Goal: Task Accomplishment & Management: Manage account settings

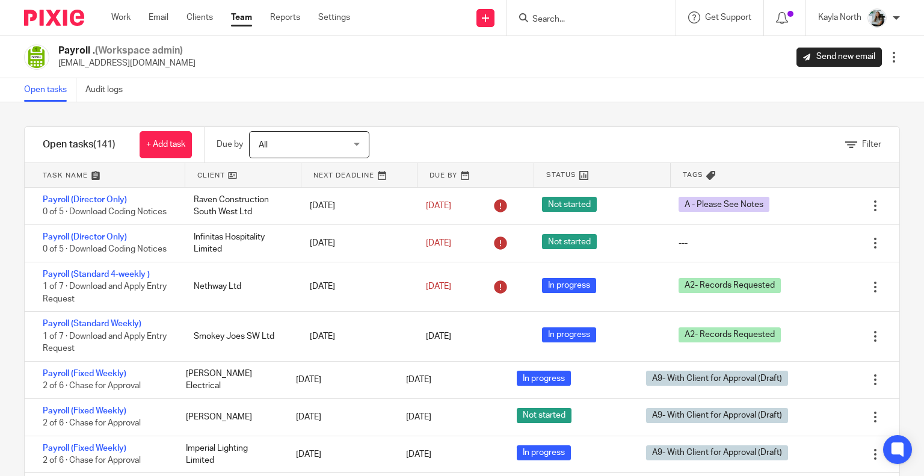
click at [545, 16] on input "Search" at bounding box center [585, 19] width 108 height 11
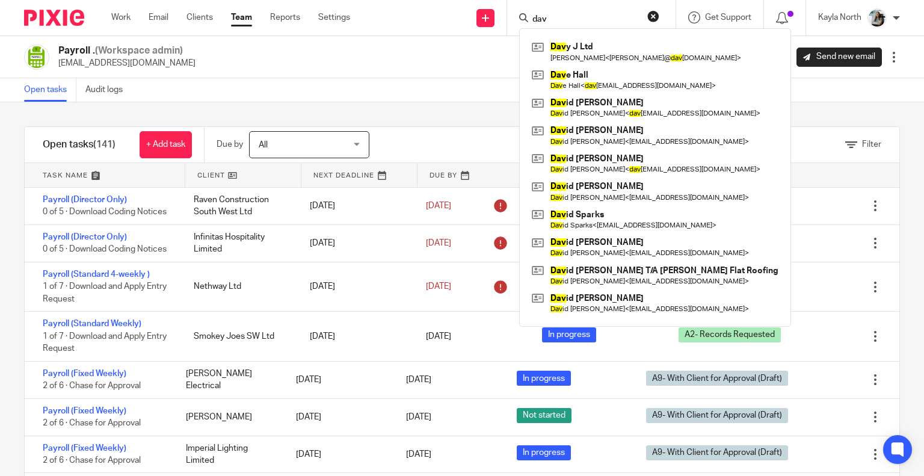
click at [556, 19] on input "dav" at bounding box center [585, 19] width 108 height 11
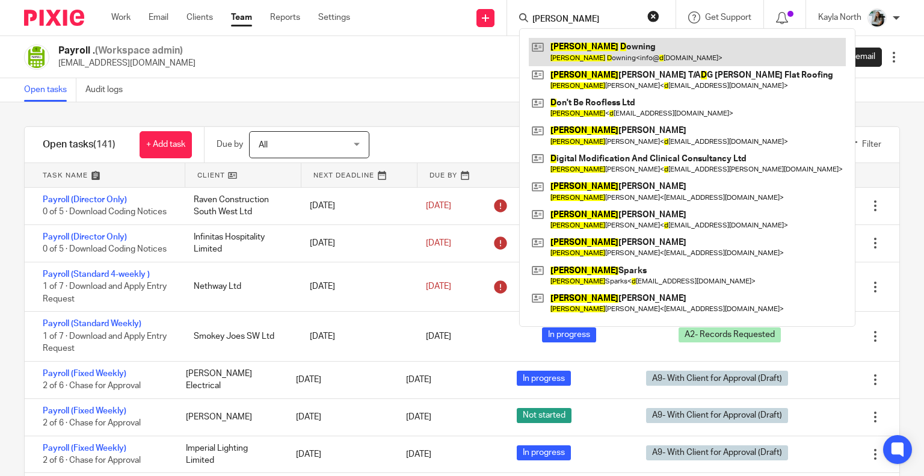
type input "david d"
click at [587, 57] on link at bounding box center [687, 52] width 317 height 28
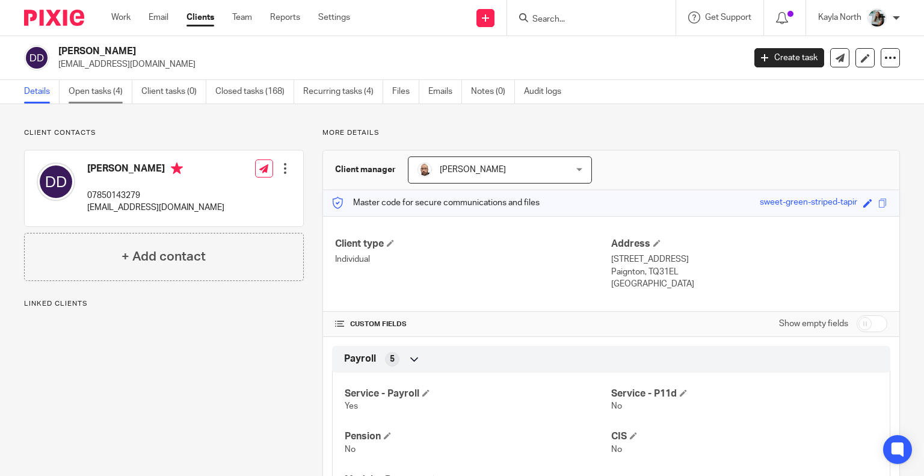
click at [104, 89] on link "Open tasks (4)" at bounding box center [101, 91] width 64 height 23
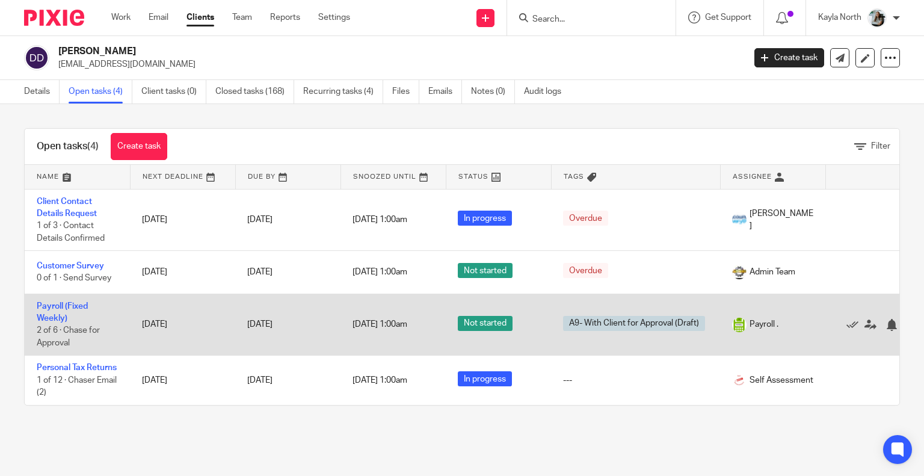
click at [70, 313] on td "Payroll (Fixed Weekly) 2 of 6 · Chase for Approval" at bounding box center [77, 324] width 105 height 62
click at [72, 300] on td "Payroll (Fixed Weekly) 2 of 6 · Chase for Approval" at bounding box center [77, 324] width 105 height 62
click at [70, 303] on link "Payroll (Fixed Weekly)" at bounding box center [62, 312] width 51 height 20
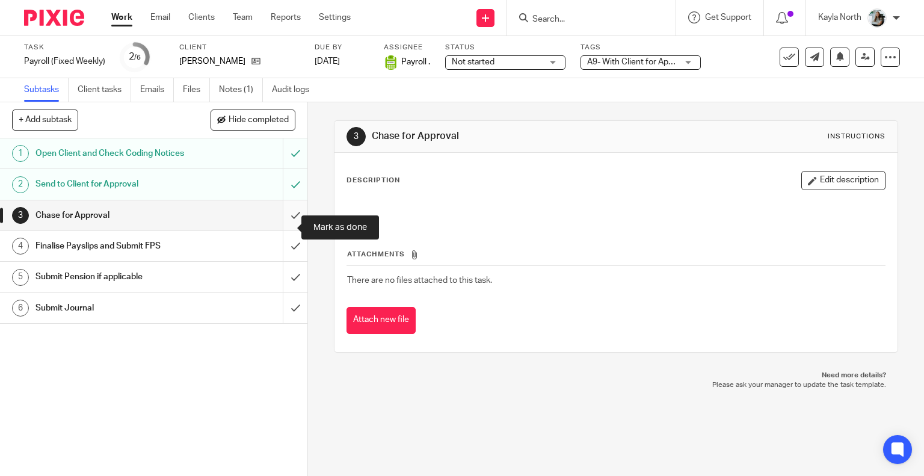
click at [283, 224] on input "submit" at bounding box center [153, 215] width 307 height 30
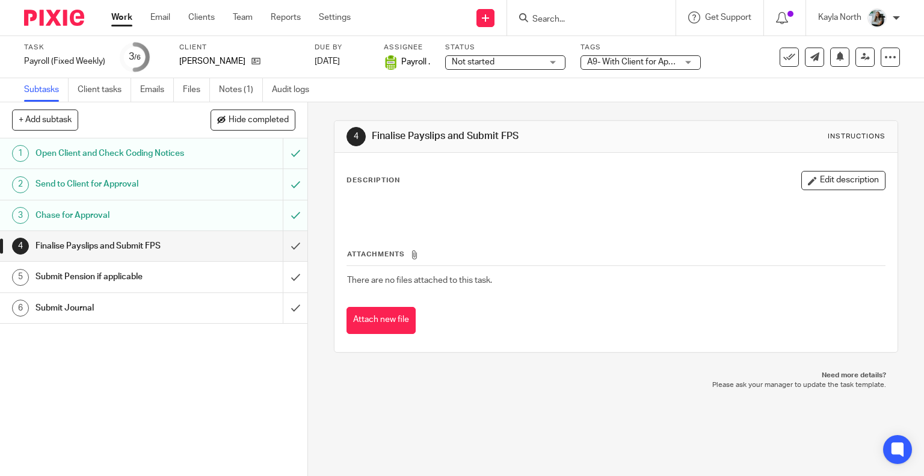
click at [286, 227] on input "submit" at bounding box center [153, 215] width 307 height 30
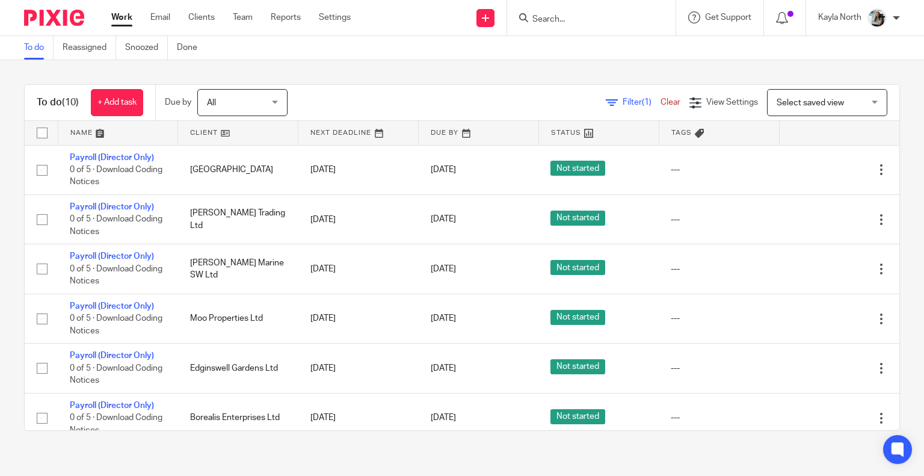
click at [532, 18] on input "Search" at bounding box center [585, 19] width 108 height 11
type input "01803411001"
click at [652, 16] on button "reset" at bounding box center [653, 16] width 12 height 12
click at [563, 25] on form at bounding box center [595, 17] width 128 height 15
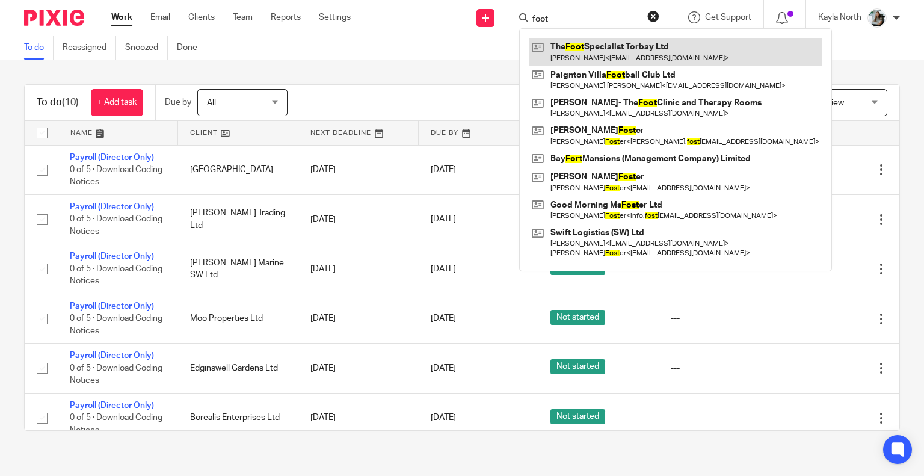
type input "foot"
click at [572, 58] on link at bounding box center [675, 52] width 293 height 28
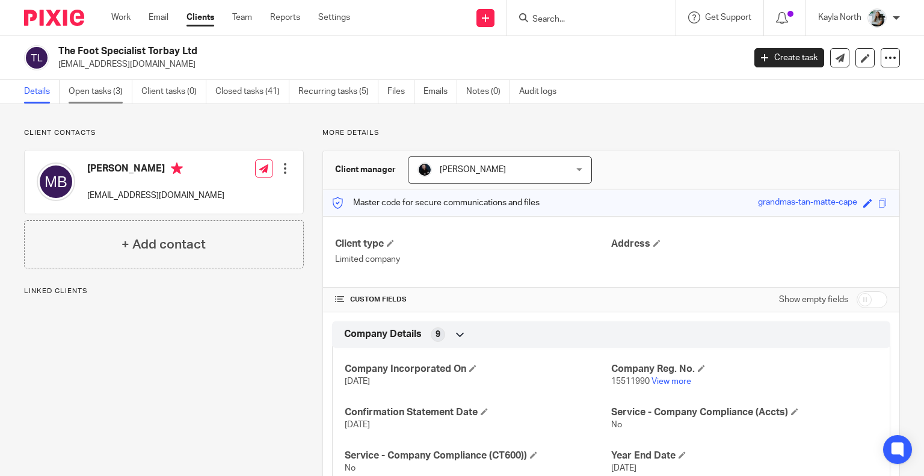
click at [106, 93] on link "Open tasks (3)" at bounding box center [101, 91] width 64 height 23
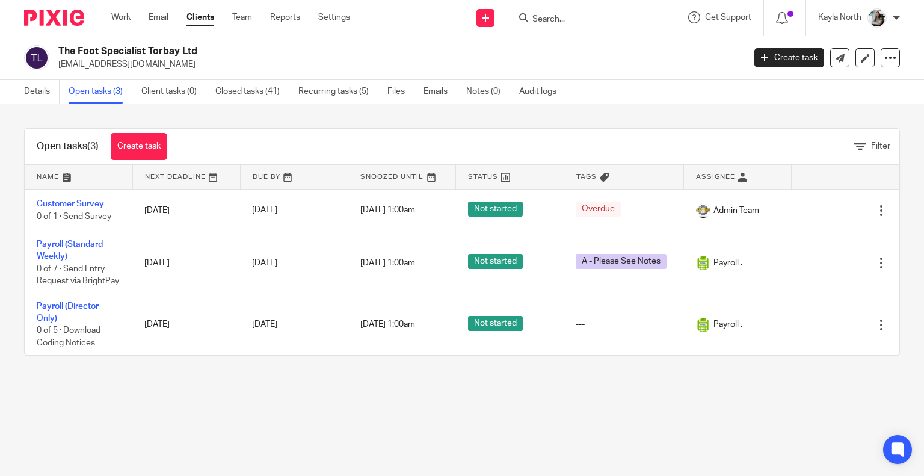
click at [73, 19] on img at bounding box center [54, 18] width 60 height 16
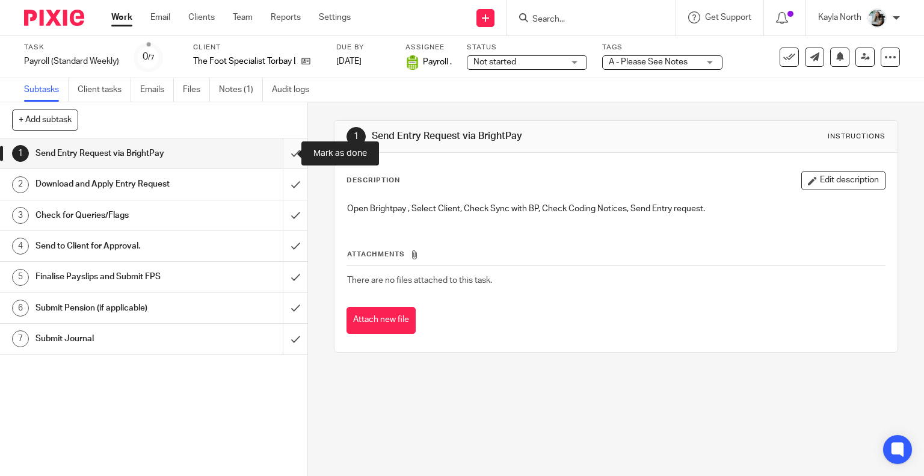
click at [284, 148] on input "submit" at bounding box center [153, 153] width 307 height 30
click at [286, 175] on input "submit" at bounding box center [153, 184] width 307 height 30
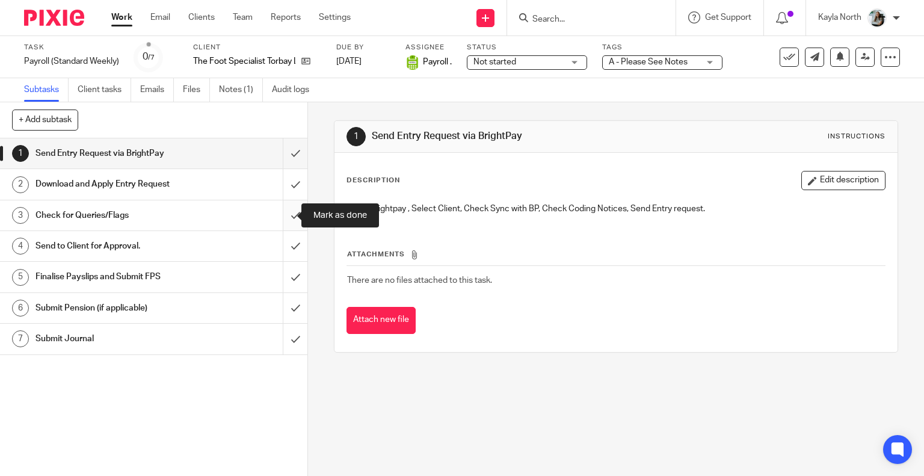
click at [279, 210] on input "submit" at bounding box center [153, 215] width 307 height 30
click at [281, 232] on input "submit" at bounding box center [153, 246] width 307 height 30
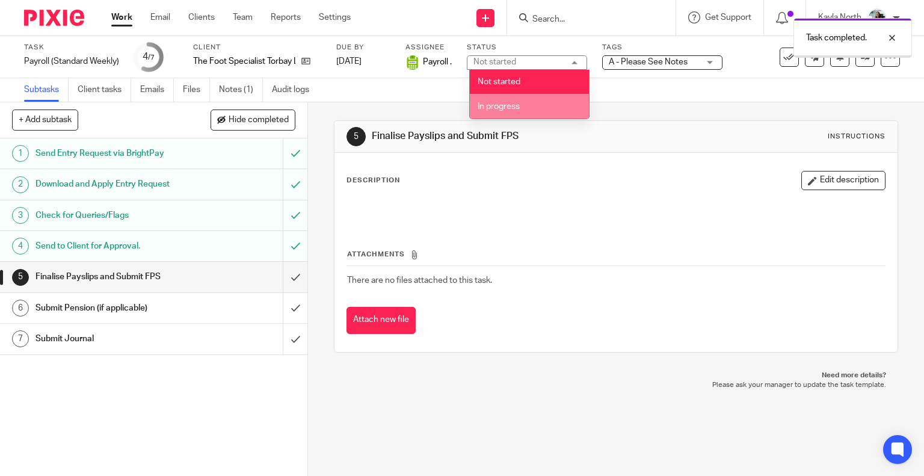
click at [515, 112] on li "In progress" at bounding box center [529, 106] width 119 height 25
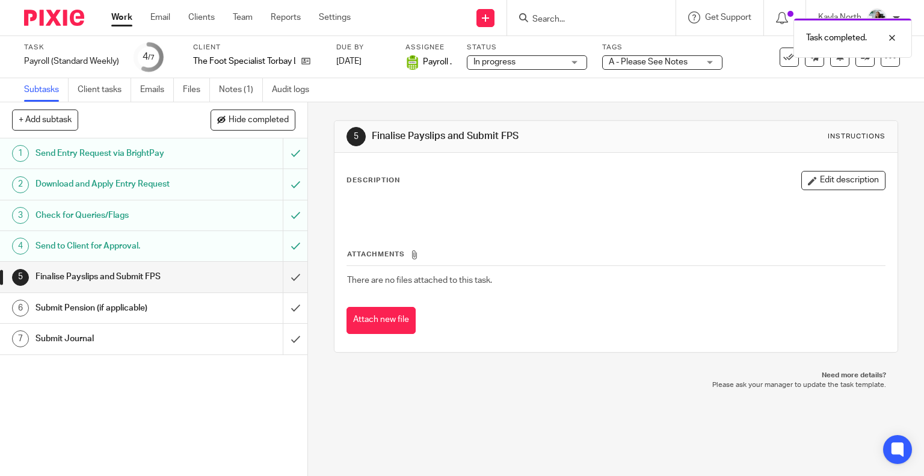
click at [627, 64] on span "A - Please See Notes" at bounding box center [647, 62] width 79 height 8
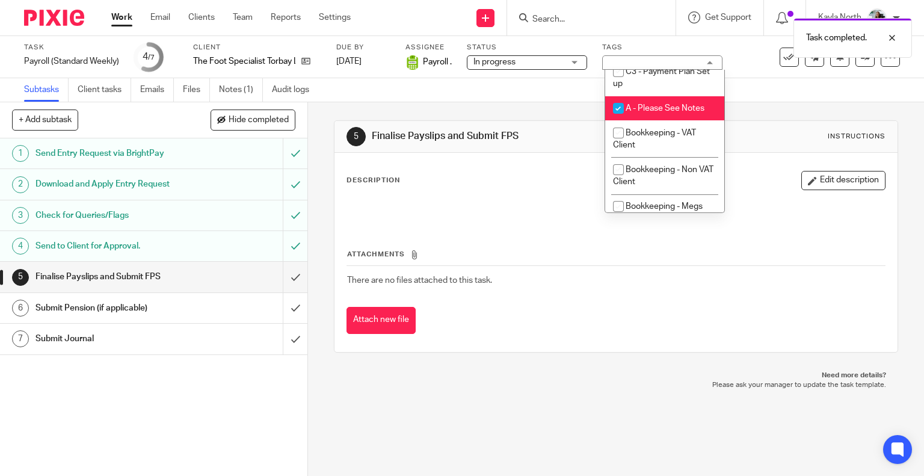
click at [636, 106] on span "A - Please See Notes" at bounding box center [664, 108] width 79 height 8
checkbox input "false"
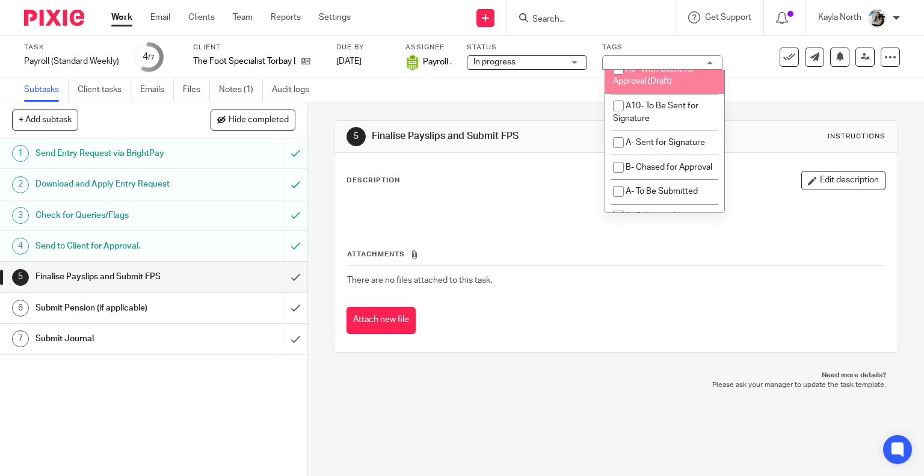
scroll to position [661, 0]
click at [652, 85] on span "A9- With Client for Approval (Draft)" at bounding box center [654, 74] width 82 height 21
checkbox input "true"
click at [507, 143] on h1 "Finalise Payslips and Submit FPS" at bounding box center [506, 136] width 269 height 13
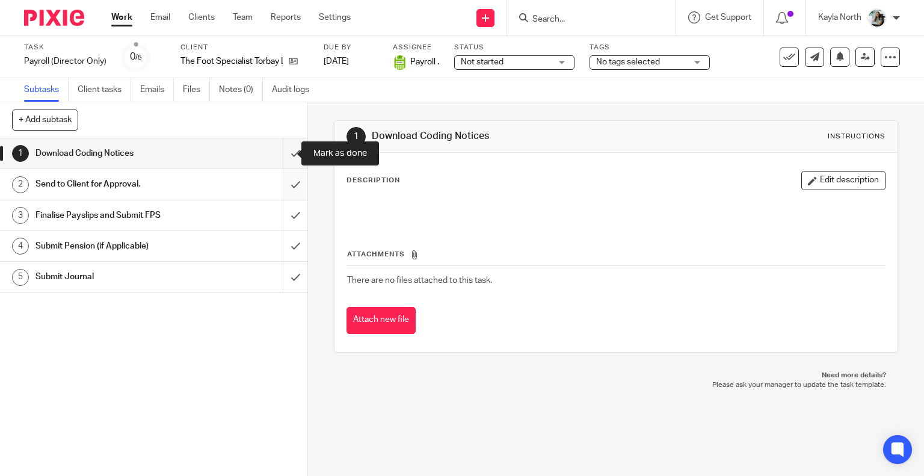
drag, startPoint x: 0, startPoint y: 0, endPoint x: 286, endPoint y: 175, distance: 335.5
click at [286, 159] on input "submit" at bounding box center [153, 153] width 307 height 30
click at [286, 190] on input "submit" at bounding box center [153, 184] width 307 height 30
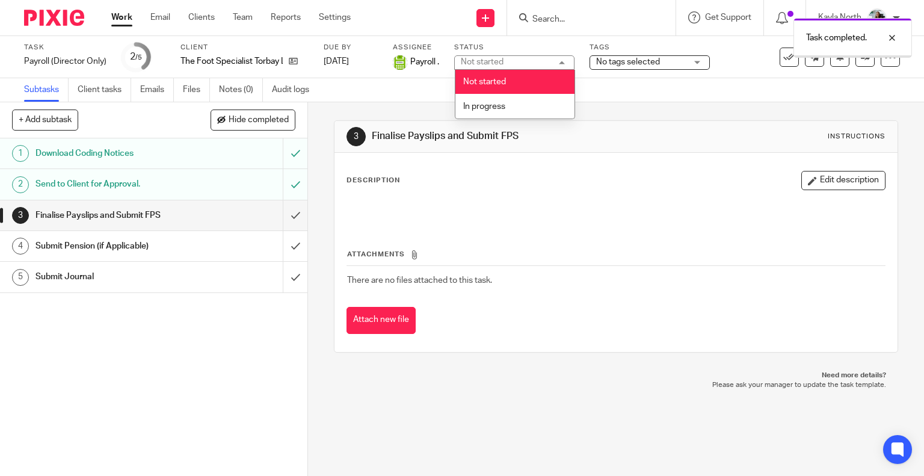
click at [509, 108] on li "In progress" at bounding box center [514, 106] width 119 height 25
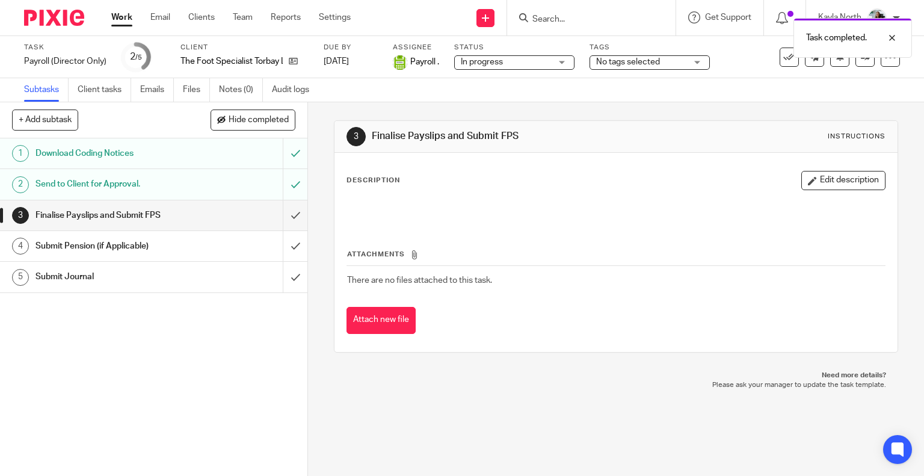
click at [616, 64] on span "No tags selected" at bounding box center [628, 62] width 64 height 8
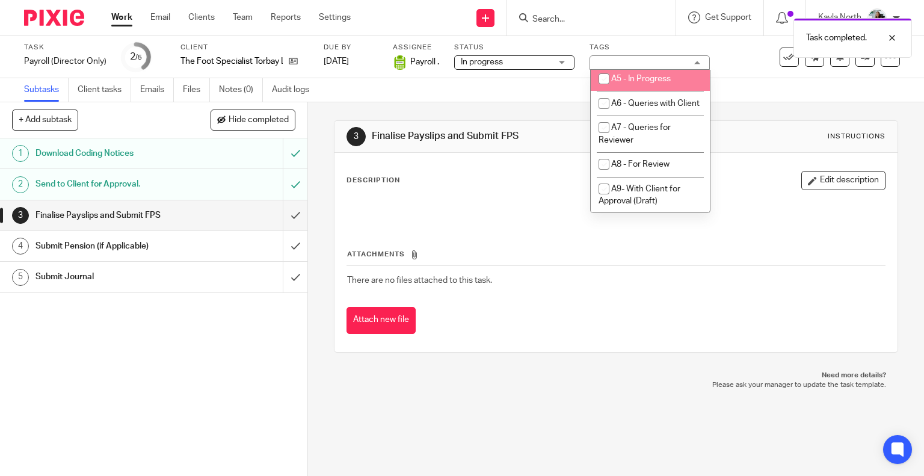
scroll to position [661, 0]
click at [640, 85] on span "A9- With Client for Approval (Draft)" at bounding box center [639, 74] width 82 height 21
checkbox input "true"
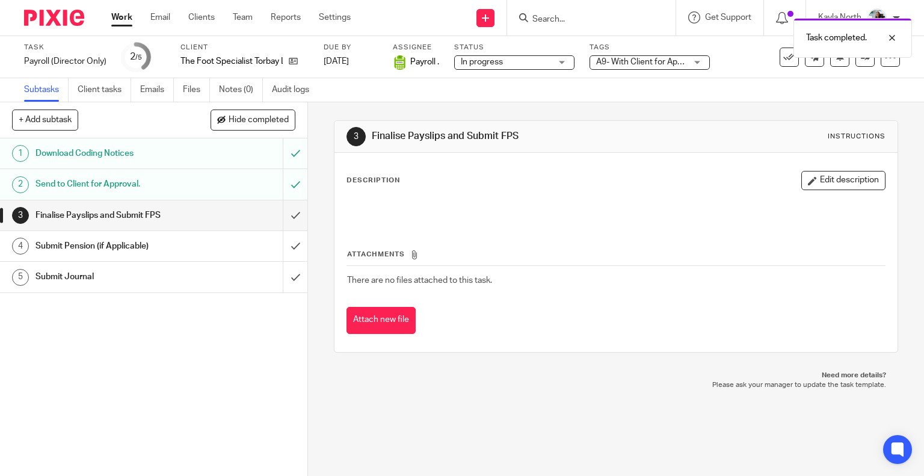
click at [484, 139] on h1 "Finalise Payslips and Submit FPS" at bounding box center [506, 136] width 269 height 13
click at [68, 16] on img at bounding box center [54, 18] width 60 height 16
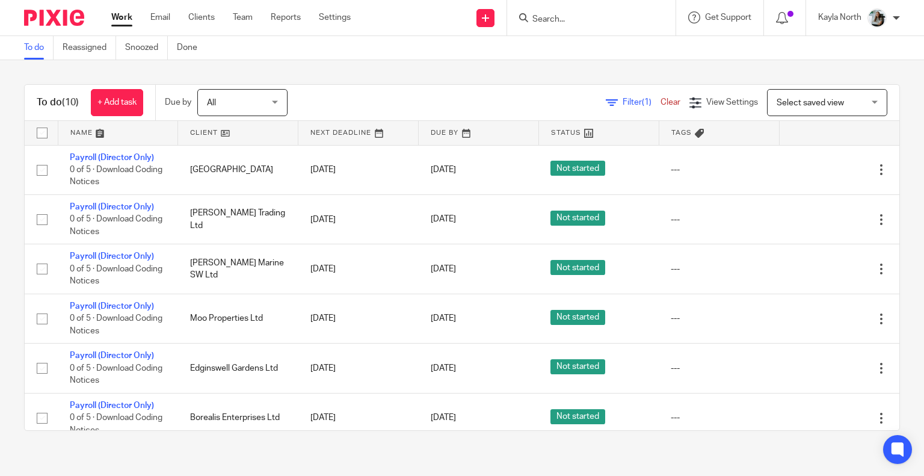
click at [548, 19] on input "Search" at bounding box center [585, 19] width 108 height 11
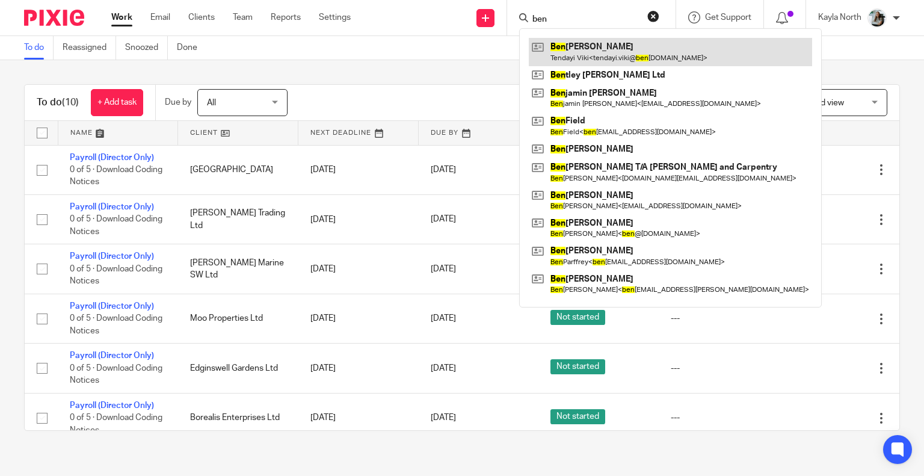
type input "ben"
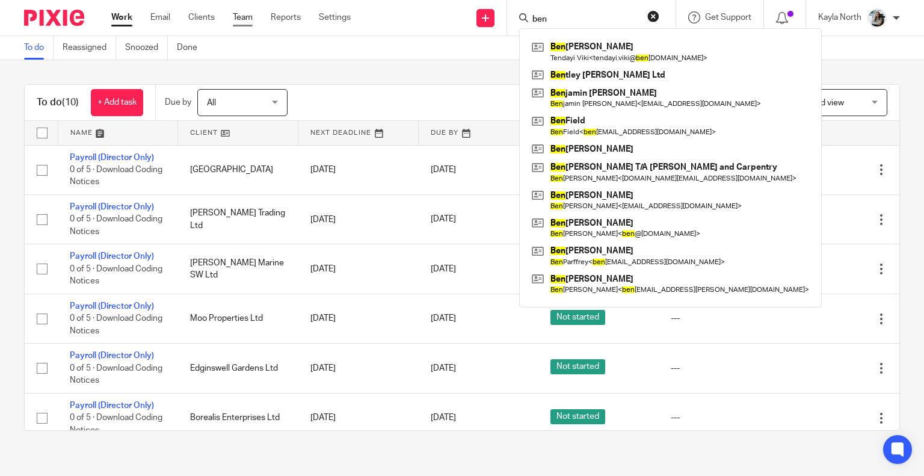
click at [243, 17] on link "Team" at bounding box center [243, 17] width 20 height 12
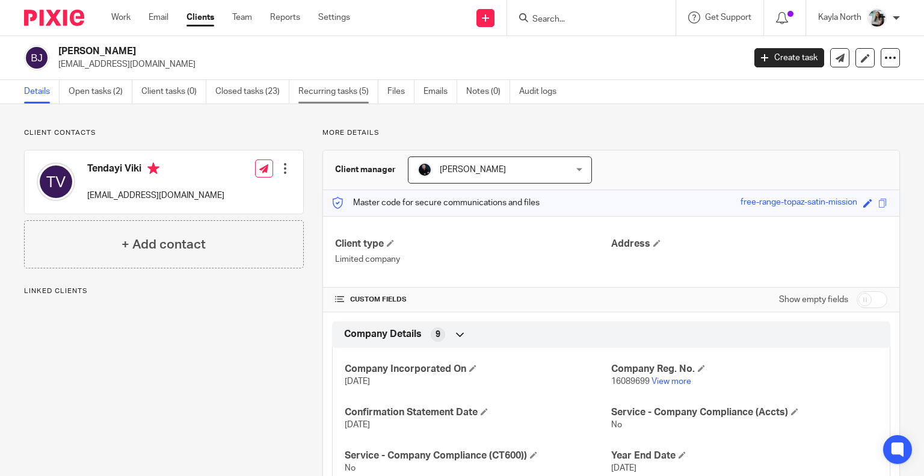
click at [317, 96] on link "Recurring tasks (5)" at bounding box center [338, 91] width 80 height 23
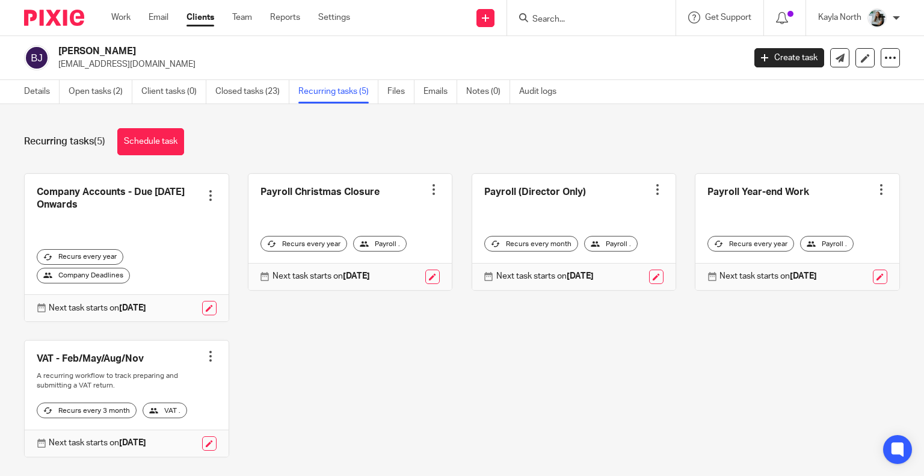
click at [428, 186] on div at bounding box center [434, 189] width 12 height 12
click at [380, 268] on span "Cancel schedule" at bounding box center [380, 265] width 63 height 8
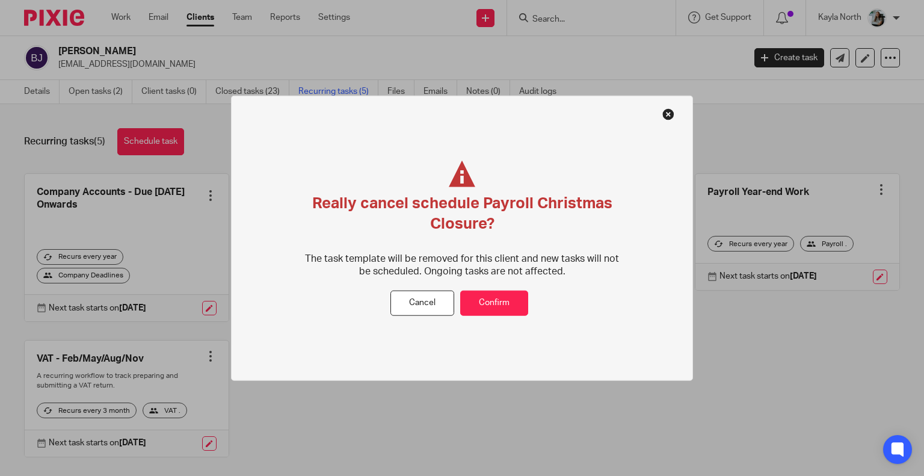
click at [479, 316] on div "Really cancel schedule Payroll Christmas Closure? The task template will be rem…" at bounding box center [462, 238] width 462 height 286
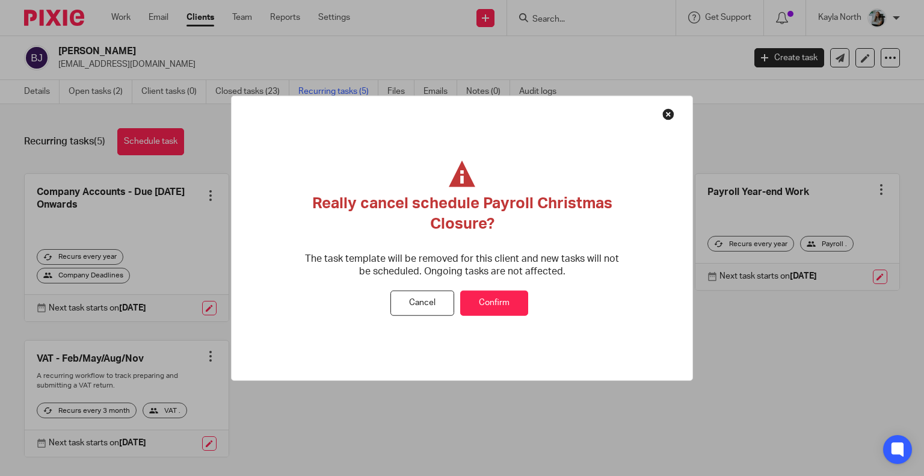
click at [479, 314] on button "Confirm" at bounding box center [494, 303] width 68 height 26
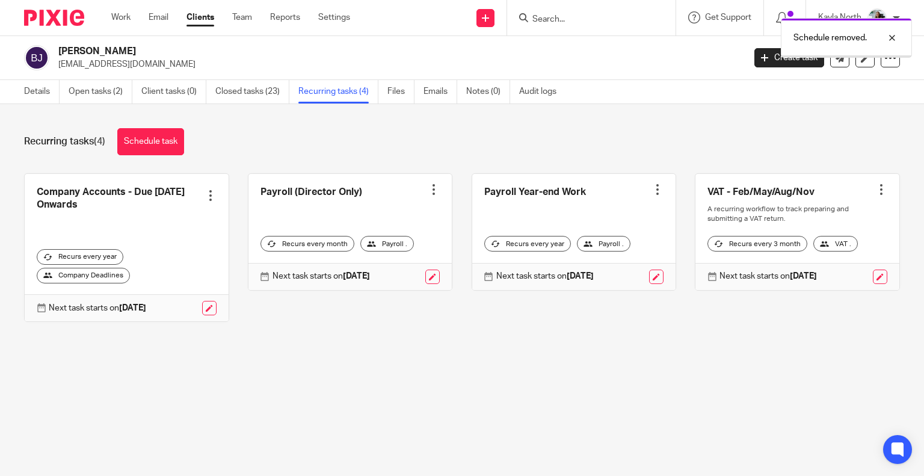
click at [428, 183] on div at bounding box center [434, 189] width 12 height 12
click at [375, 260] on button "Cancel schedule" at bounding box center [380, 266] width 96 height 16
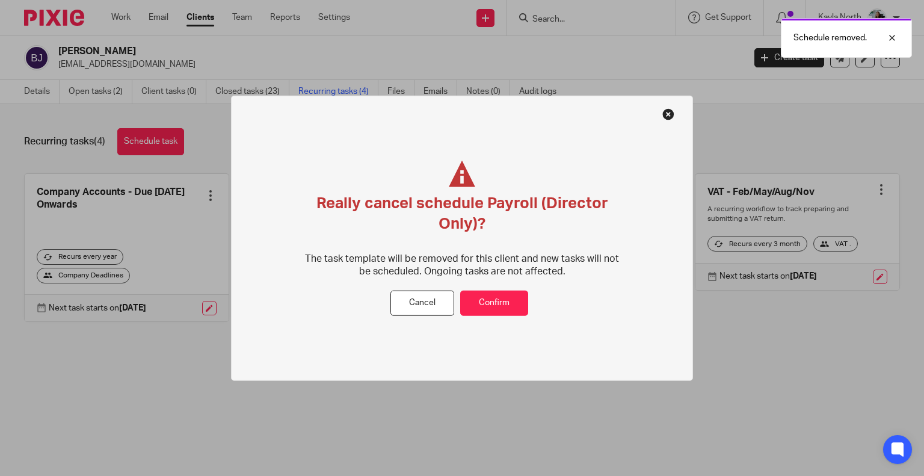
click at [504, 289] on div "Really cancel schedule Payroll (Director Only)? The task template will be remov…" at bounding box center [462, 225] width 322 height 130
click at [499, 289] on div "Really cancel schedule Payroll (Director Only)? The task template will be remov…" at bounding box center [462, 225] width 322 height 130
click at [492, 298] on button "Confirm" at bounding box center [494, 303] width 68 height 26
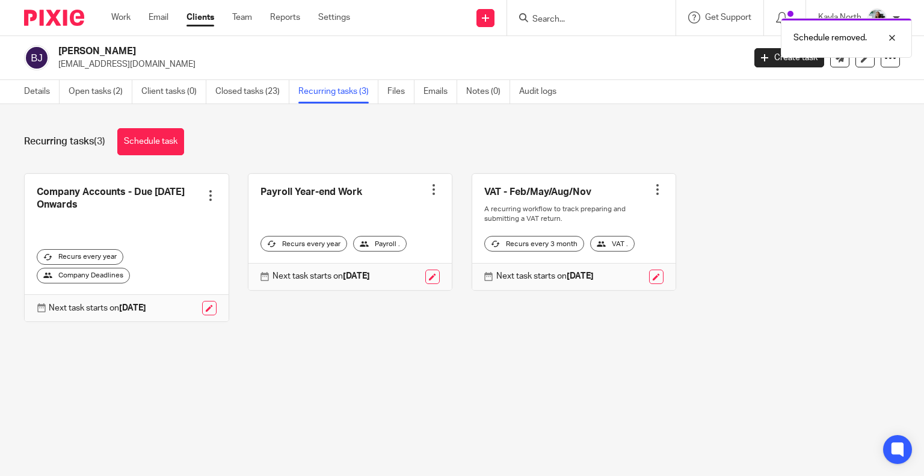
click at [428, 188] on div at bounding box center [434, 189] width 12 height 12
click at [385, 267] on span "Cancel schedule" at bounding box center [380, 265] width 63 height 8
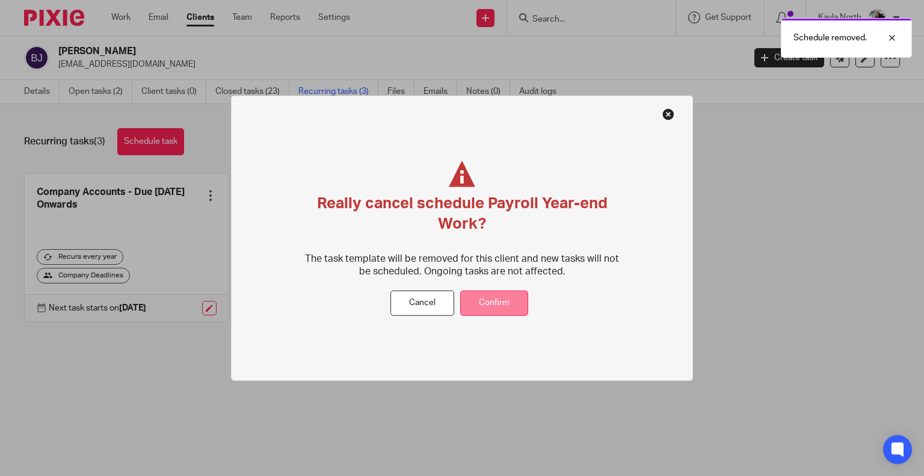
click at [471, 294] on button "Confirm" at bounding box center [494, 303] width 68 height 26
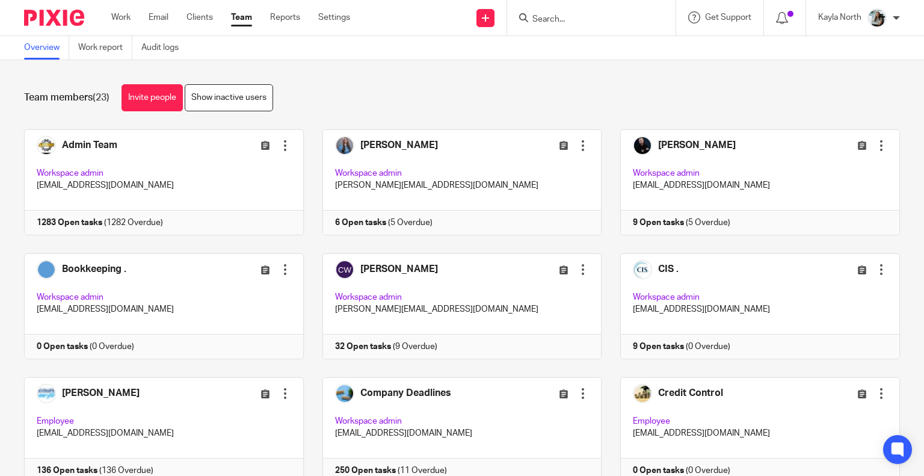
click at [734, 295] on link at bounding box center [750, 306] width 298 height 106
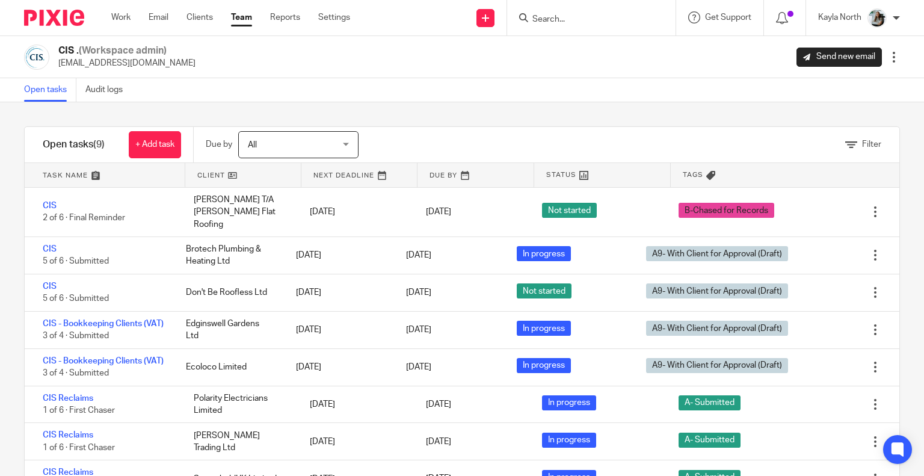
click at [553, 17] on input "Search" at bounding box center [585, 19] width 108 height 11
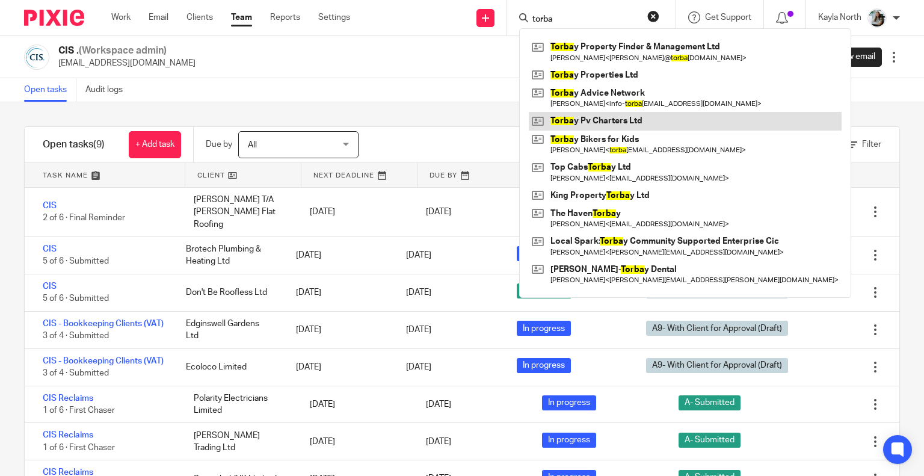
type input "torba"
click at [568, 120] on link at bounding box center [685, 121] width 313 height 18
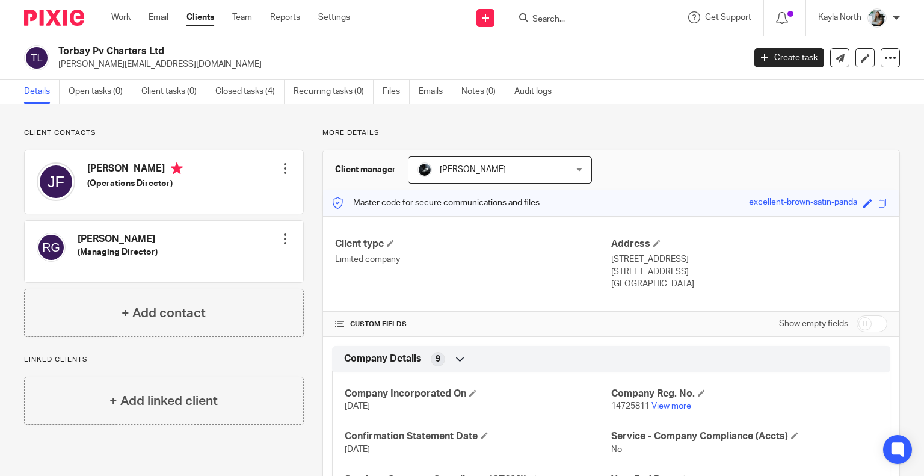
click at [560, 17] on input "Search" at bounding box center [585, 19] width 108 height 11
type input "cov"
click at [651, 15] on button "reset" at bounding box center [653, 16] width 12 height 12
click at [649, 14] on form at bounding box center [595, 17] width 128 height 15
click at [539, 30] on div at bounding box center [591, 17] width 168 height 35
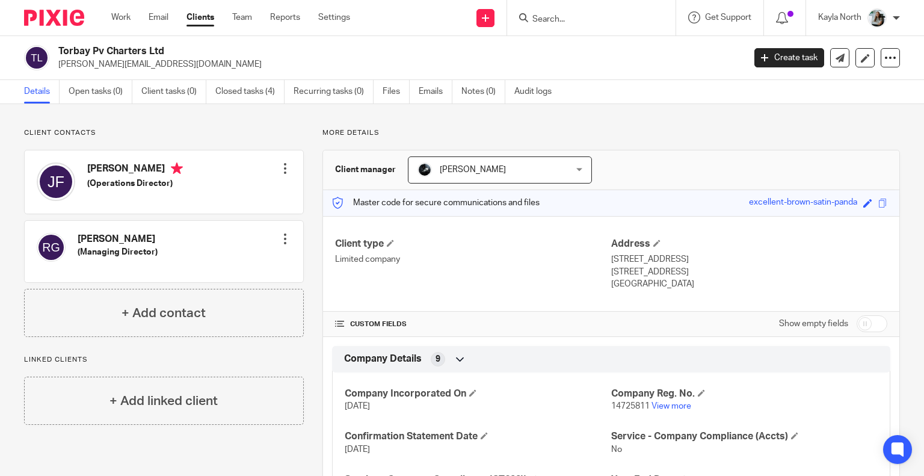
click at [544, 28] on div at bounding box center [591, 17] width 168 height 35
click at [551, 14] on input "Search" at bounding box center [585, 19] width 108 height 11
type input "e"
click at [551, 14] on input "Search" at bounding box center [585, 19] width 108 height 11
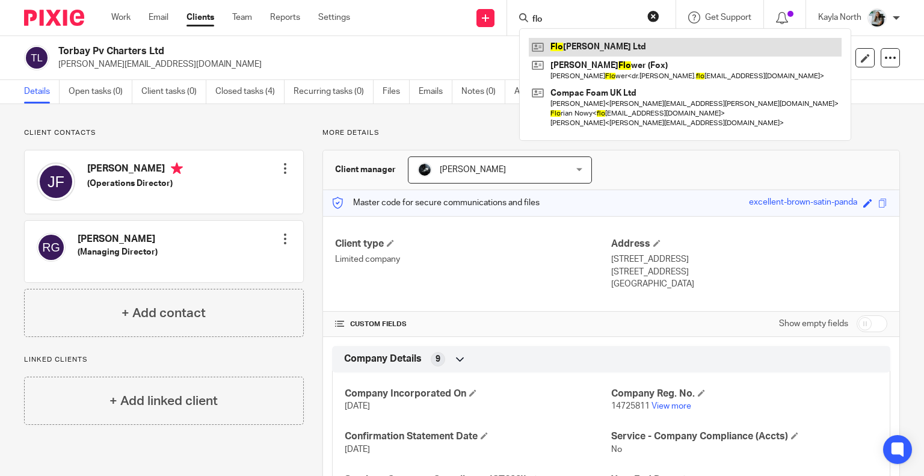
type input "flo"
click at [580, 40] on link at bounding box center [685, 47] width 313 height 18
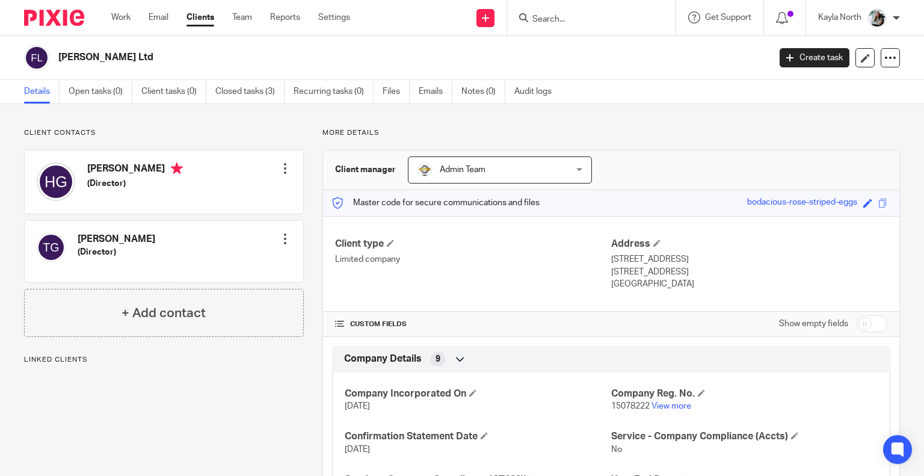
drag, startPoint x: 134, startPoint y: 240, endPoint x: 78, endPoint y: 245, distance: 56.7
click at [78, 245] on div "[PERSON_NAME] (Director) Edit contact Create client from contact Export data Ma…" at bounding box center [164, 251] width 278 height 61
click at [78, 245] on h4 "[PERSON_NAME]" at bounding box center [117, 239] width 78 height 13
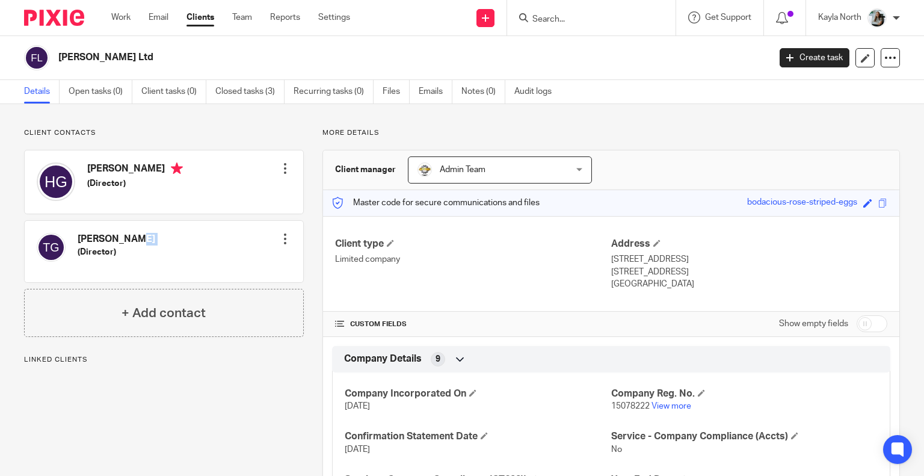
click at [78, 245] on h4 "[PERSON_NAME]" at bounding box center [117, 239] width 78 height 13
click at [87, 245] on h4 "[PERSON_NAME]" at bounding box center [117, 239] width 78 height 13
click at [85, 247] on h5 "(Director)" at bounding box center [117, 252] width 78 height 12
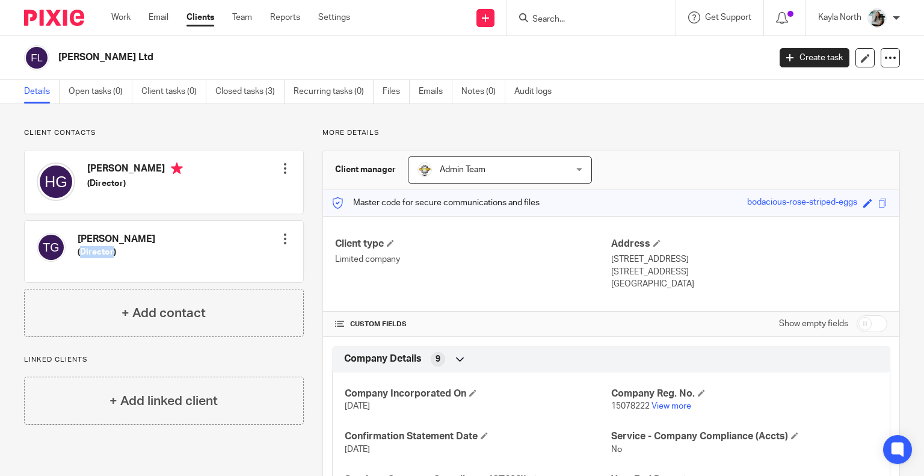
click at [85, 247] on h5 "(Director)" at bounding box center [117, 252] width 78 height 12
click at [91, 240] on h4 "[PERSON_NAME]" at bounding box center [117, 239] width 78 height 13
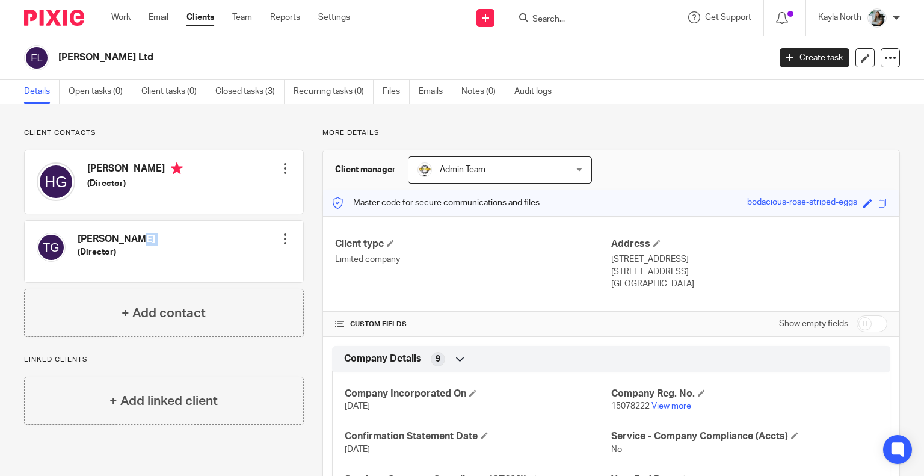
click at [91, 240] on h4 "[PERSON_NAME]" at bounding box center [117, 239] width 78 height 13
click at [554, 19] on input "Search" at bounding box center [585, 19] width 108 height 11
type input "tamar"
click at [655, 16] on button "reset" at bounding box center [653, 16] width 12 height 12
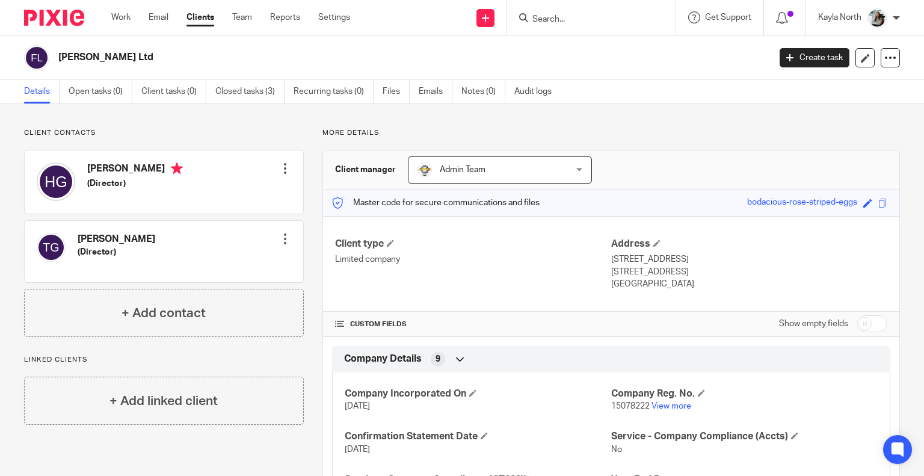
click at [550, 17] on input "Search" at bounding box center [585, 19] width 108 height 11
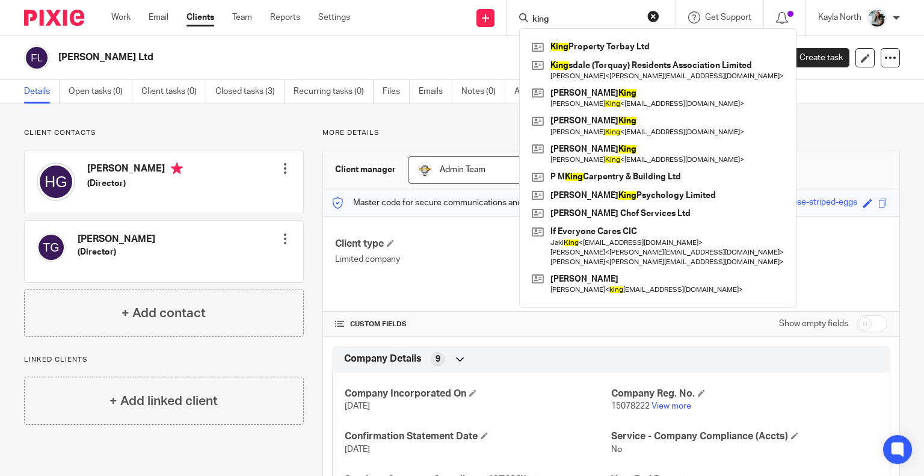
type input "king"
click at [656, 14] on button "reset" at bounding box center [653, 16] width 12 height 12
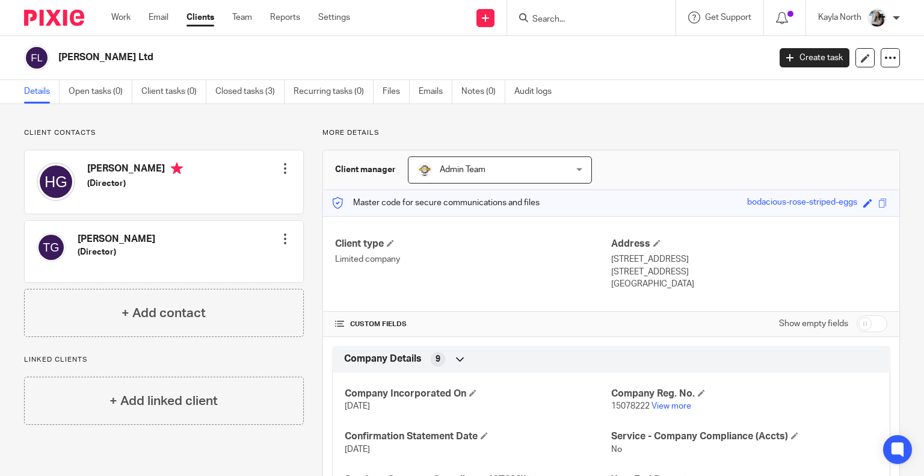
click at [551, 20] on input "Search" at bounding box center [585, 19] width 108 height 11
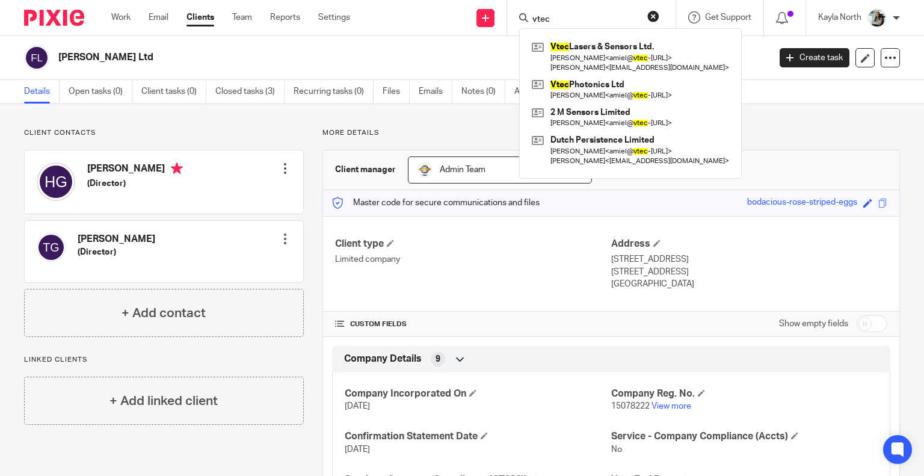
type input "vtec"
click at [645, 17] on form "vtec" at bounding box center [595, 17] width 128 height 15
click at [650, 16] on button "reset" at bounding box center [653, 16] width 12 height 12
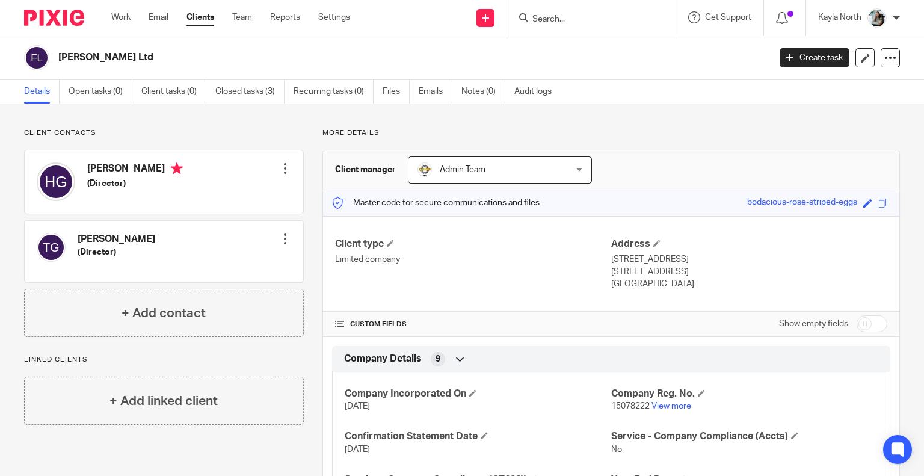
click at [587, 20] on input "Search" at bounding box center [585, 19] width 108 height 11
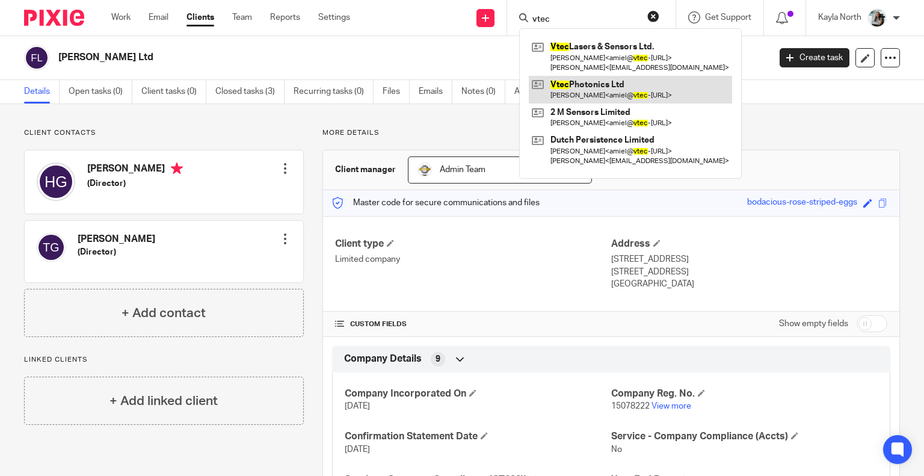
type input "vtec"
click at [164, 48] on div "Florence Edward Ltd" at bounding box center [392, 57] width 737 height 25
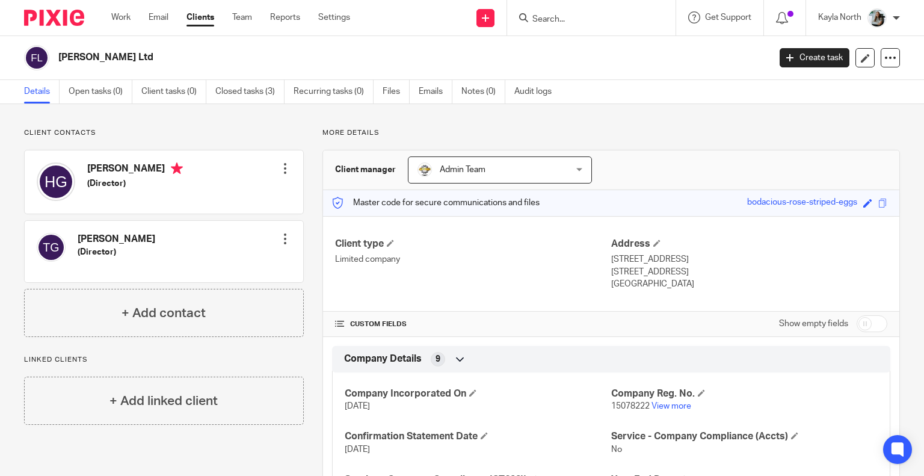
click at [65, 14] on img at bounding box center [54, 18] width 60 height 16
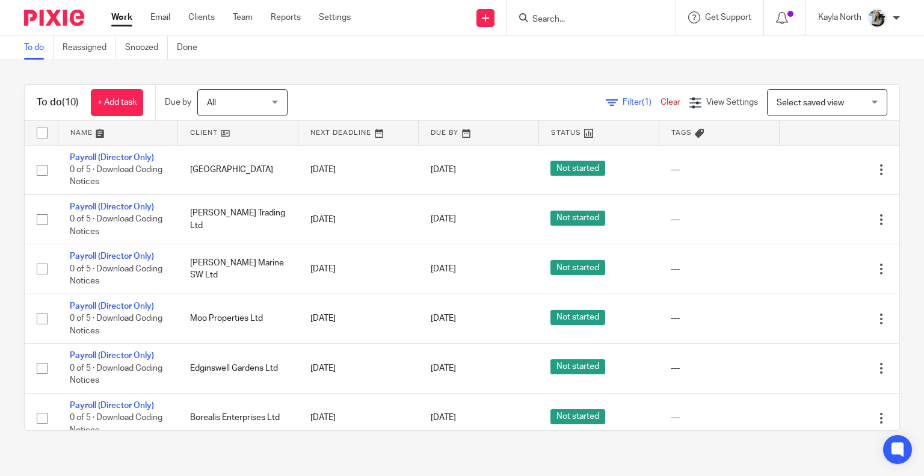
click at [560, 14] on input "Search" at bounding box center [585, 19] width 108 height 11
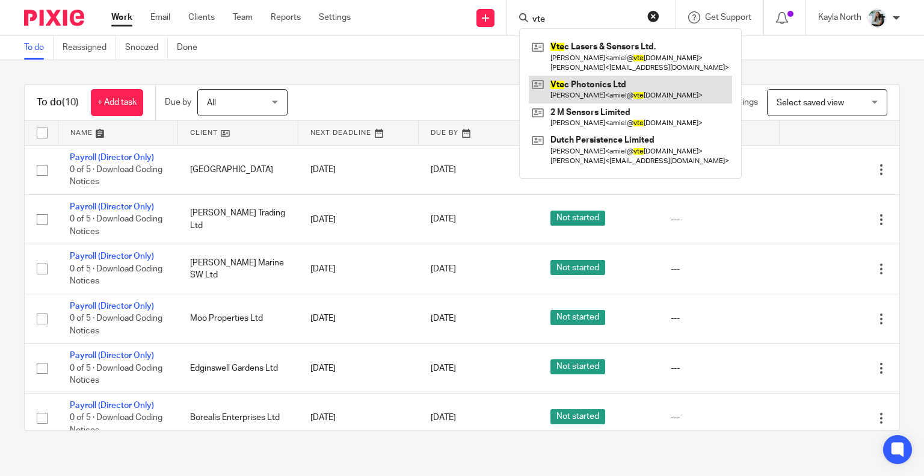
type input "vte"
click at [565, 95] on link at bounding box center [630, 90] width 203 height 28
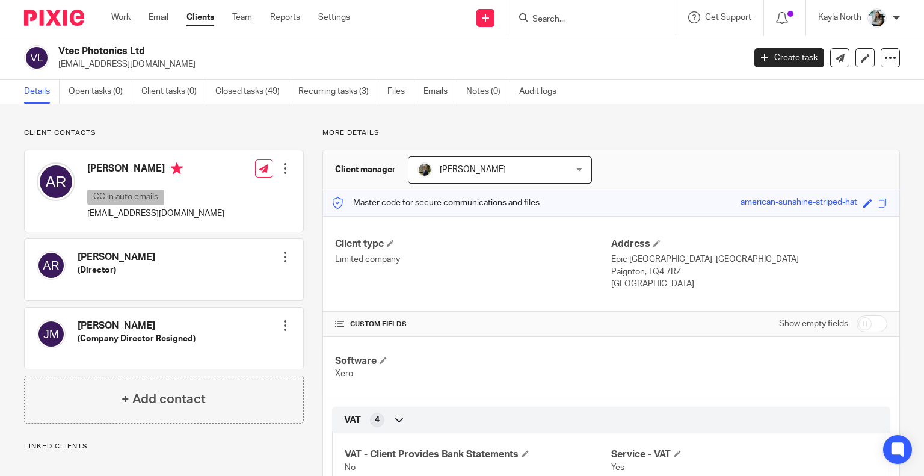
click at [246, 86] on link "Closed tasks (49)" at bounding box center [252, 91] width 74 height 23
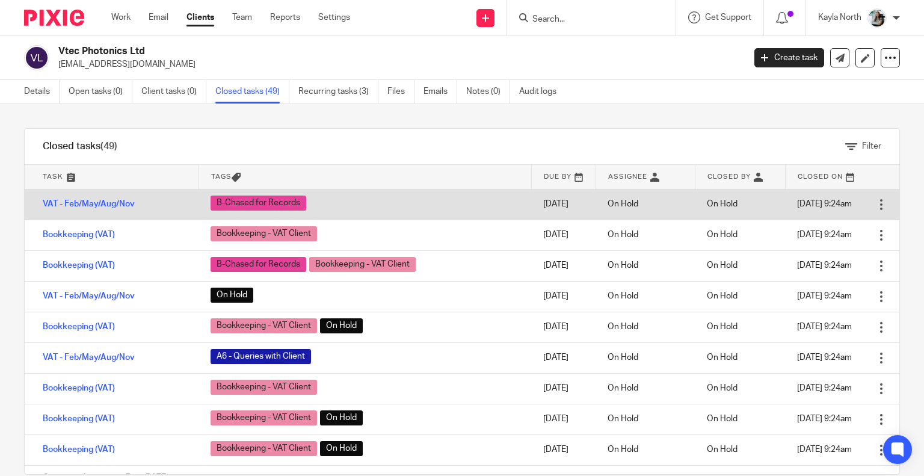
drag, startPoint x: 665, startPoint y: 204, endPoint x: 697, endPoint y: 204, distance: 31.9
click at [697, 204] on td "On Hold" at bounding box center [739, 204] width 90 height 31
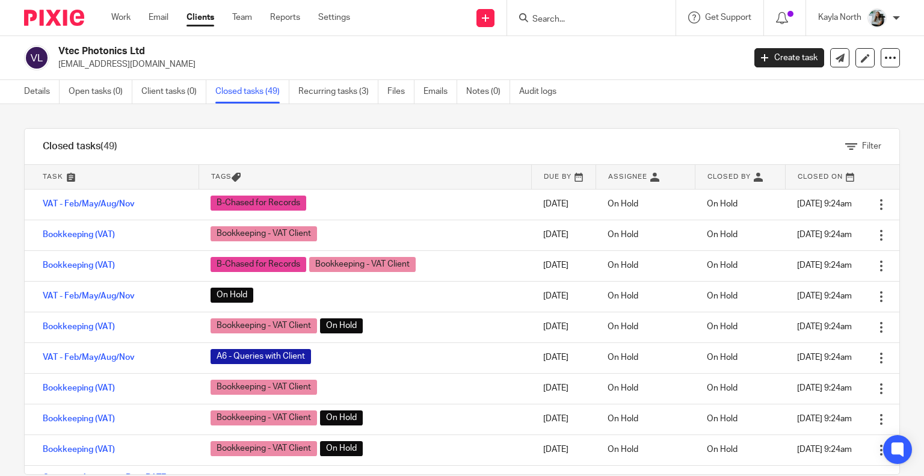
drag, startPoint x: 717, startPoint y: 245, endPoint x: 643, endPoint y: 138, distance: 130.1
click at [643, 138] on div "Filter" at bounding box center [517, 146] width 764 height 35
click at [38, 97] on link "Details" at bounding box center [41, 91] width 35 height 23
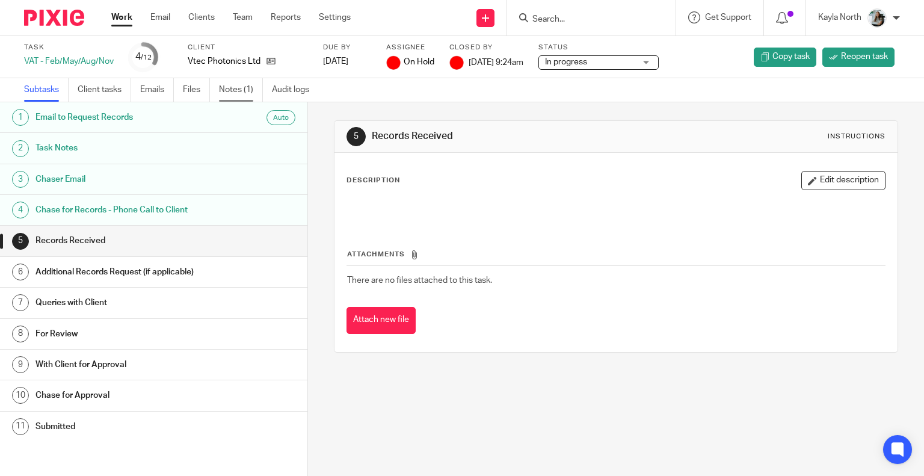
click at [260, 97] on link "Notes (1)" at bounding box center [241, 89] width 44 height 23
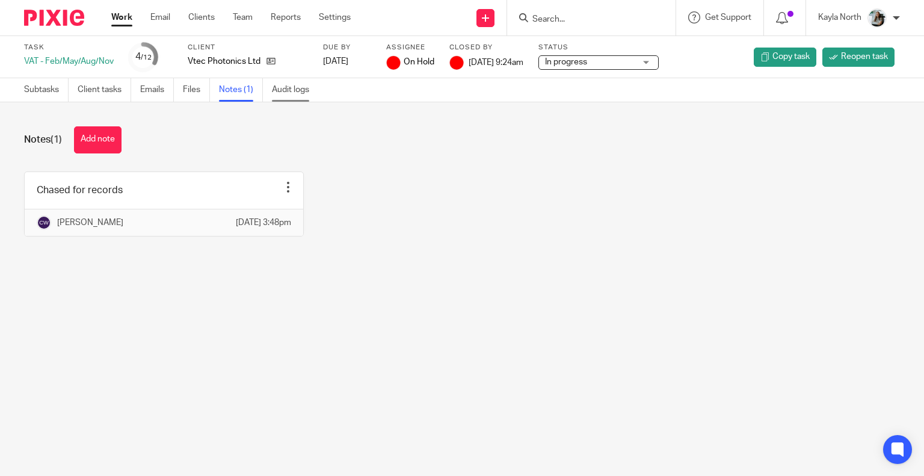
click at [308, 97] on link "Audit logs" at bounding box center [295, 89] width 46 height 23
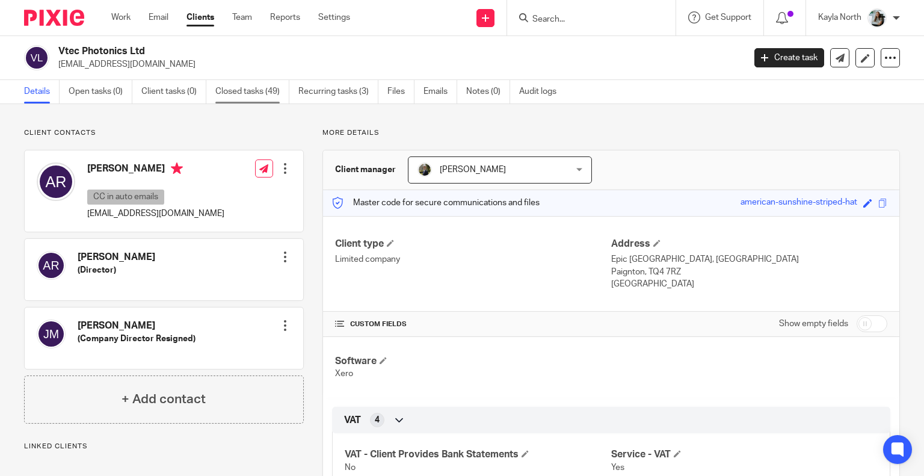
click at [263, 98] on link "Closed tasks (49)" at bounding box center [252, 91] width 74 height 23
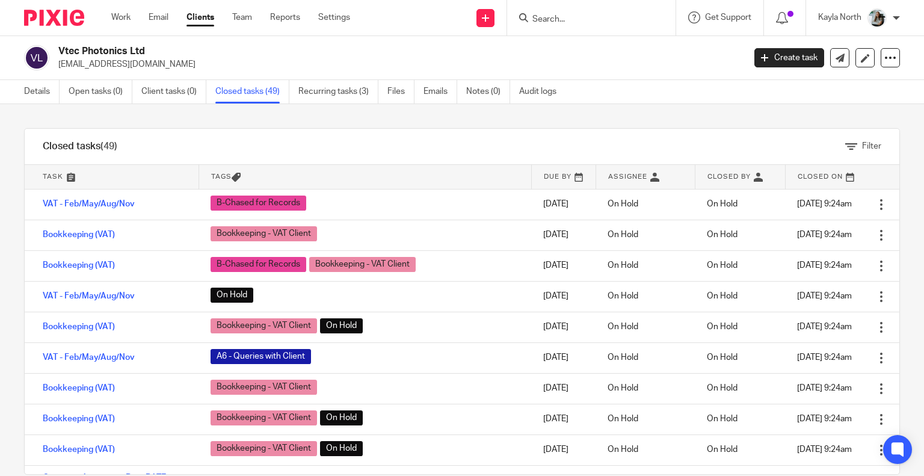
click at [532, 17] on input "Search" at bounding box center [585, 19] width 108 height 11
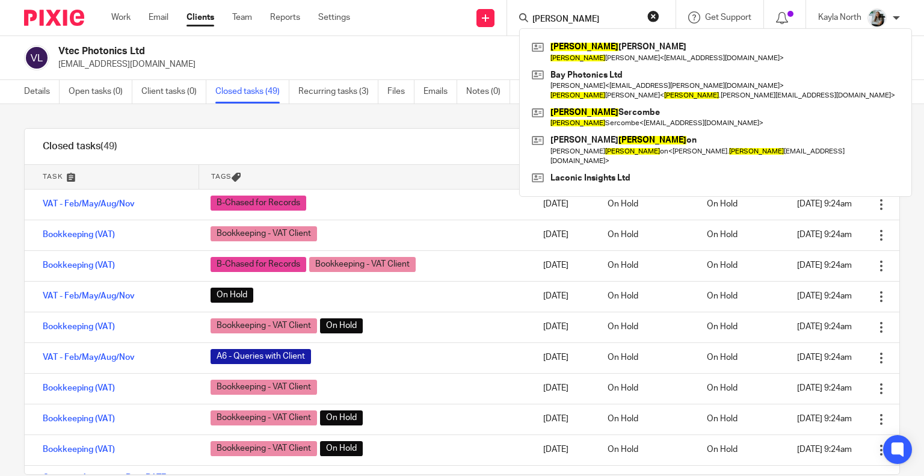
type input "glenn"
click at [654, 15] on button "reset" at bounding box center [653, 16] width 12 height 12
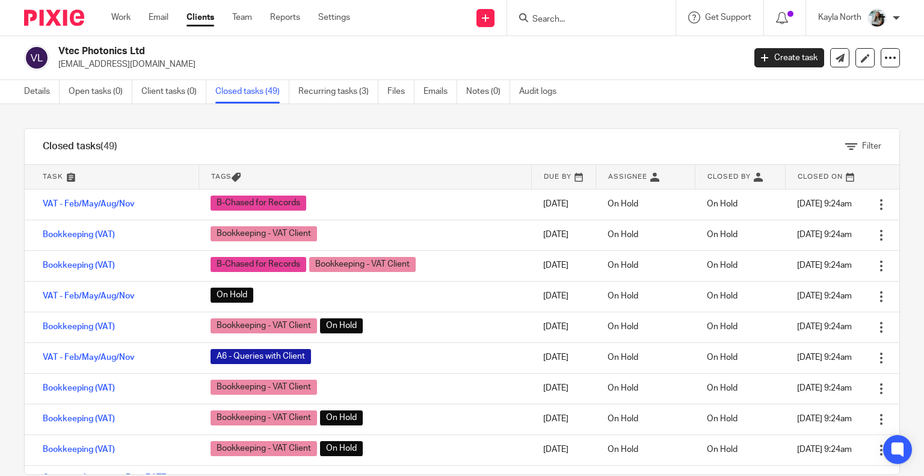
click at [550, 16] on input "Search" at bounding box center [585, 19] width 108 height 11
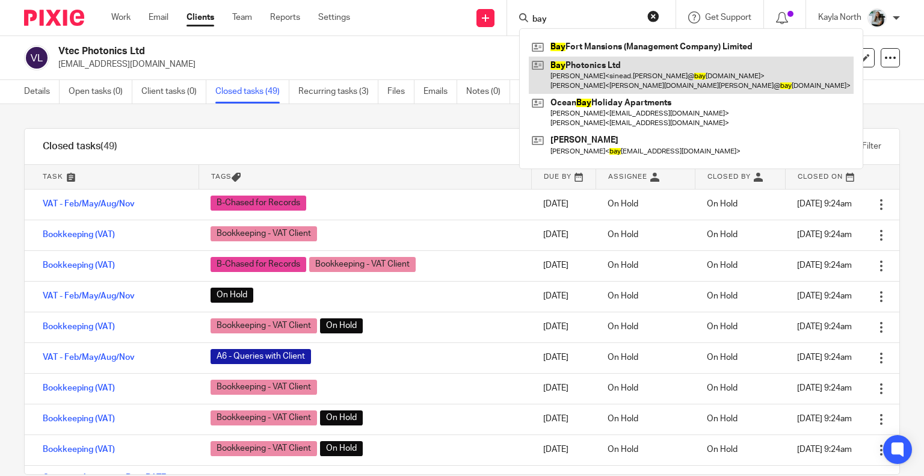
type input "bay"
click at [618, 66] on link at bounding box center [691, 75] width 325 height 37
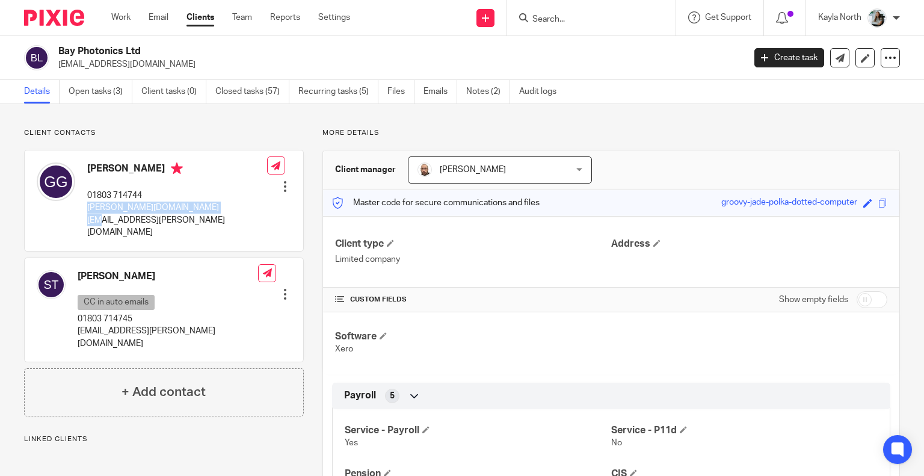
drag, startPoint x: 216, startPoint y: 208, endPoint x: 85, endPoint y: 207, distance: 130.5
click at [85, 207] on div "Glenn George 01803 714744 glenn.george@bayphotonics.com Edit contact Create cli…" at bounding box center [164, 200] width 278 height 100
copy p "glenn.george@bayphotonics.com"
click at [171, 197] on p "01803 714744" at bounding box center [177, 195] width 180 height 12
click at [541, 17] on input "Search" at bounding box center [585, 19] width 108 height 11
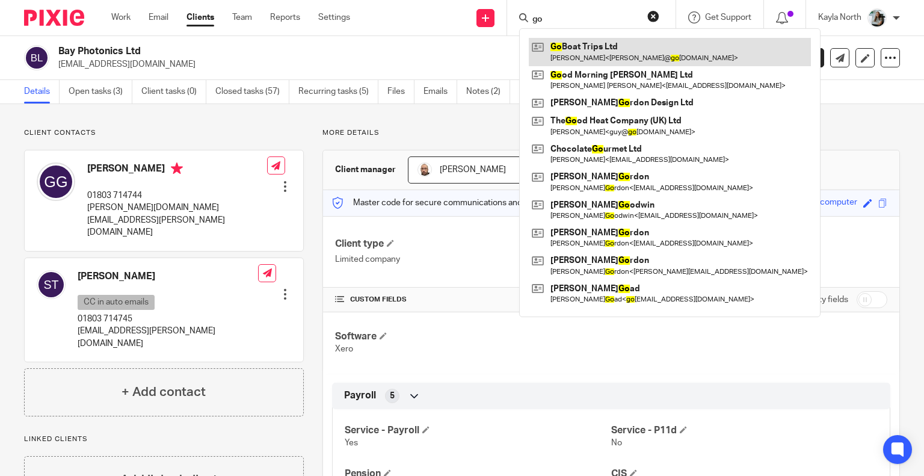
type input "go"
click at [593, 50] on link at bounding box center [670, 52] width 282 height 28
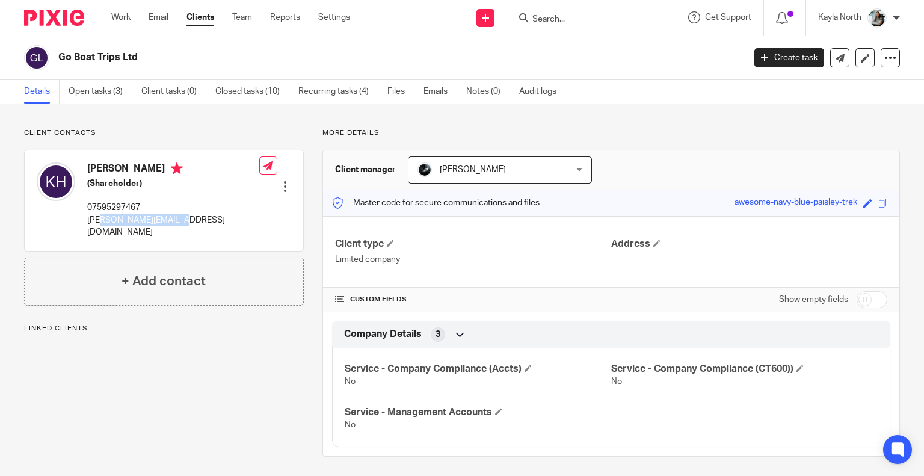
drag, startPoint x: 180, startPoint y: 220, endPoint x: 99, endPoint y: 226, distance: 82.0
click at [99, 226] on div "Kim Holmes (Shareholder) 07595297467 kim@goboattrips.co.uk Edit contact Create …" at bounding box center [164, 200] width 278 height 100
copy p "@goboattrips.co.uk"
click at [553, 19] on input "Search" at bounding box center [585, 19] width 108 height 11
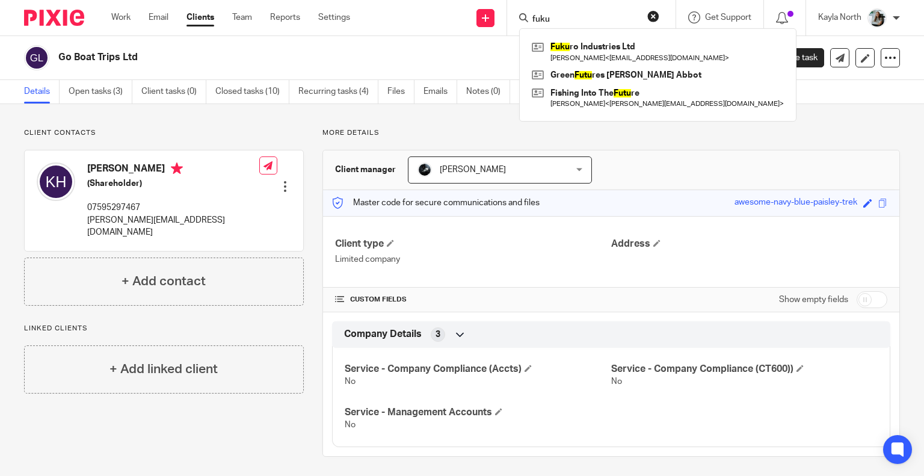
click at [577, 19] on input "fuku" at bounding box center [585, 19] width 108 height 11
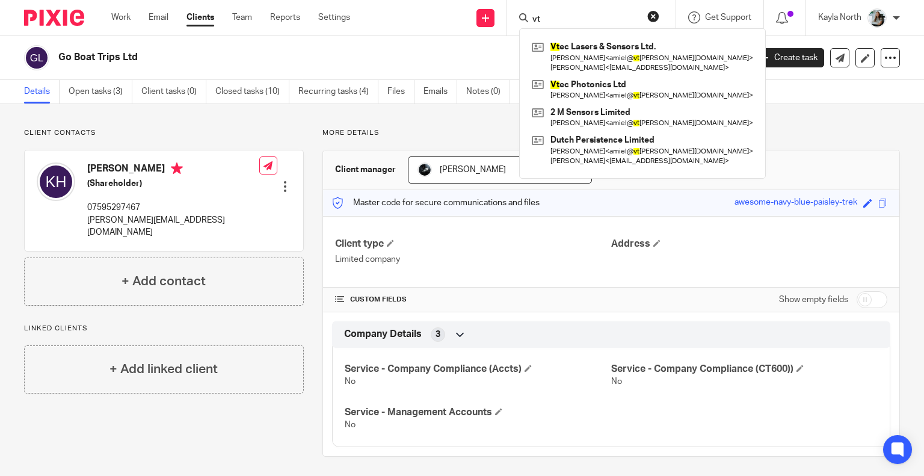
type input "vt"
click at [651, 14] on button "reset" at bounding box center [653, 16] width 12 height 12
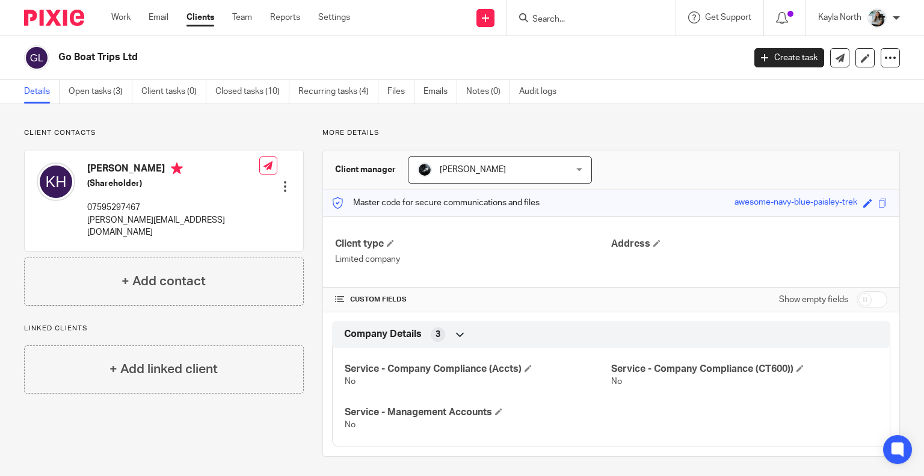
click at [533, 16] on input "Search" at bounding box center [585, 19] width 108 height 11
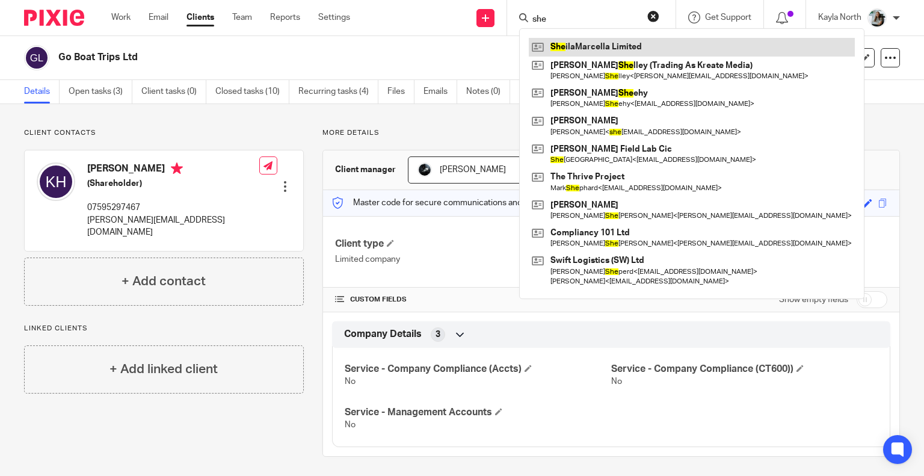
type input "she"
click at [587, 49] on link at bounding box center [692, 47] width 326 height 18
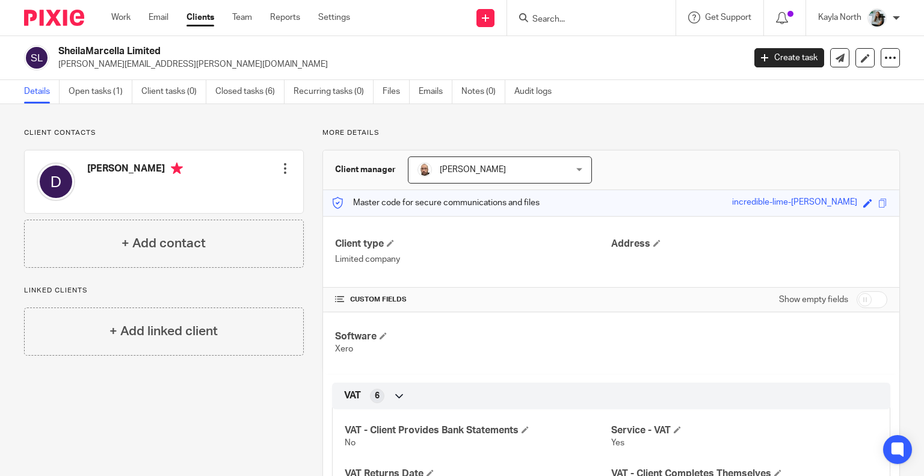
click at [554, 20] on input "Search" at bounding box center [585, 19] width 108 height 11
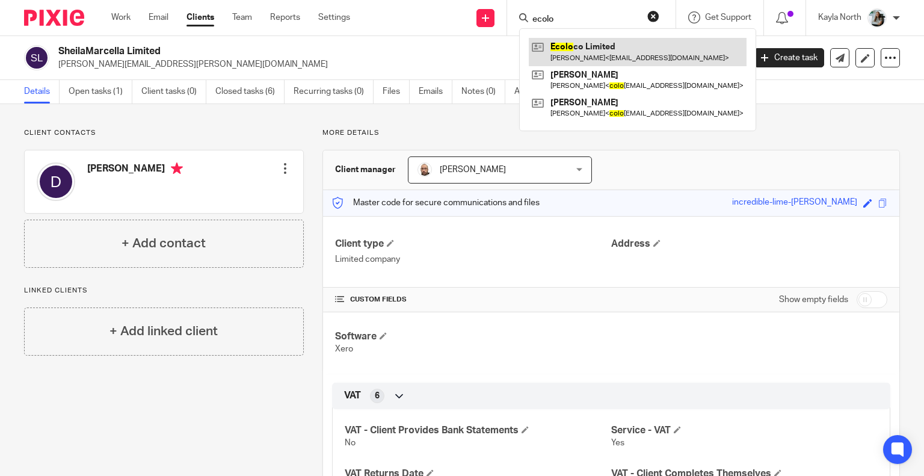
type input "ecolo"
click at [577, 50] on link at bounding box center [638, 52] width 218 height 28
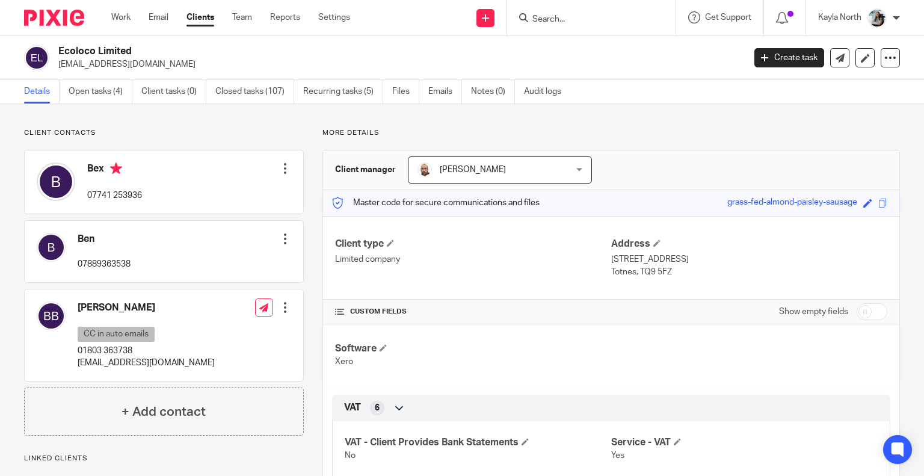
click at [584, 26] on div at bounding box center [591, 17] width 168 height 35
click at [578, 20] on input "Search" at bounding box center [585, 19] width 108 height 11
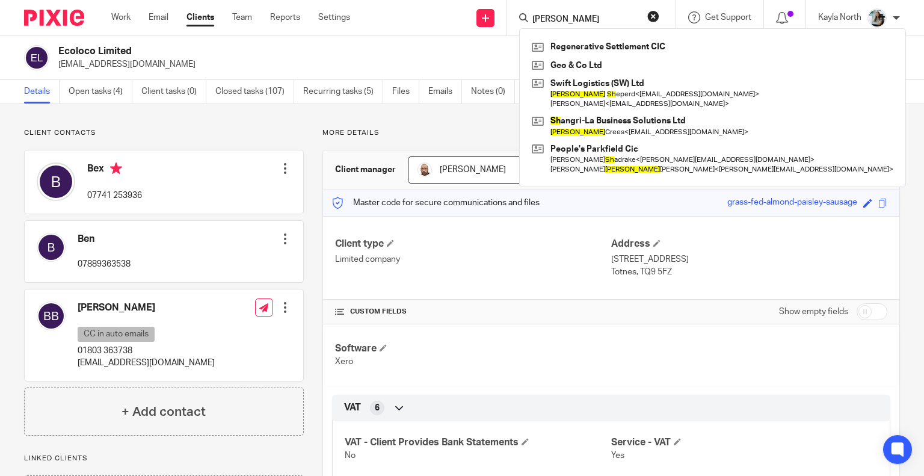
type input "james sh"
click at [655, 16] on button "reset" at bounding box center [653, 16] width 12 height 12
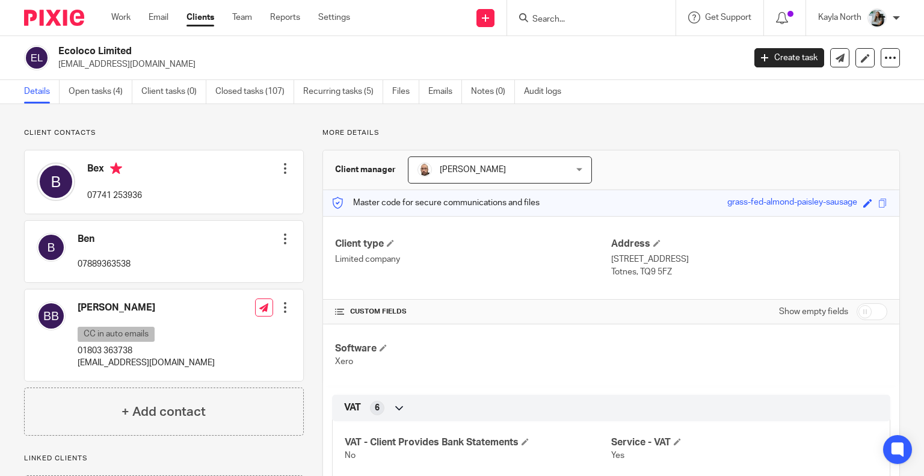
drag, startPoint x: 134, startPoint y: 64, endPoint x: 55, endPoint y: 71, distance: 79.0
click at [55, 71] on div "Ecoloco Limited admin@tpg-uk.co Create task Update from Companies House Export …" at bounding box center [462, 58] width 924 height 44
click at [159, 60] on p "admin@tpg-uk.co" at bounding box center [397, 64] width 678 height 12
click at [556, 16] on input "Search" at bounding box center [585, 19] width 108 height 11
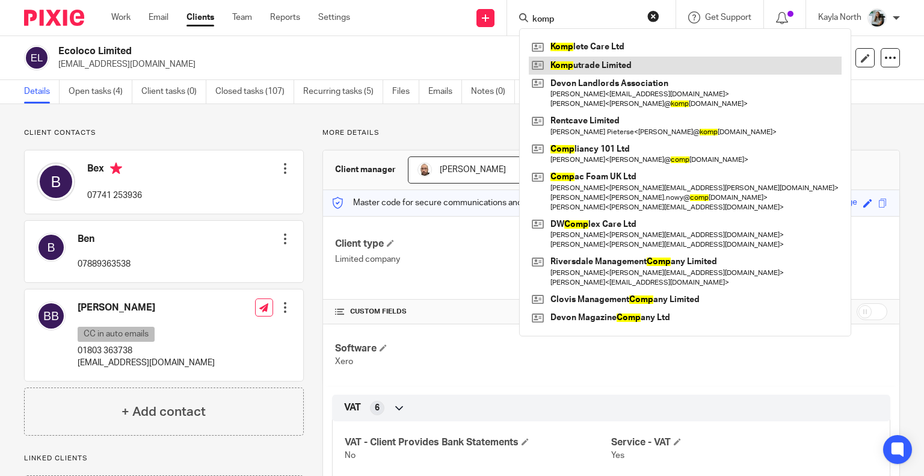
type input "komp"
click at [590, 64] on link at bounding box center [685, 66] width 313 height 18
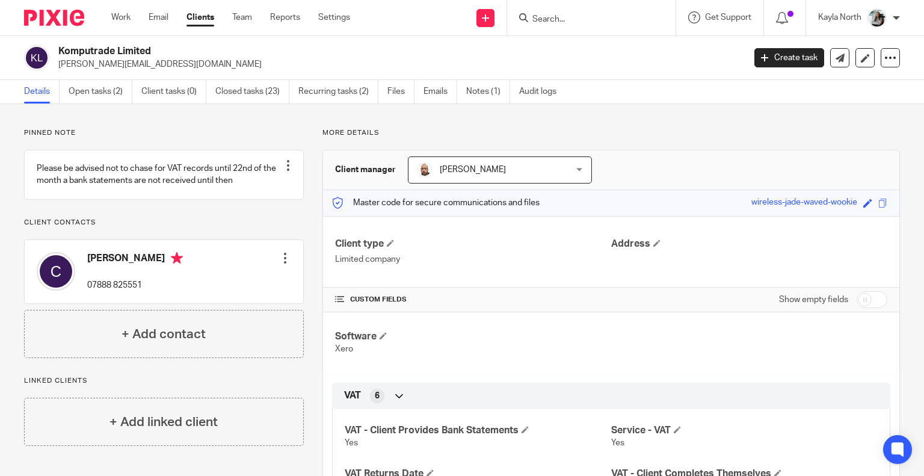
click at [599, 20] on input "Search" at bounding box center [585, 19] width 108 height 11
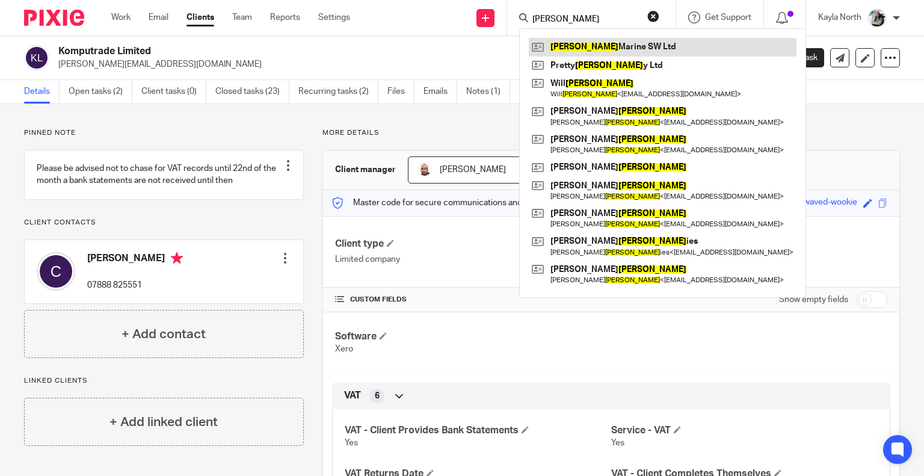
type input "[PERSON_NAME]"
click at [609, 43] on link at bounding box center [663, 47] width 268 height 18
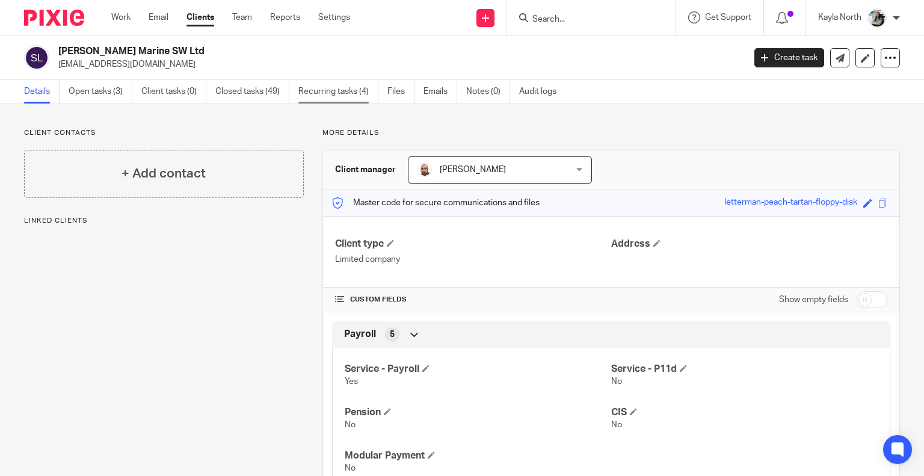
click at [330, 103] on link "Recurring tasks (4)" at bounding box center [338, 91] width 80 height 23
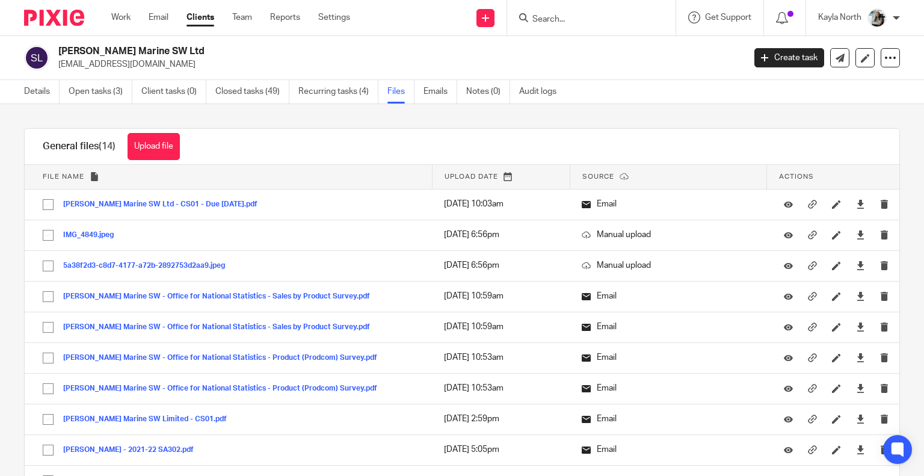
click at [550, 12] on form at bounding box center [595, 17] width 128 height 15
click at [553, 16] on input "Search" at bounding box center [585, 19] width 108 height 11
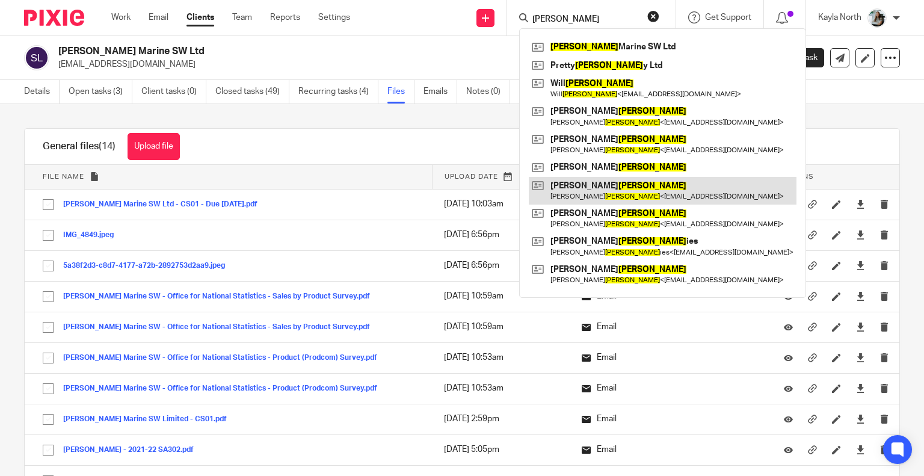
type input "smith"
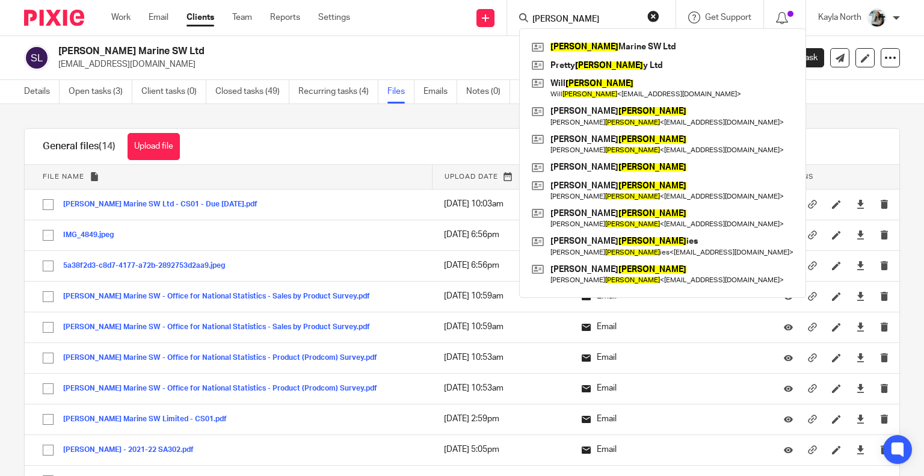
click at [647, 18] on button "reset" at bounding box center [653, 16] width 12 height 12
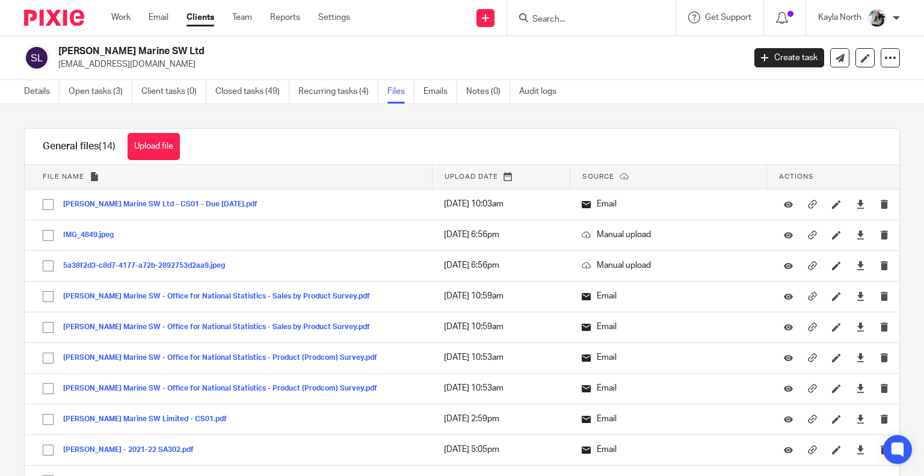
click at [548, 21] on input "Search" at bounding box center [585, 19] width 108 height 11
type input "eye"
click at [574, 48] on link at bounding box center [603, 47] width 149 height 18
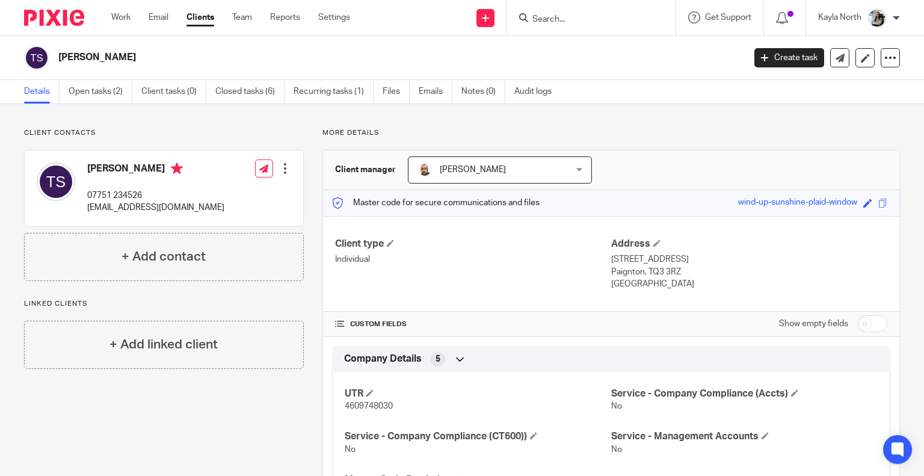
click at [411, 96] on ul "Details Open tasks (2) Client tasks (0) Closed tasks (6) Recurring tasks (1) Fi…" at bounding box center [296, 91] width 545 height 23
click at [404, 96] on link "Files" at bounding box center [395, 91] width 27 height 23
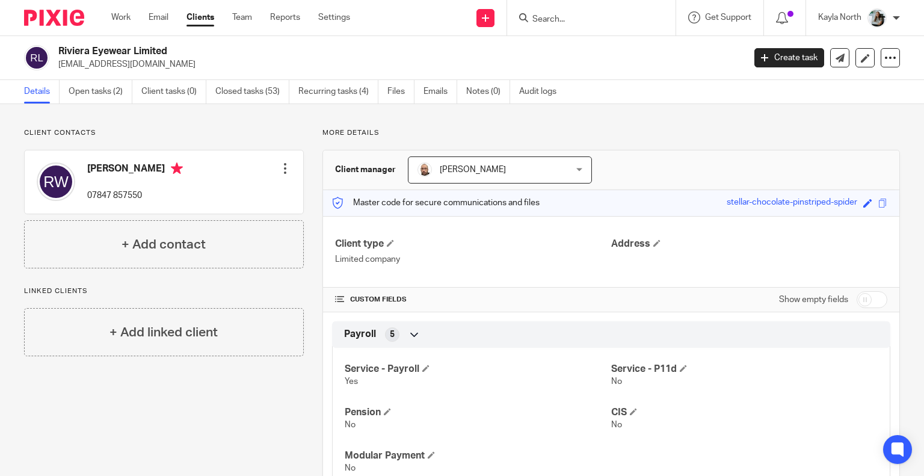
click at [583, 18] on input "Search" at bounding box center [585, 19] width 108 height 11
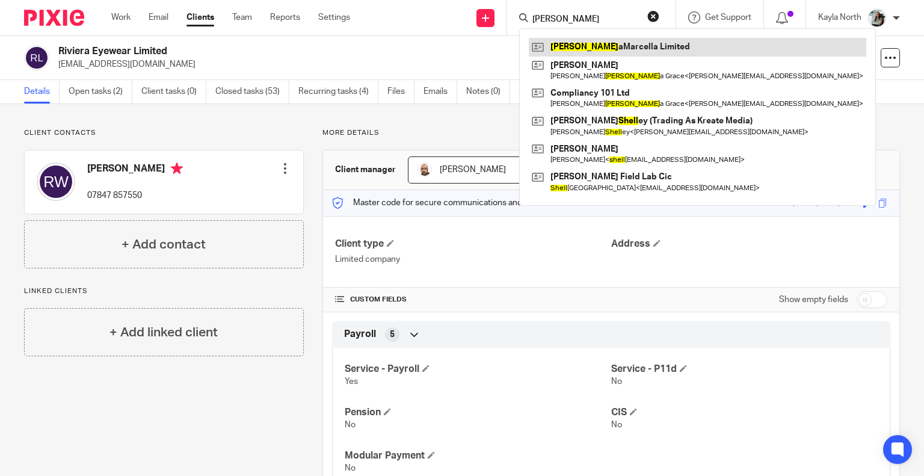
type input "[PERSON_NAME]"
click at [599, 38] on link at bounding box center [697, 47] width 337 height 18
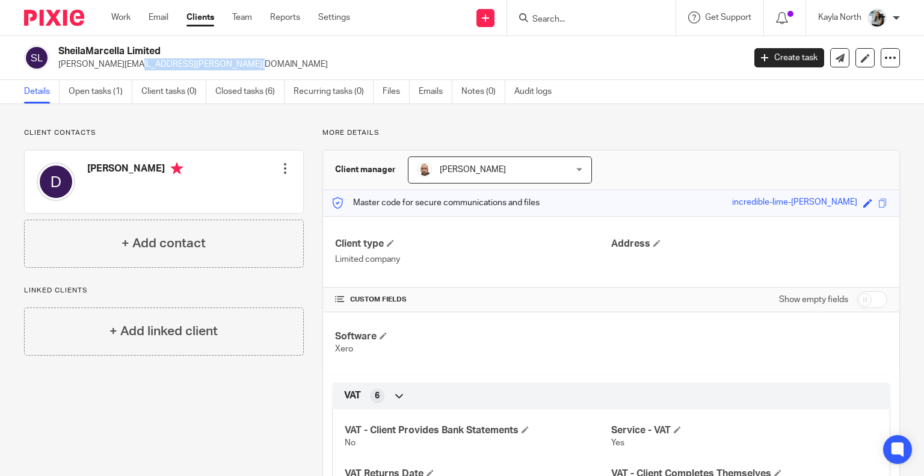
drag, startPoint x: 167, startPoint y: 67, endPoint x: 60, endPoint y: 74, distance: 107.9
click at [60, 74] on div "SheilaMarcella Limited deborah.potter@live.co.uk Create task Update from Compan…" at bounding box center [462, 58] width 924 height 44
copy p "deborah.potter@live.co.uk"
click at [47, 19] on img at bounding box center [54, 18] width 60 height 16
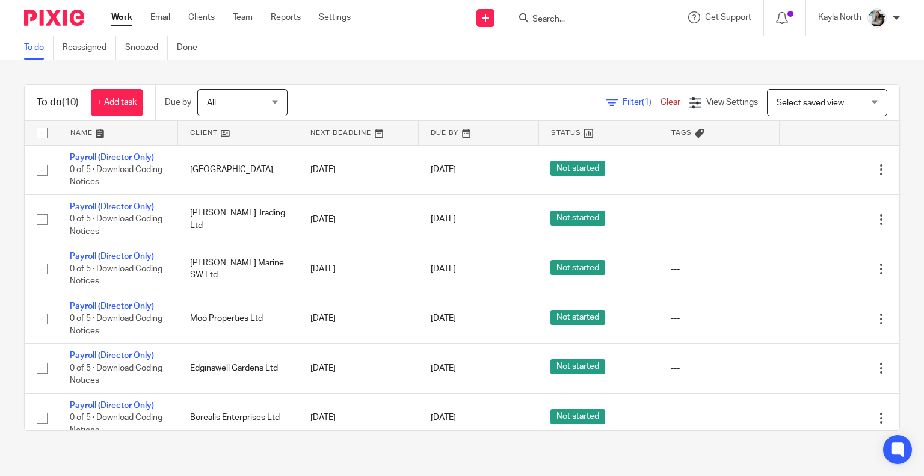
click at [549, 15] on input "Search" at bounding box center [585, 19] width 108 height 11
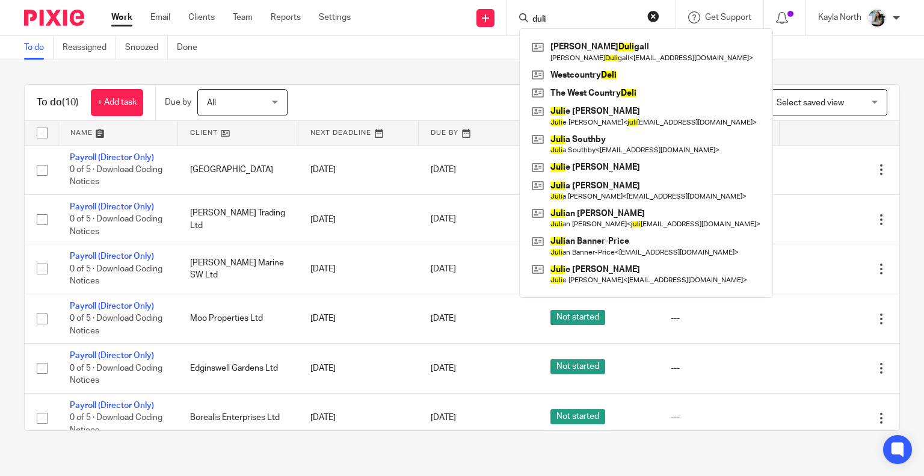
type input "duli"
click at [649, 15] on button "reset" at bounding box center [653, 16] width 12 height 12
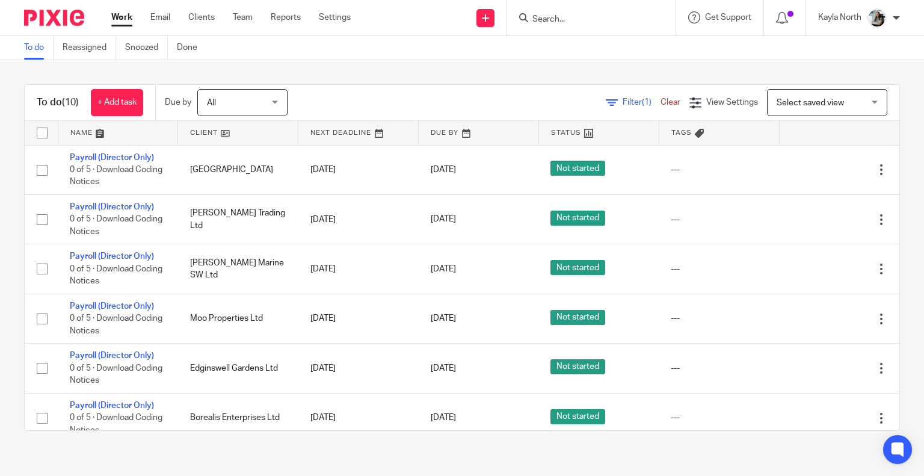
click at [557, 16] on input "Search" at bounding box center [585, 19] width 108 height 11
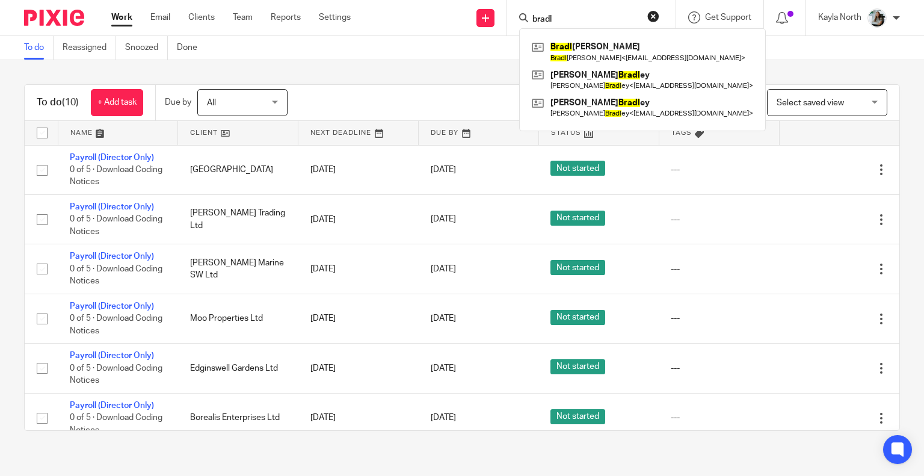
click at [573, 16] on input "bradl" at bounding box center [585, 19] width 108 height 11
click at [573, 15] on input "bradl" at bounding box center [585, 19] width 108 height 11
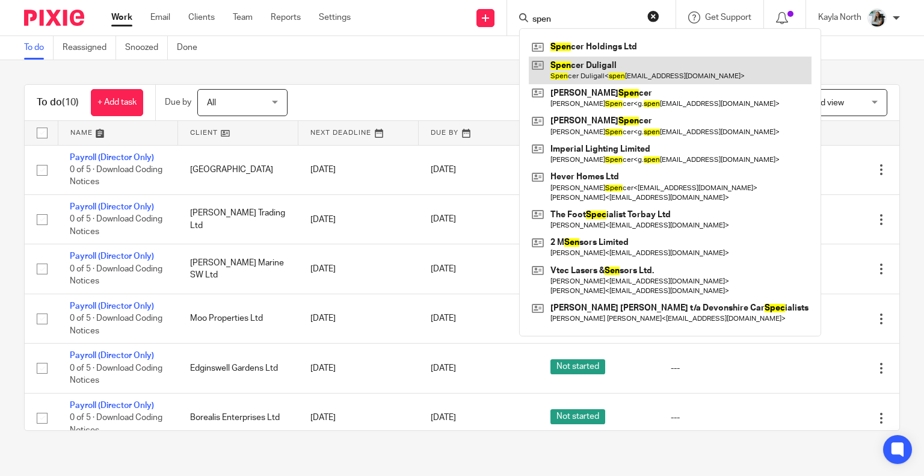
type input "spen"
click at [607, 67] on link at bounding box center [670, 71] width 283 height 28
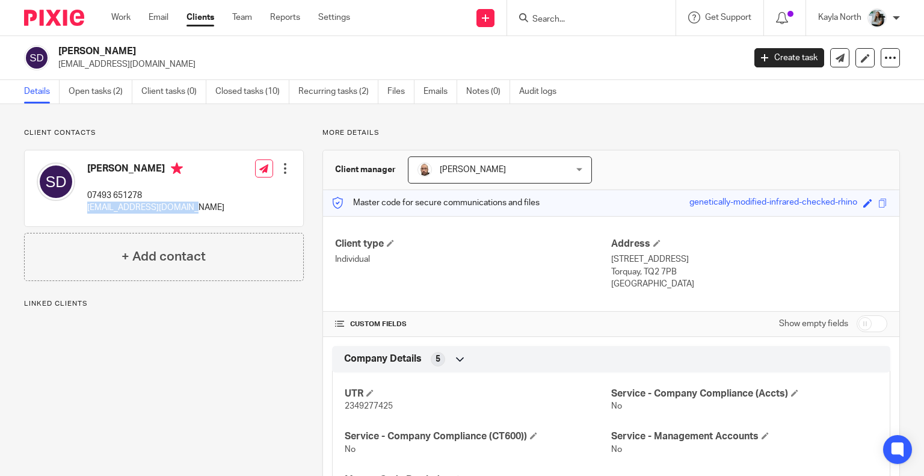
drag, startPoint x: 199, startPoint y: 210, endPoint x: 82, endPoint y: 212, distance: 116.7
click at [82, 212] on div "Spencer Duligall 07493 651278 spencer4214@hotmail.com Edit contact Create clien…" at bounding box center [164, 188] width 278 height 76
copy p "spencer4214@hotmail.com"
click at [563, 21] on input "Search" at bounding box center [585, 19] width 108 height 11
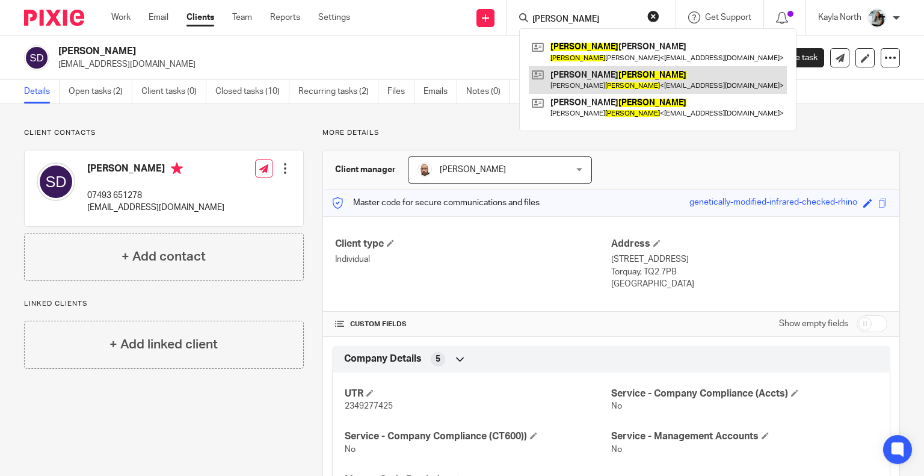
type input "bradley"
click at [583, 75] on link at bounding box center [658, 80] width 258 height 28
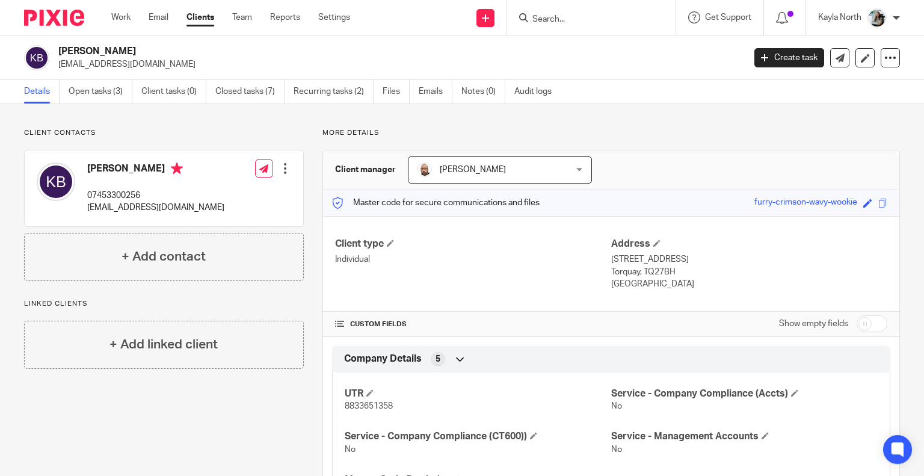
drag, startPoint x: 162, startPoint y: 66, endPoint x: 60, endPoint y: 72, distance: 102.4
click at [60, 72] on div "[PERSON_NAME] [EMAIL_ADDRESS][DOMAIN_NAME] Create task Update from Companies Ho…" at bounding box center [462, 58] width 924 height 44
copy p "[EMAIL_ADDRESS][DOMAIN_NAME]"
click at [228, 58] on p "[EMAIL_ADDRESS][DOMAIN_NAME]" at bounding box center [397, 64] width 678 height 12
click at [244, 20] on link "Team" at bounding box center [242, 17] width 20 height 12
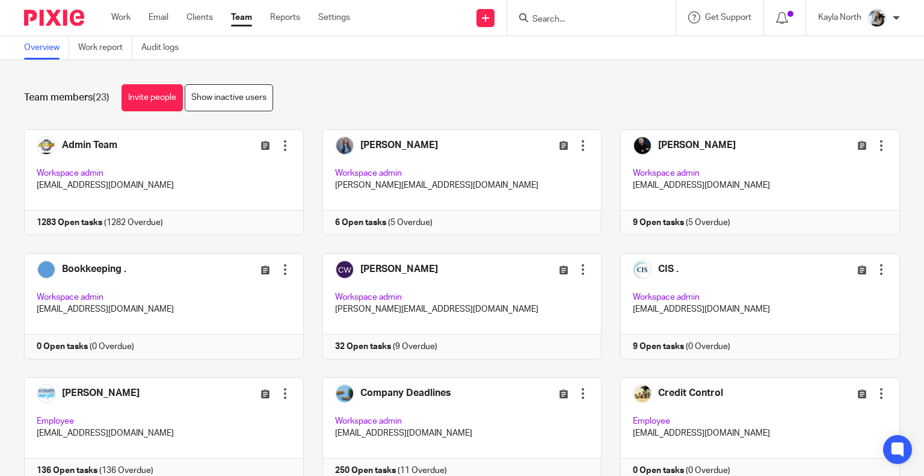
click at [557, 18] on input "Search" at bounding box center [585, 19] width 108 height 11
click at [559, 19] on input "Search" at bounding box center [585, 19] width 108 height 11
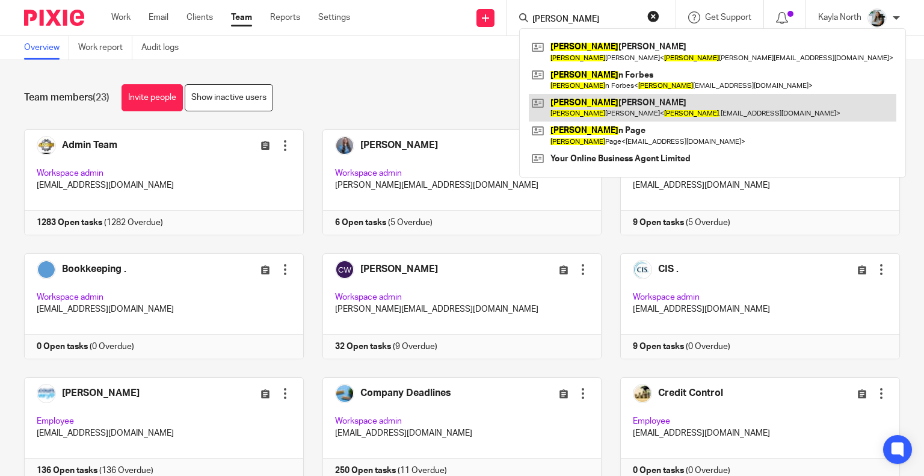
type input "lyn"
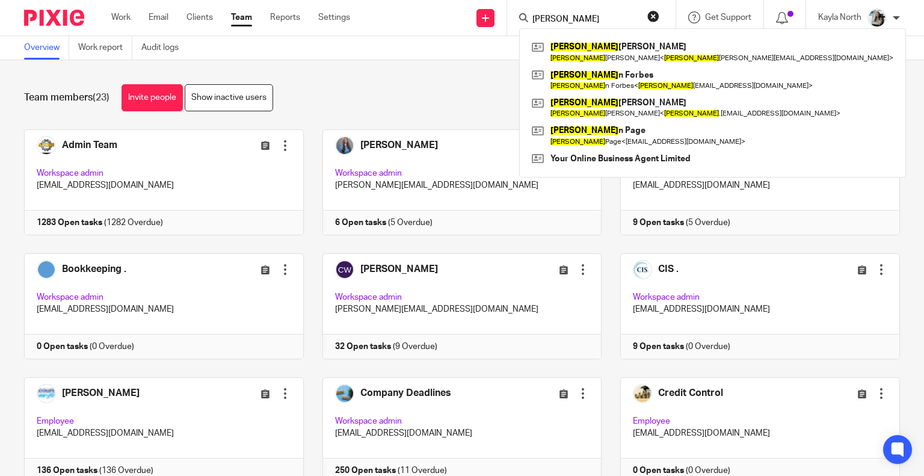
click at [652, 14] on button "reset" at bounding box center [653, 16] width 12 height 12
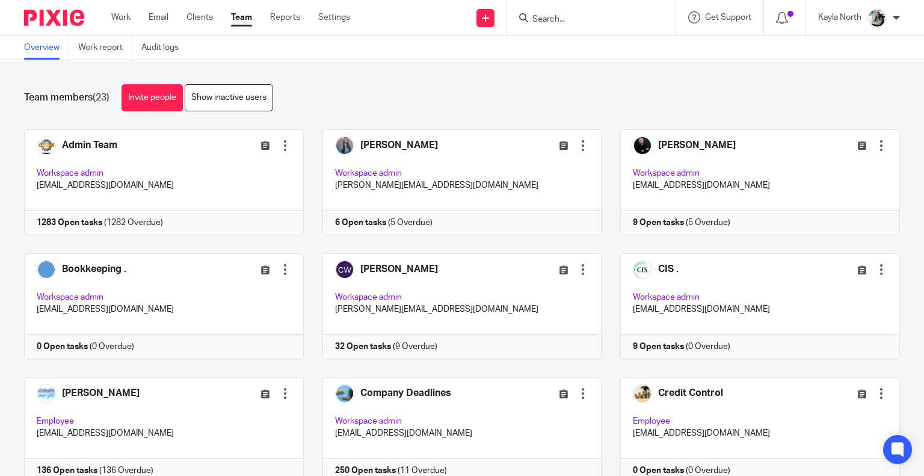
click at [539, 16] on input "Search" at bounding box center [585, 19] width 108 height 11
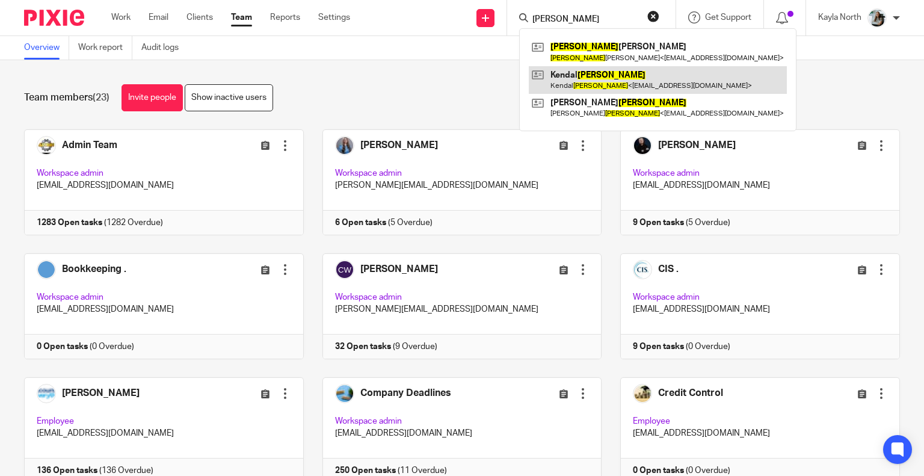
type input "bradley"
click at [586, 79] on link at bounding box center [658, 80] width 258 height 28
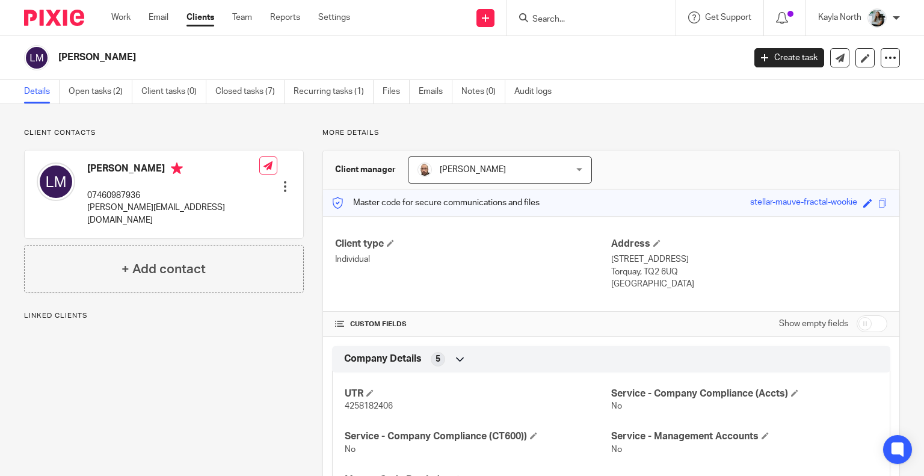
click at [286, 180] on div at bounding box center [285, 186] width 12 height 12
click at [207, 194] on link "Edit contact" at bounding box center [228, 194] width 115 height 17
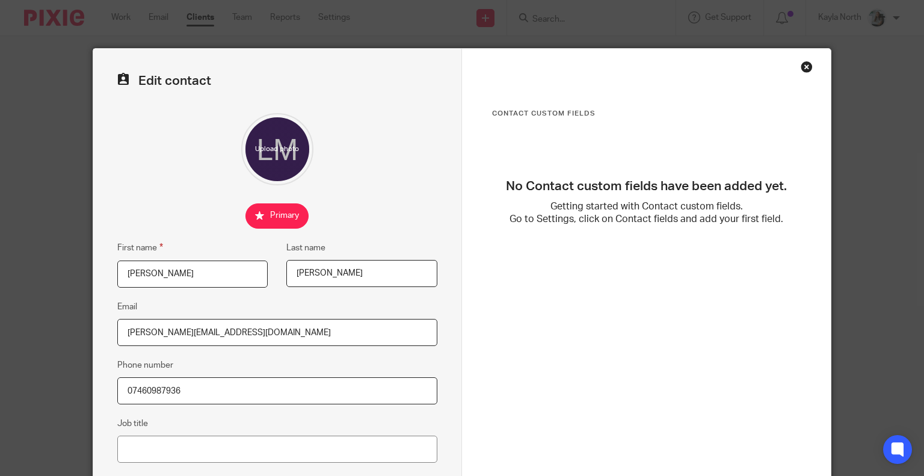
drag, startPoint x: 203, startPoint y: 388, endPoint x: 57, endPoint y: 393, distance: 145.6
click at [58, 392] on div "Edit contact First name Lyn Last name Milligan Email lyn.milligan58@outlook.com…" at bounding box center [462, 238] width 924 height 476
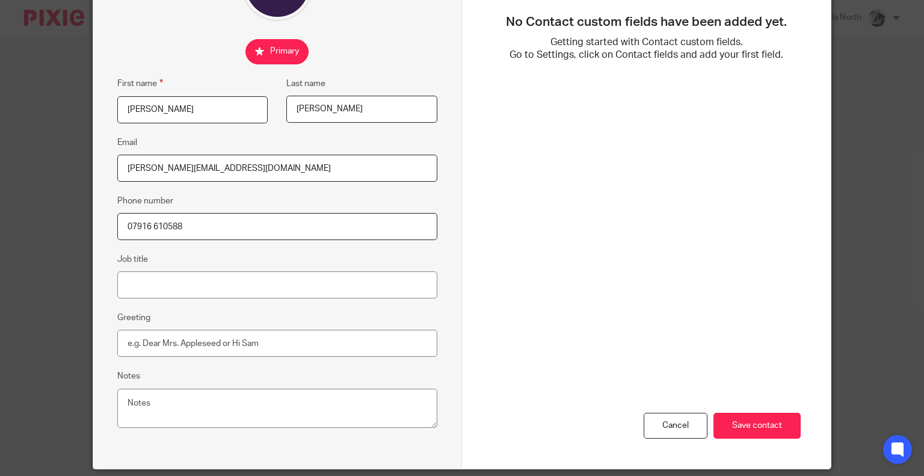
scroll to position [204, 0]
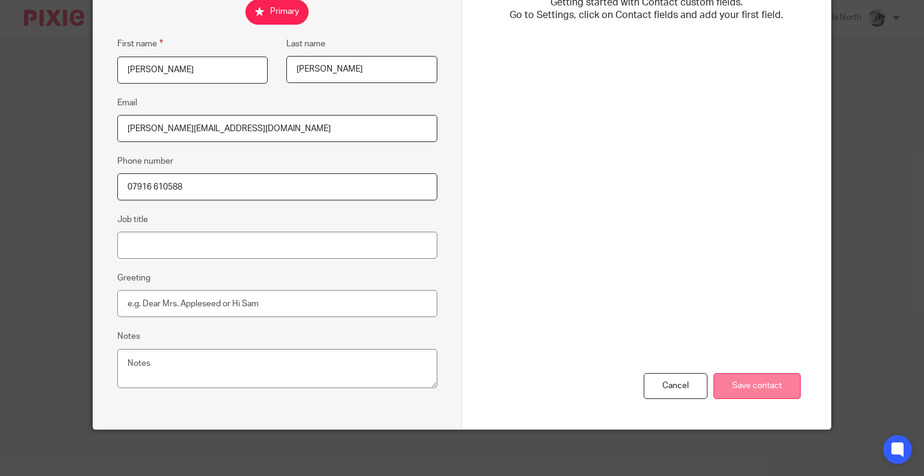
type input "07916 610588"
click at [761, 388] on input "Save contact" at bounding box center [756, 386] width 87 height 26
click at [753, 378] on input "Save contact" at bounding box center [756, 386] width 87 height 26
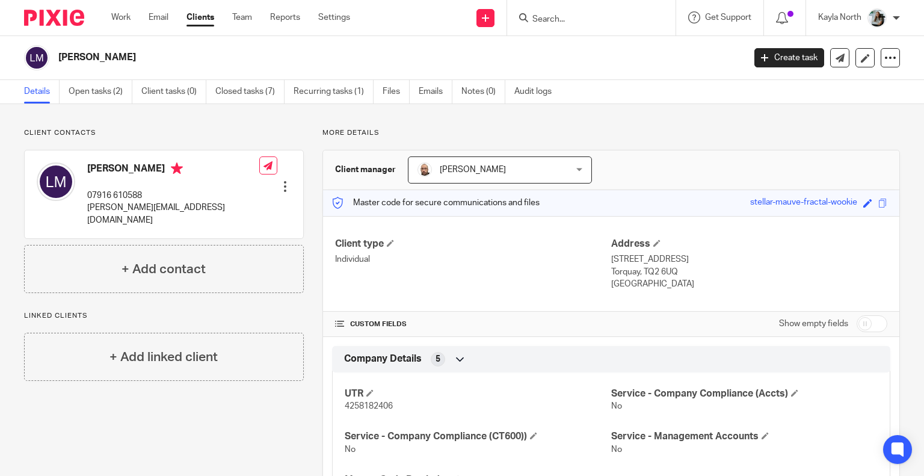
click at [550, 19] on input "Search" at bounding box center [585, 19] width 108 height 11
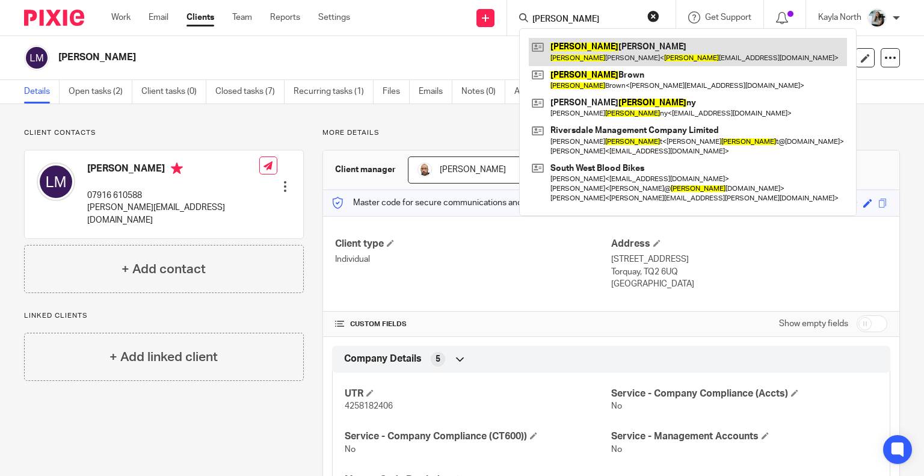
type input "[PERSON_NAME]"
click at [567, 45] on link at bounding box center [688, 52] width 318 height 28
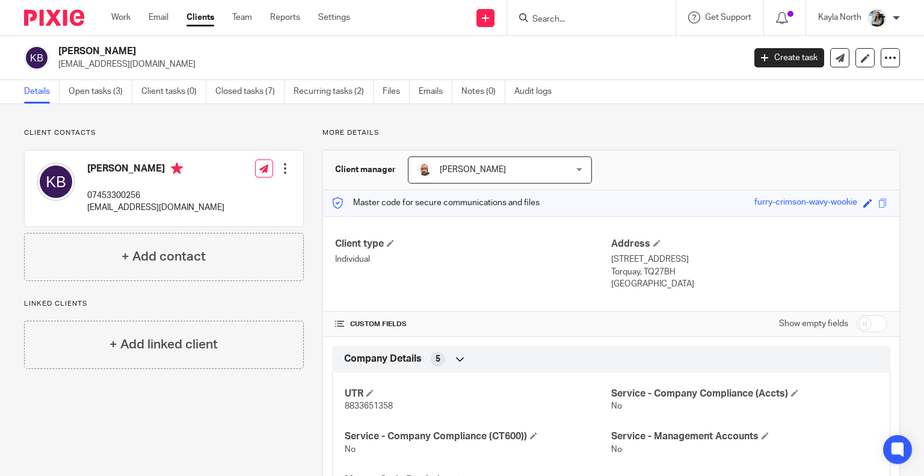
click at [286, 170] on div at bounding box center [285, 168] width 12 height 12
click at [204, 189] on link "Edit contact" at bounding box center [228, 194] width 115 height 17
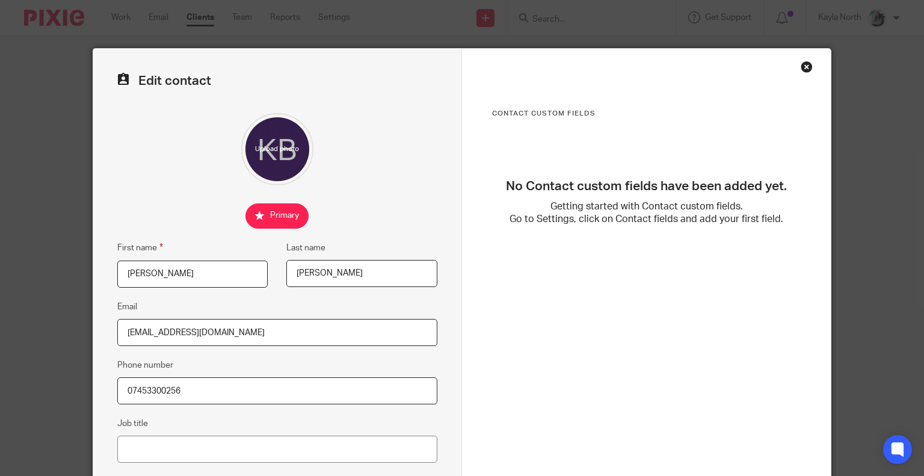
click at [208, 270] on input "[PERSON_NAME]" at bounding box center [192, 273] width 151 height 27
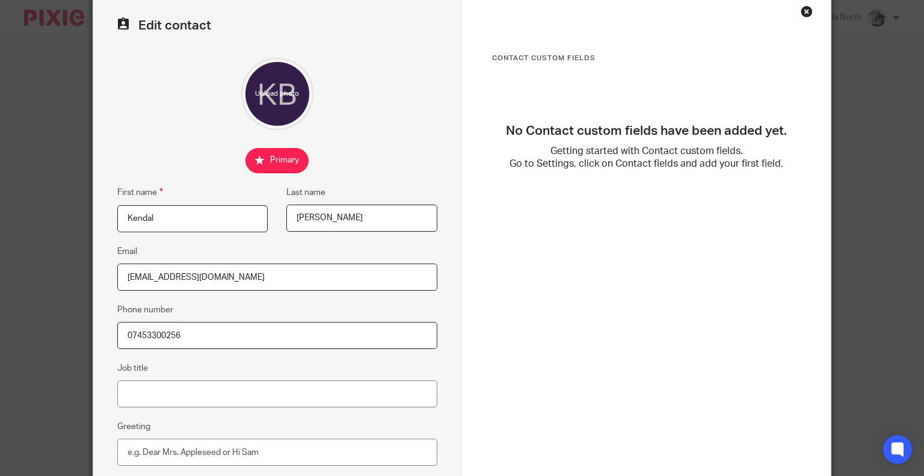
scroll to position [204, 0]
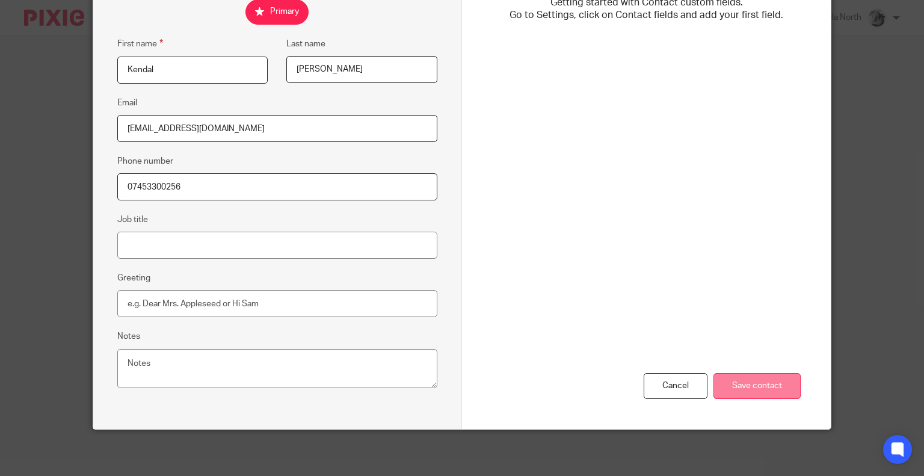
type input "Kendal"
click at [719, 384] on input "Save contact" at bounding box center [756, 386] width 87 height 26
click at [770, 379] on input "Save contact" at bounding box center [756, 386] width 87 height 26
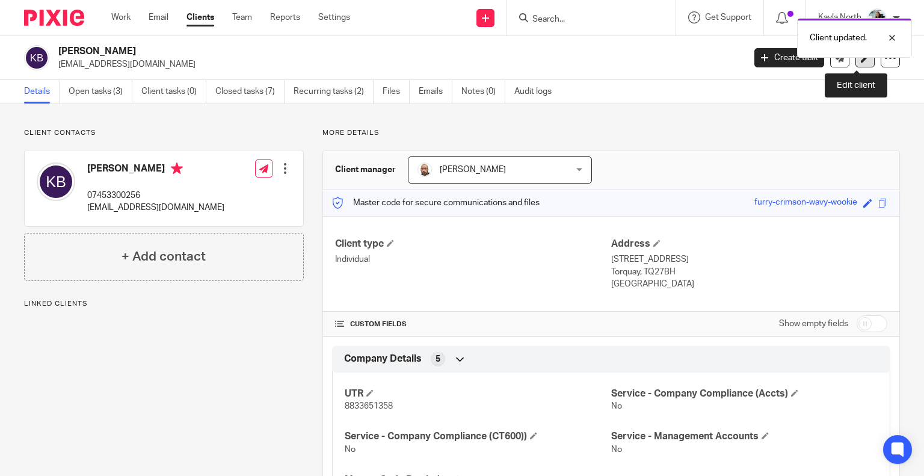
click at [861, 65] on link at bounding box center [864, 57] width 19 height 19
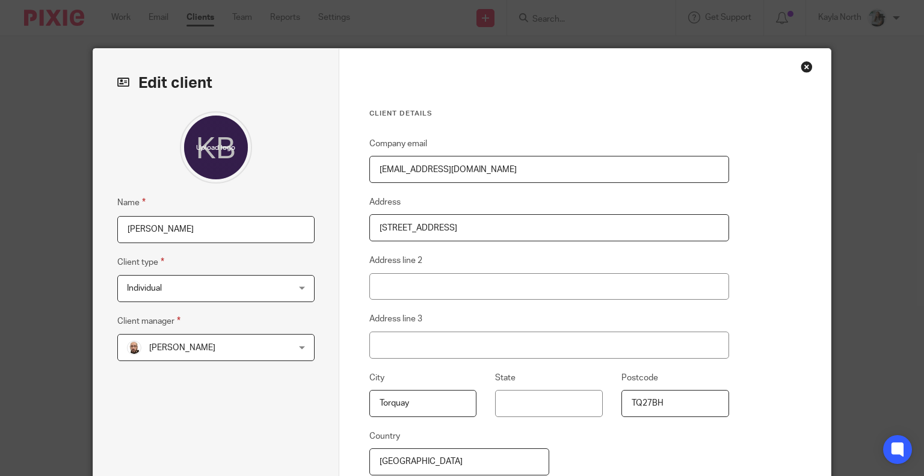
click at [151, 231] on input "Kendall Bradley" at bounding box center [215, 229] width 197 height 27
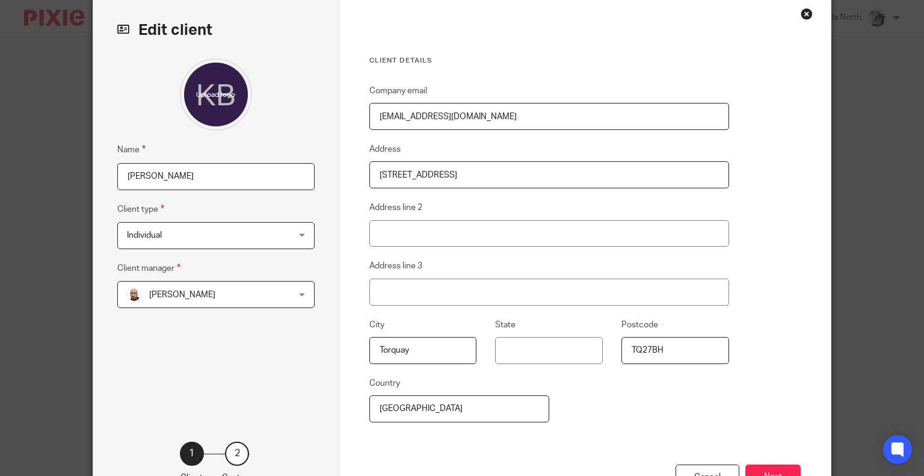
scroll to position [144, 0]
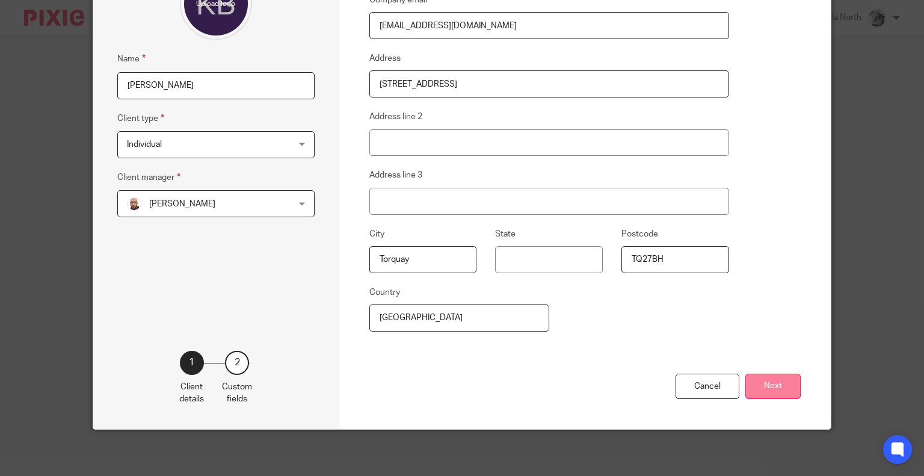
type input "[PERSON_NAME]"
click at [791, 384] on button "Next" at bounding box center [772, 386] width 55 height 26
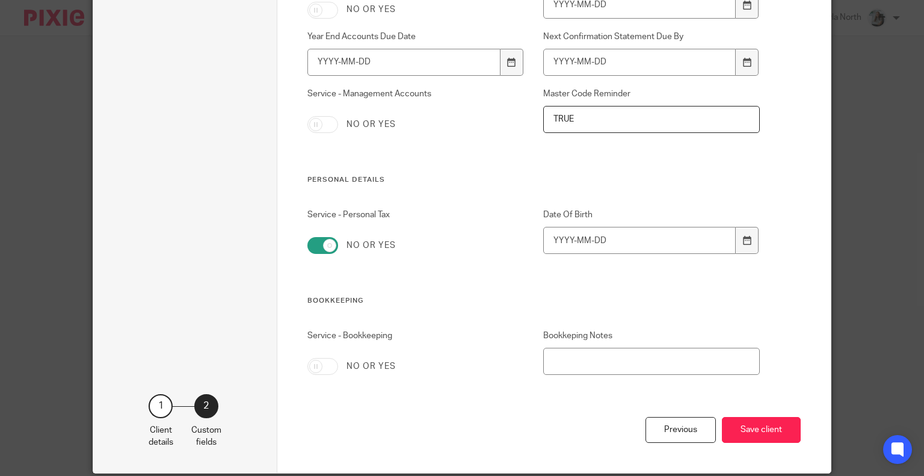
scroll to position [1145, 0]
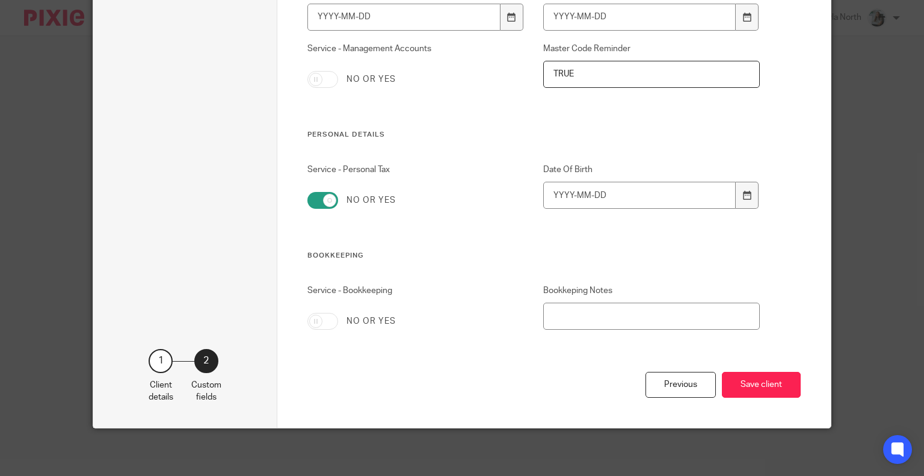
click at [747, 384] on button "Save client" at bounding box center [761, 385] width 79 height 26
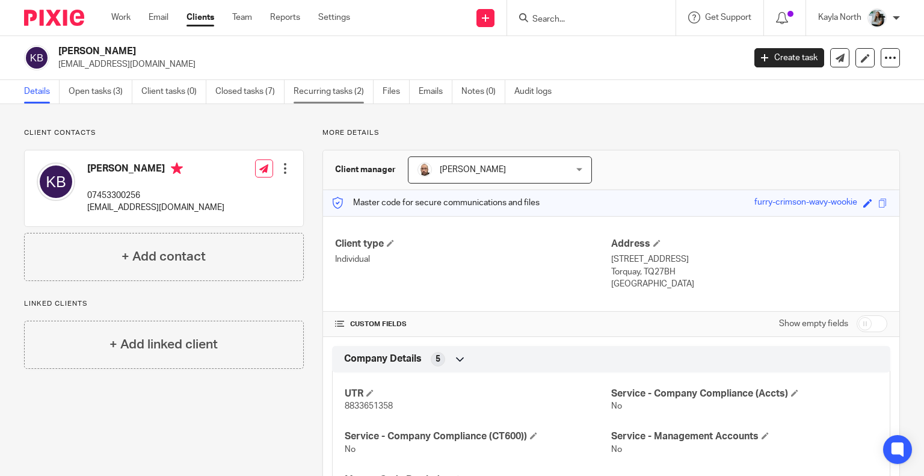
drag, startPoint x: 348, startPoint y: 92, endPoint x: 328, endPoint y: 100, distance: 21.6
click at [348, 92] on link "Recurring tasks (2)" at bounding box center [333, 91] width 80 height 23
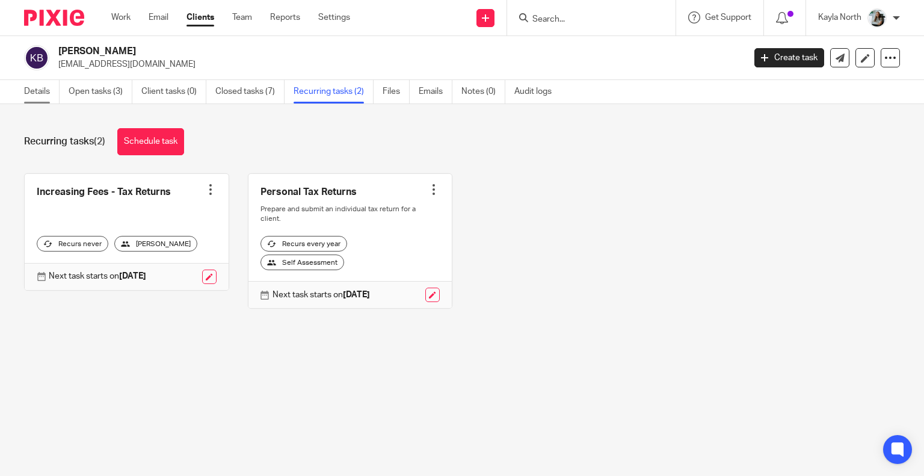
click at [52, 96] on link "Details" at bounding box center [41, 91] width 35 height 23
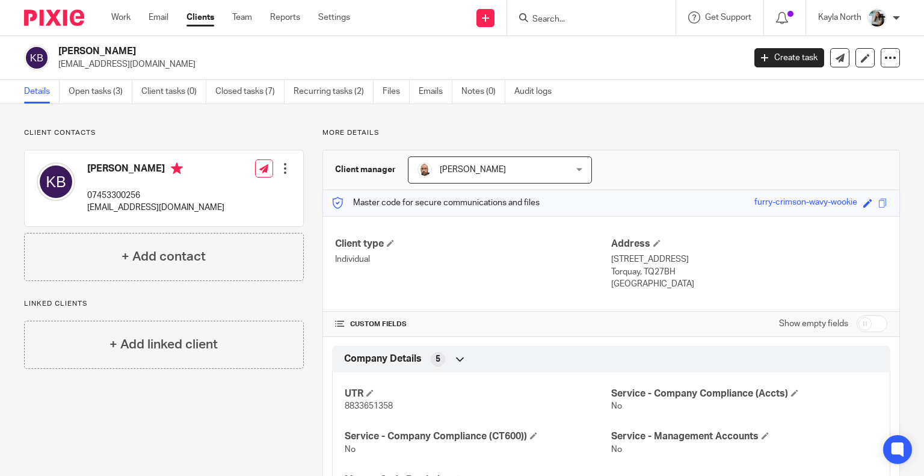
click at [576, 16] on input "Search" at bounding box center [585, 19] width 108 height 11
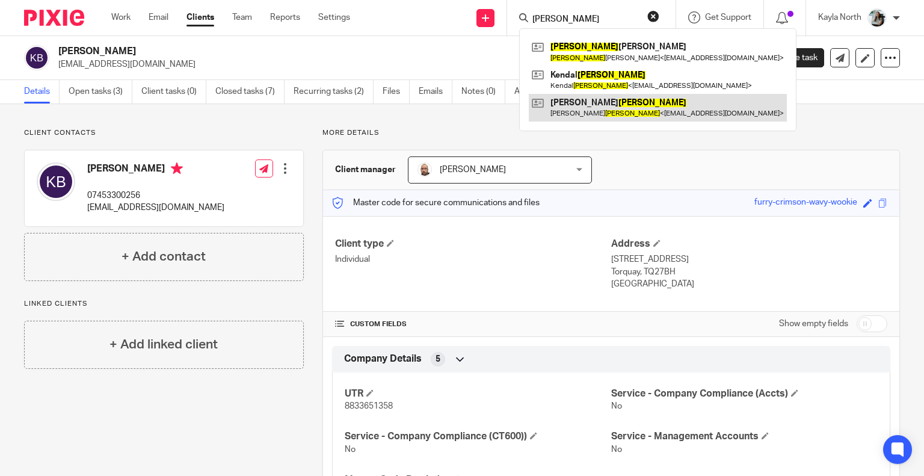
type input "bradley"
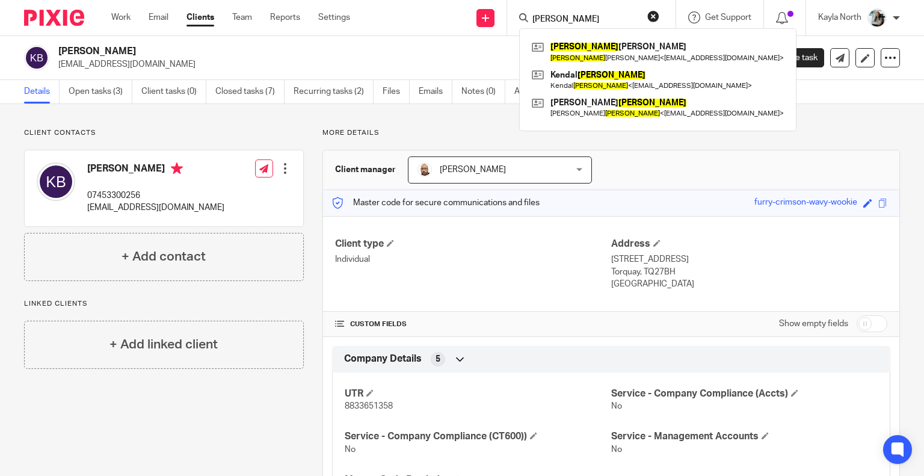
click at [649, 19] on button "reset" at bounding box center [653, 16] width 12 height 12
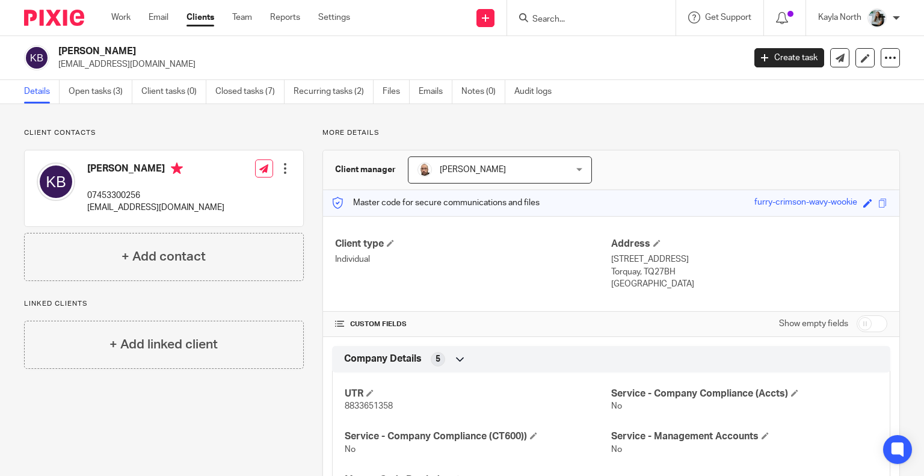
click at [558, 25] on div at bounding box center [591, 17] width 168 height 35
click at [553, 23] on input "Search" at bounding box center [585, 19] width 108 height 11
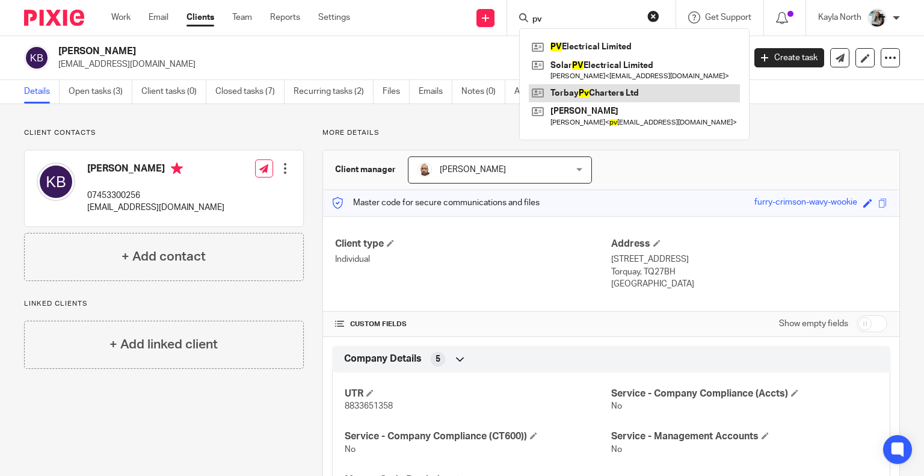
type input "pv"
click at [589, 94] on link at bounding box center [634, 93] width 211 height 18
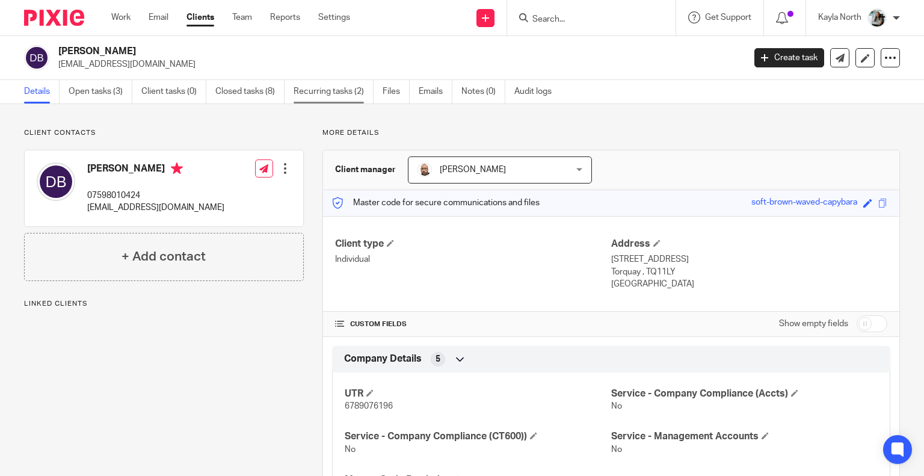
click at [330, 85] on link "Recurring tasks (2)" at bounding box center [333, 91] width 80 height 23
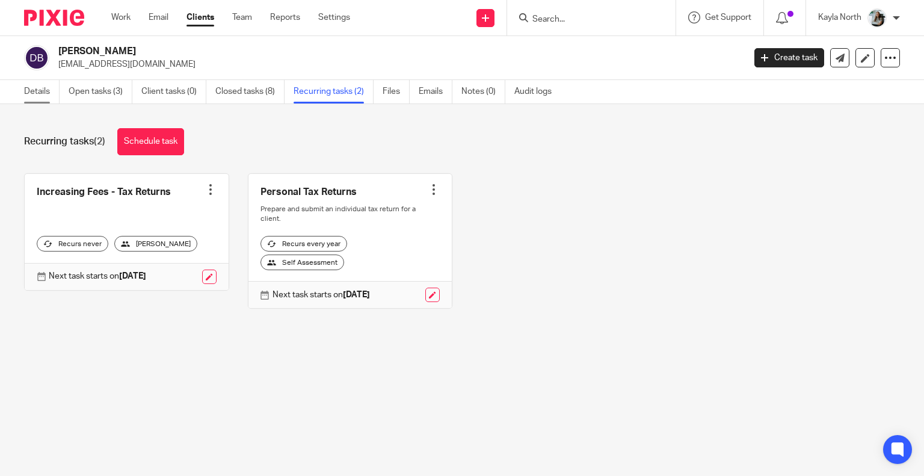
click at [33, 93] on link "Details" at bounding box center [41, 91] width 35 height 23
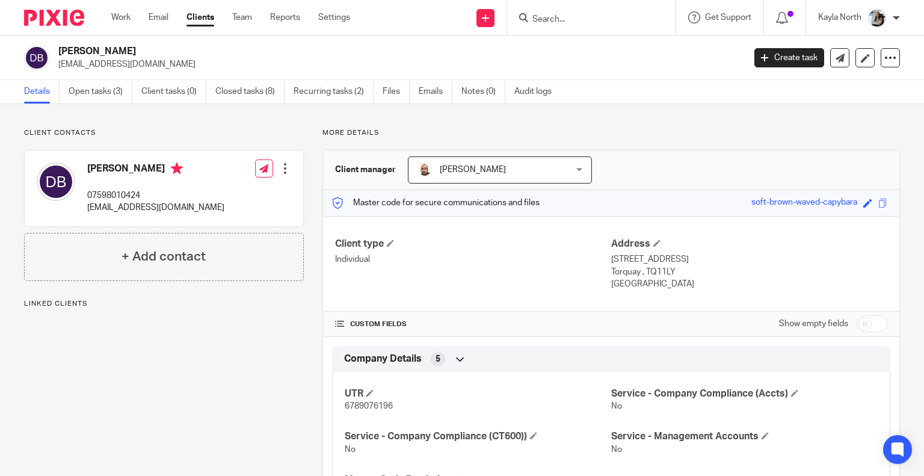
click at [549, 22] on input "Search" at bounding box center [585, 19] width 108 height 11
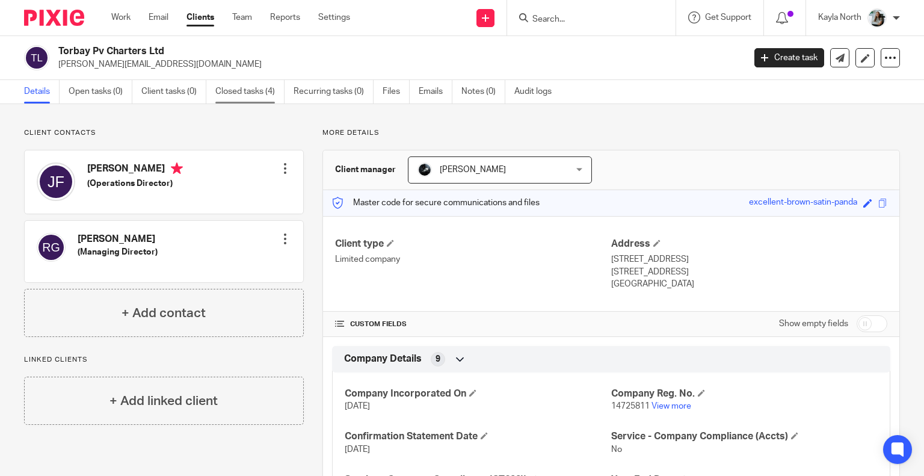
click at [245, 94] on link "Closed tasks (4)" at bounding box center [249, 91] width 69 height 23
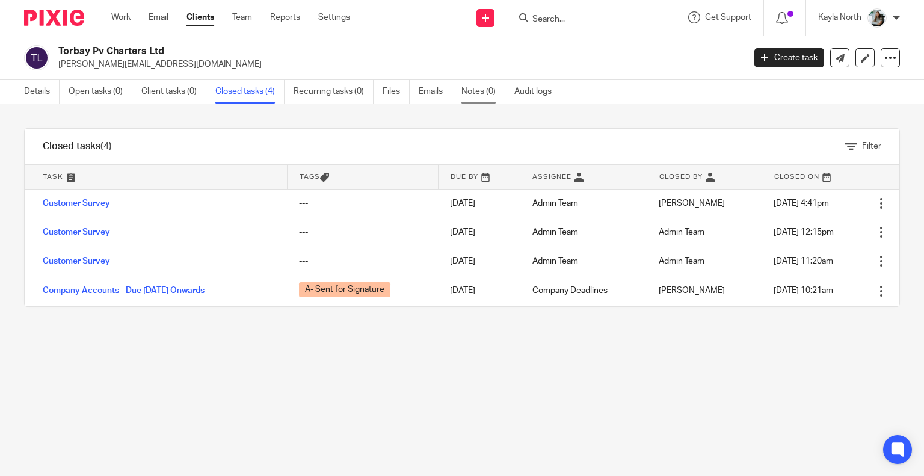
click at [486, 96] on link "Notes (0)" at bounding box center [483, 91] width 44 height 23
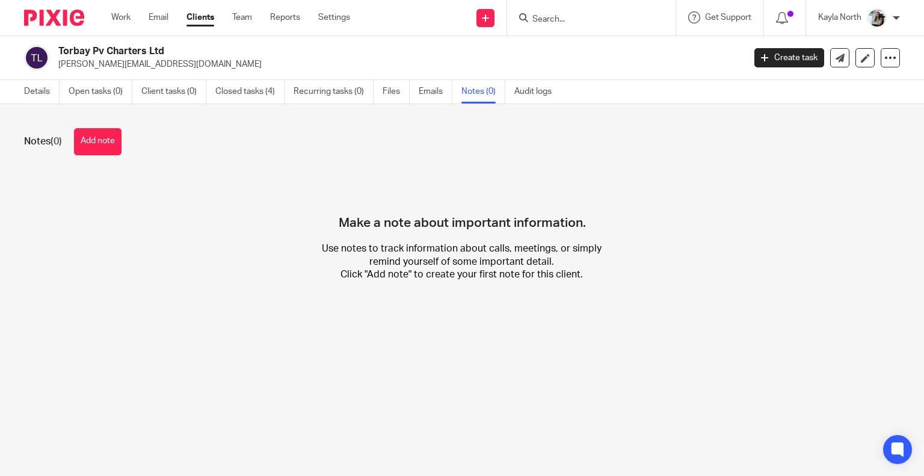
click at [575, 93] on div "Details Open tasks (0) Client tasks (0) Closed tasks (4) Recurring tasks (0) Fi…" at bounding box center [290, 91] width 581 height 23
click at [542, 95] on link "Audit logs" at bounding box center [537, 91] width 46 height 23
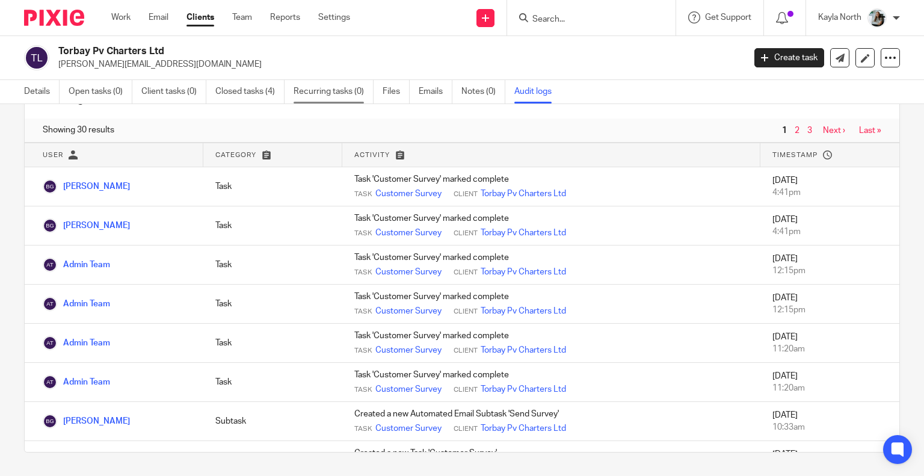
click at [327, 91] on link "Recurring tasks (0)" at bounding box center [333, 91] width 80 height 23
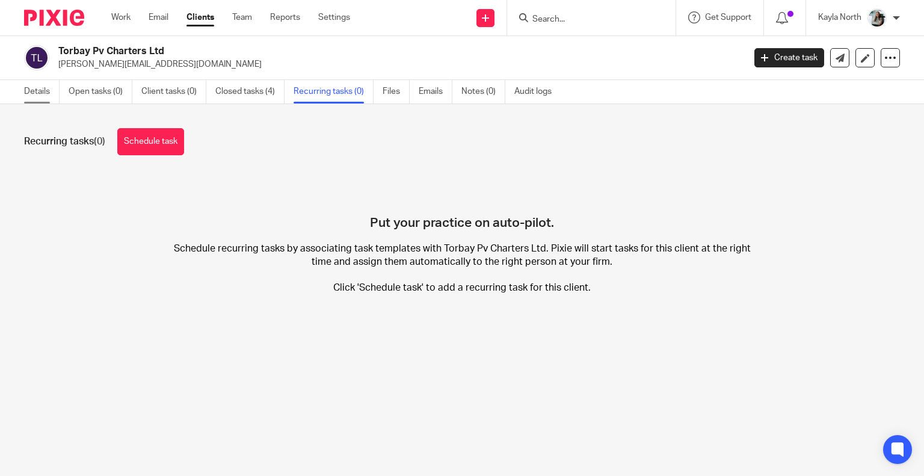
click at [44, 95] on link "Details" at bounding box center [41, 91] width 35 height 23
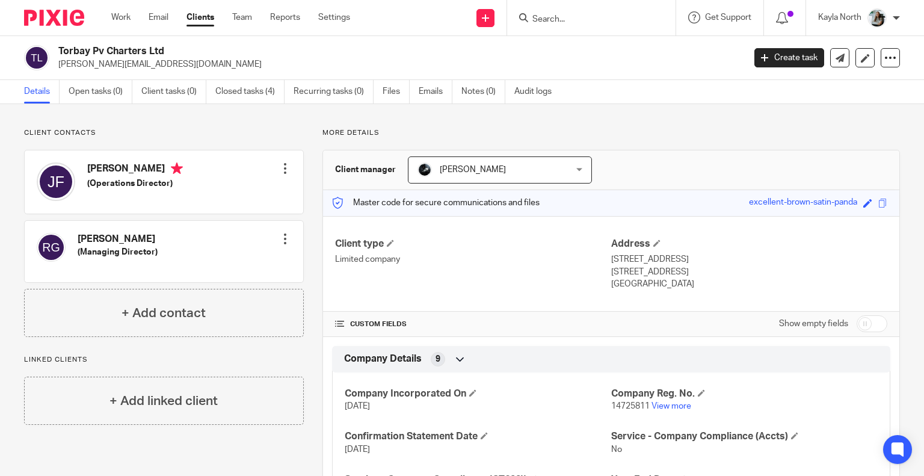
click at [75, 29] on div at bounding box center [49, 17] width 99 height 35
click at [70, 18] on img at bounding box center [54, 18] width 60 height 16
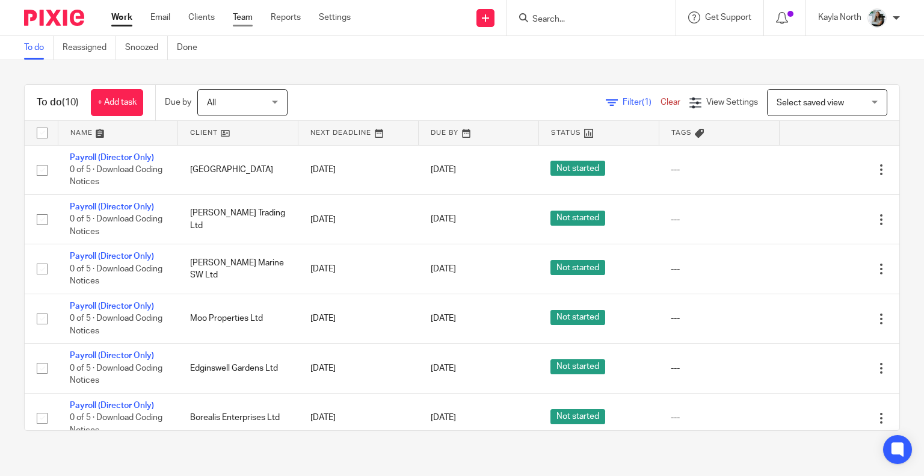
click at [248, 14] on link "Team" at bounding box center [243, 17] width 20 height 12
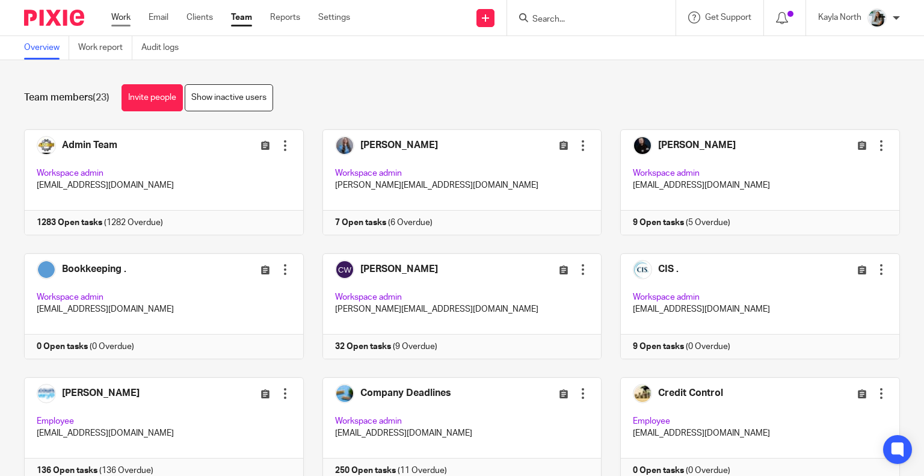
click at [115, 13] on link "Work" at bounding box center [120, 17] width 19 height 12
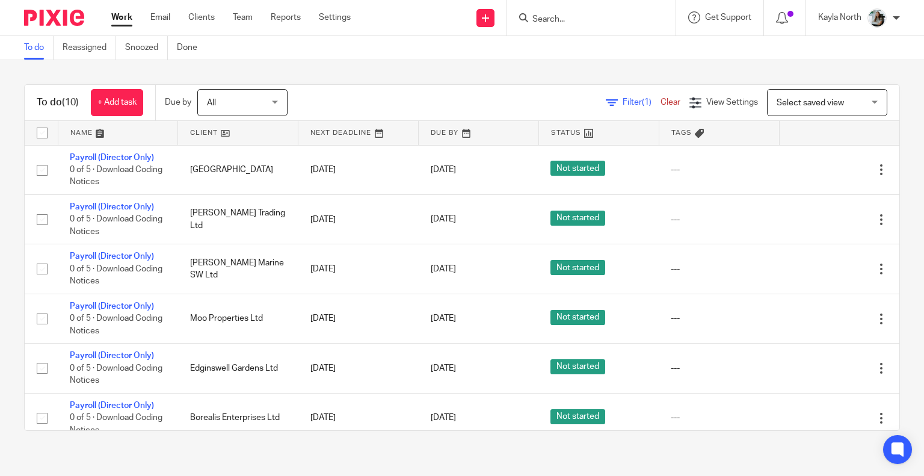
click at [561, 27] on div at bounding box center [591, 17] width 168 height 35
click at [560, 11] on form at bounding box center [595, 17] width 128 height 15
click at [553, 22] on input "Search" at bounding box center [585, 19] width 108 height 11
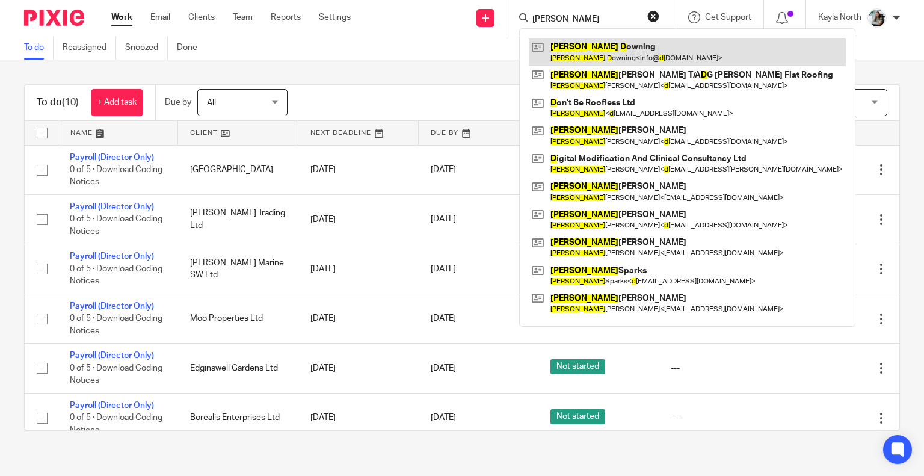
type input "david d"
click at [612, 38] on link at bounding box center [687, 52] width 317 height 28
click at [612, 39] on link at bounding box center [687, 52] width 317 height 28
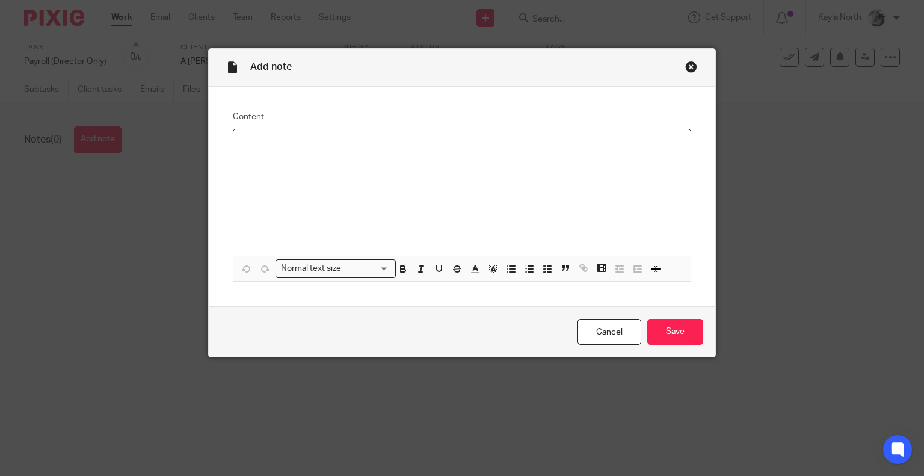
click at [243, 164] on div at bounding box center [462, 192] width 458 height 126
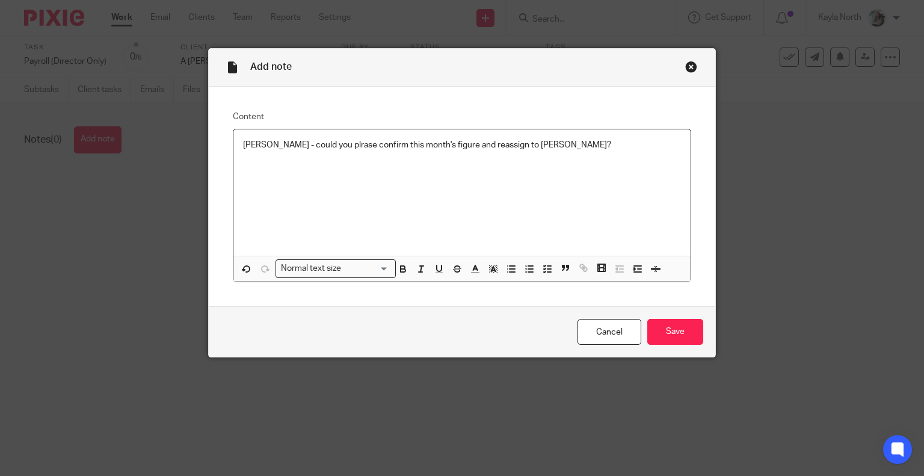
click at [305, 147] on p "Nick - could you plrase confirm this month's figure and reassign to Tiffany?" at bounding box center [462, 145] width 438 height 12
click at [664, 333] on input "Save" at bounding box center [675, 332] width 56 height 26
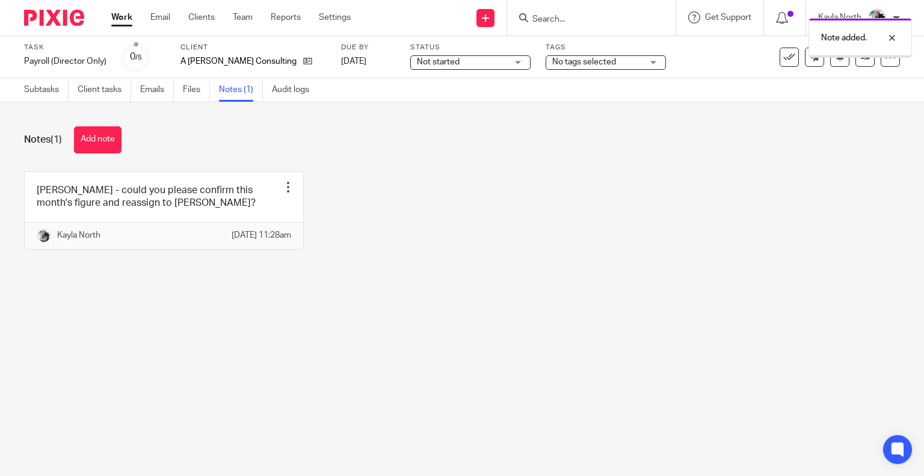
click at [604, 62] on span "No tags selected" at bounding box center [597, 62] width 90 height 13
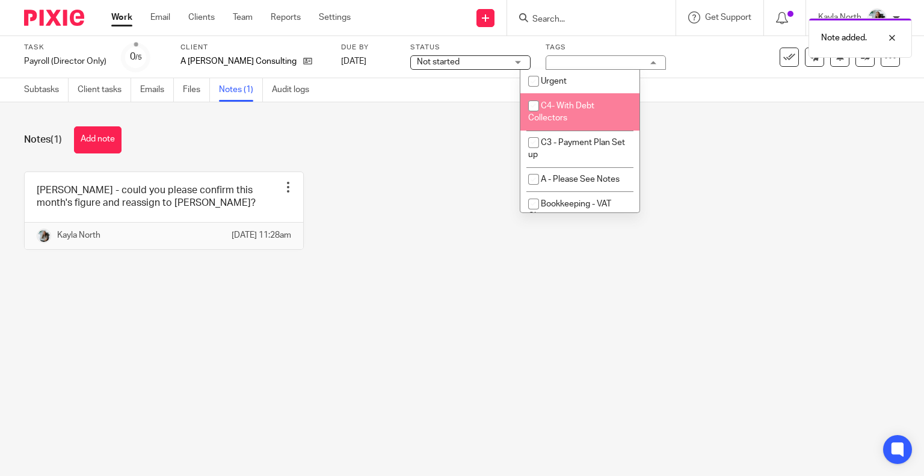
scroll to position [120, 0]
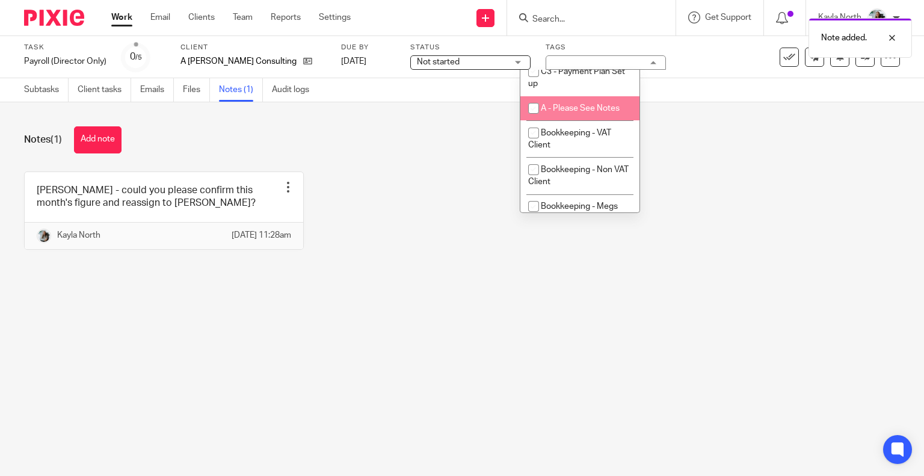
click at [583, 112] on span "A - Please See Notes" at bounding box center [580, 108] width 79 height 8
checkbox input "true"
drag, startPoint x: 749, startPoint y: 125, endPoint x: 811, endPoint y: 122, distance: 62.6
click at [750, 126] on div "Notes (1) Add note Nick - could you please confirm this month's figure and reas…" at bounding box center [462, 196] width 924 height 189
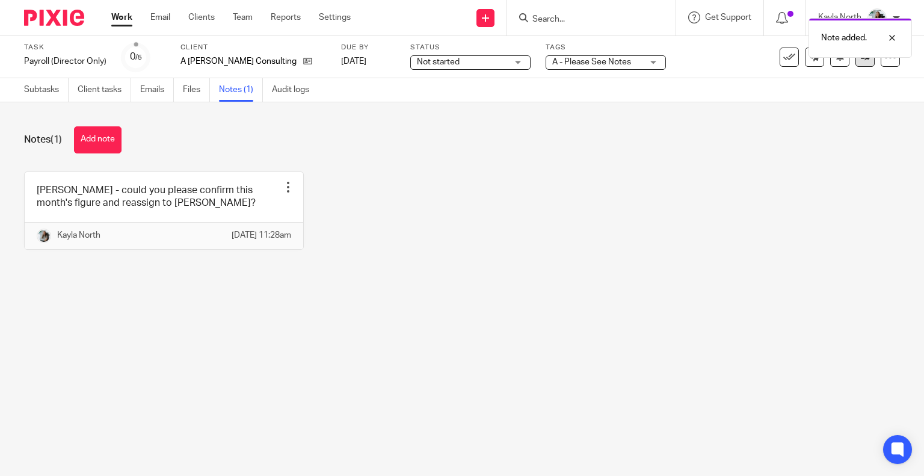
click at [855, 62] on link at bounding box center [864, 57] width 19 height 19
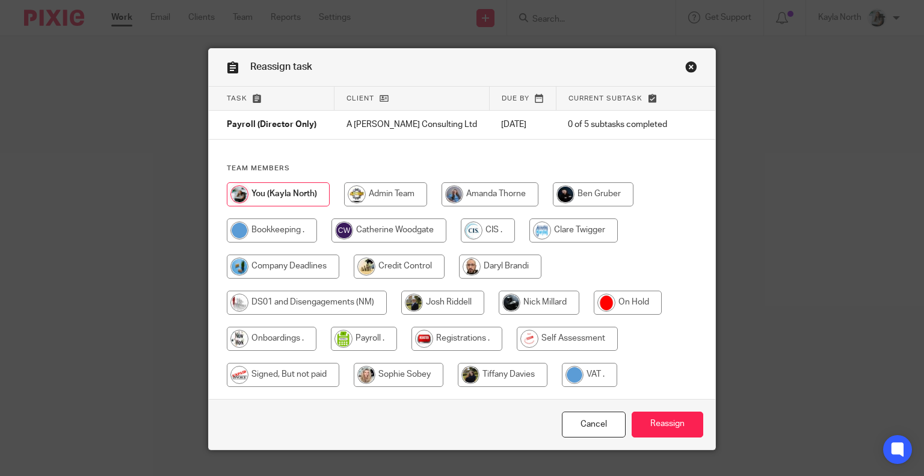
click at [519, 313] on input "radio" at bounding box center [538, 302] width 81 height 24
radio input "true"
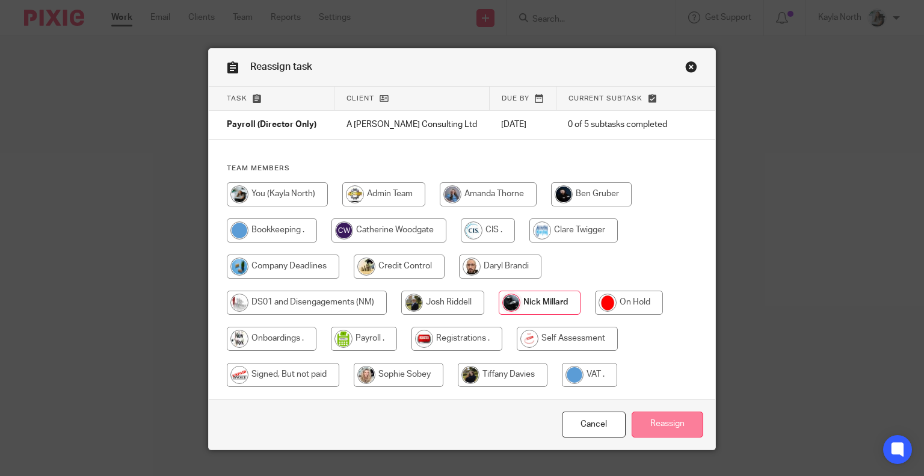
click at [671, 417] on input "Reassign" at bounding box center [667, 424] width 72 height 26
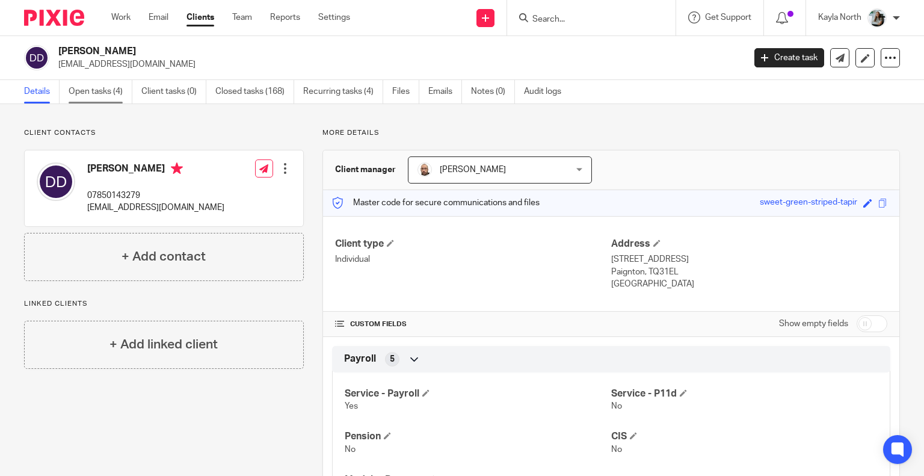
click at [111, 94] on link "Open tasks (4)" at bounding box center [101, 91] width 64 height 23
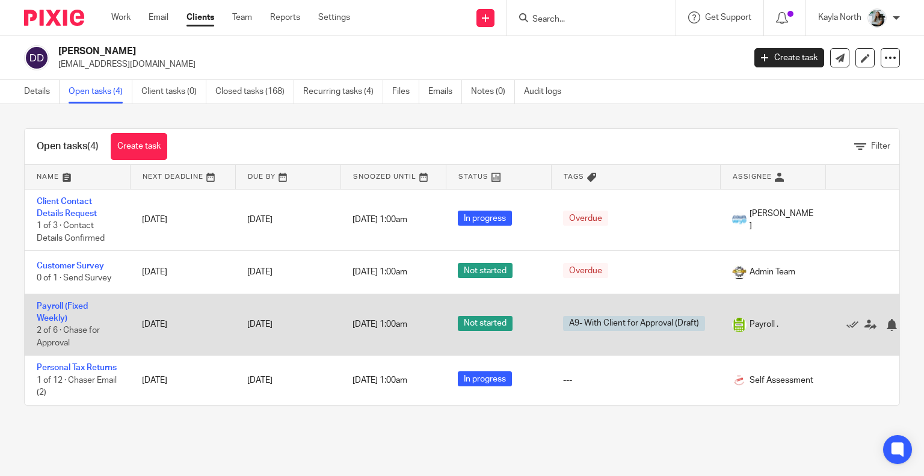
click at [75, 300] on td "Payroll (Fixed Weekly) 2 of 6 · Chase for Approval" at bounding box center [77, 324] width 105 height 62
click at [70, 305] on link "Payroll (Fixed Weekly)" at bounding box center [62, 312] width 51 height 20
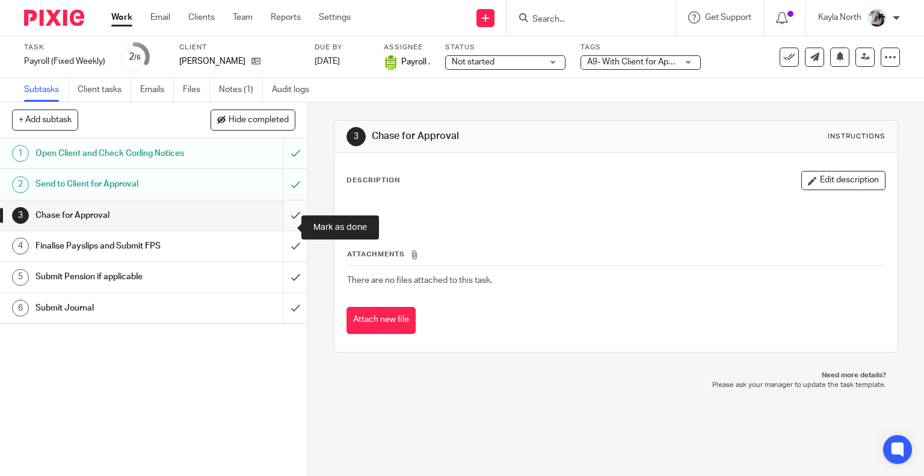
click at [289, 230] on input "submit" at bounding box center [153, 215] width 307 height 30
click at [289, 256] on input "submit" at bounding box center [153, 246] width 307 height 30
click at [288, 285] on input "submit" at bounding box center [153, 277] width 307 height 30
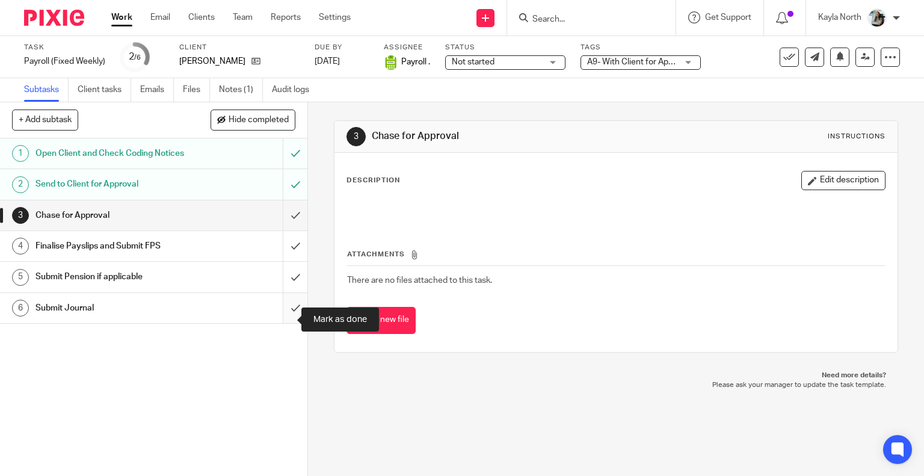
click at [279, 311] on input "submit" at bounding box center [153, 308] width 307 height 30
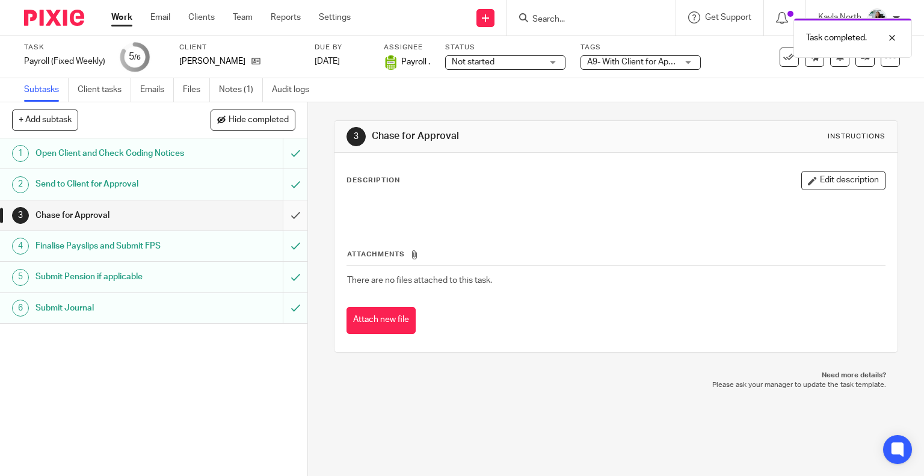
click at [290, 221] on input "submit" at bounding box center [153, 215] width 307 height 30
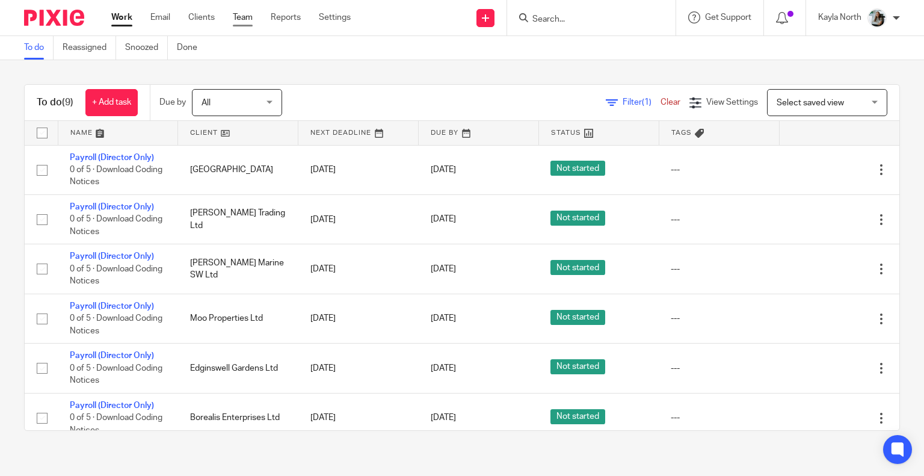
click at [244, 22] on link "Team" at bounding box center [243, 17] width 20 height 12
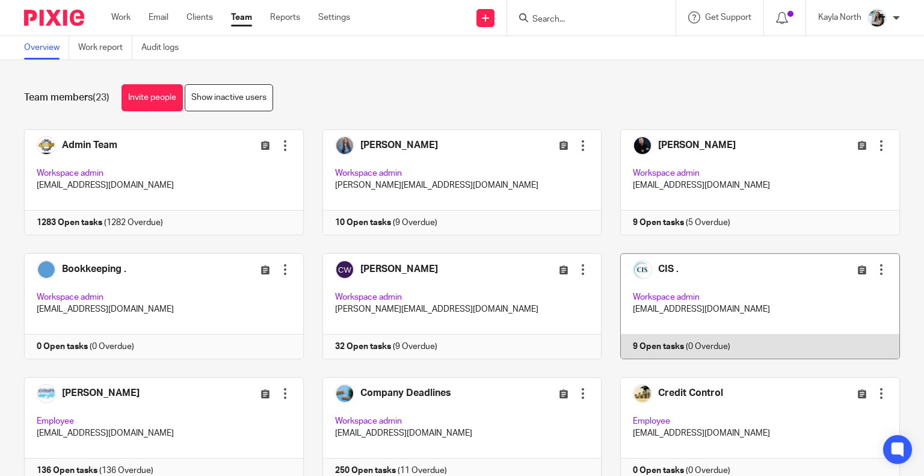
click at [654, 294] on link at bounding box center [750, 306] width 298 height 106
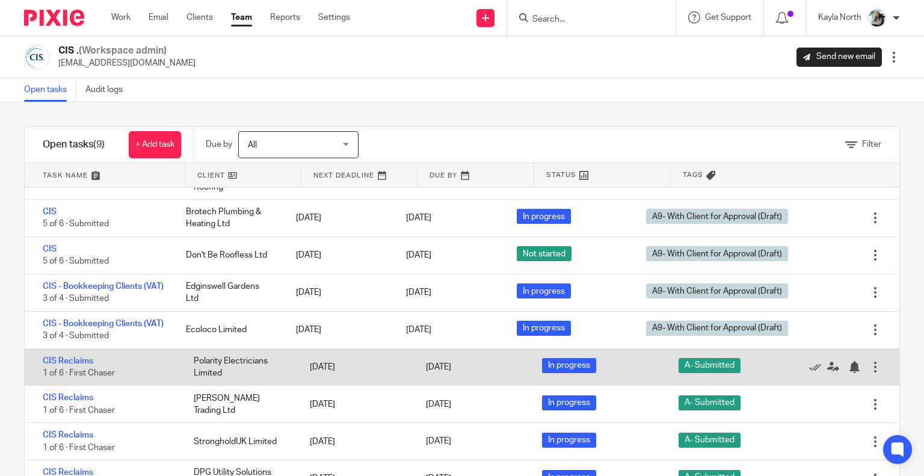
scroll to position [45, 0]
